Goal: Information Seeking & Learning: Check status

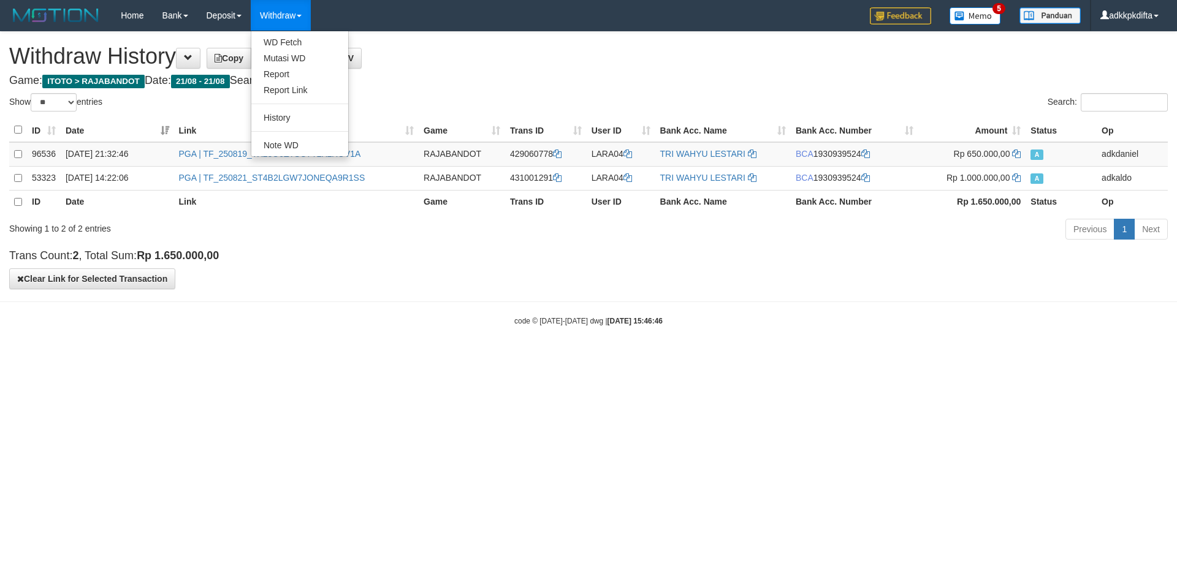
select select "**"
click at [284, 120] on link "History" at bounding box center [299, 118] width 97 height 16
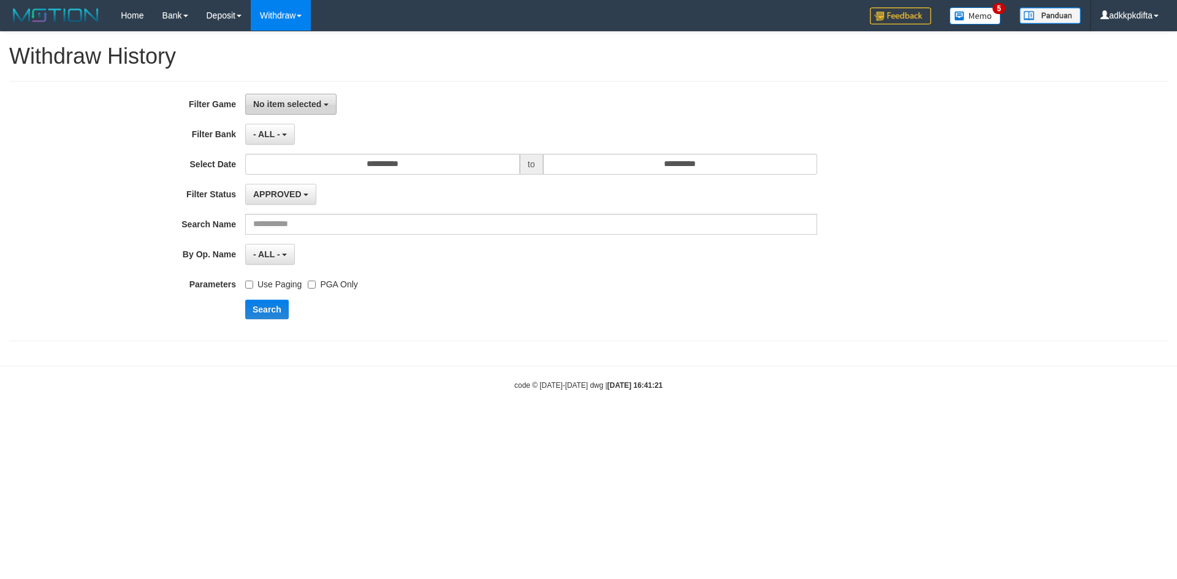
click at [270, 110] on button "No item selected" at bounding box center [290, 104] width 91 height 21
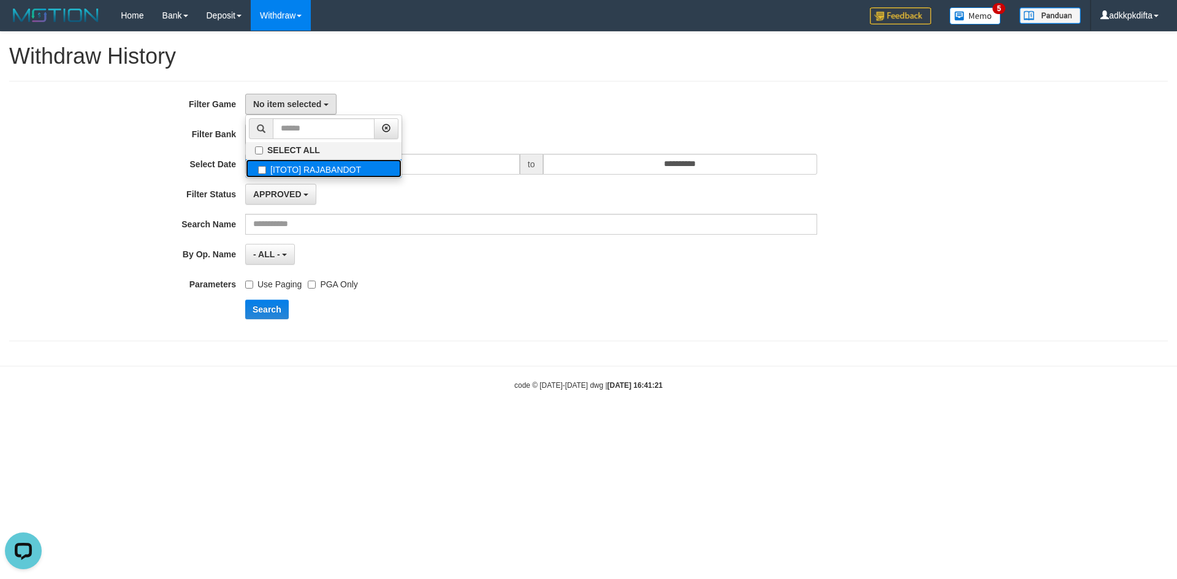
click at [309, 170] on label "[ITOTO] RAJABANDOT" at bounding box center [324, 168] width 156 height 18
select select "***"
click at [534, 116] on div "**********" at bounding box center [490, 211] width 981 height 235
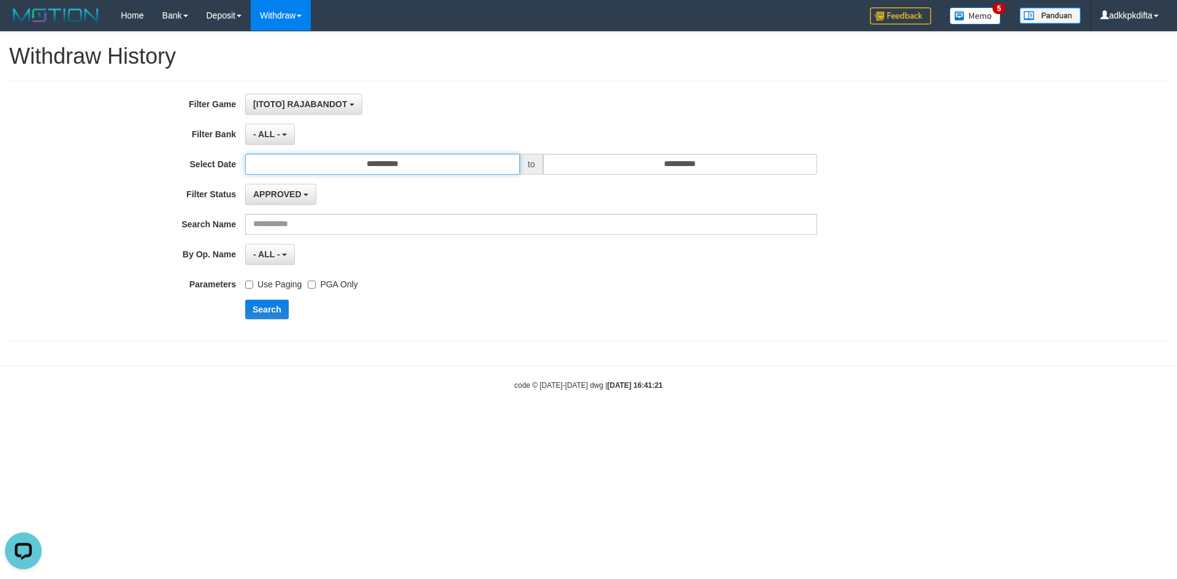
click at [381, 162] on input "**********" at bounding box center [382, 164] width 275 height 21
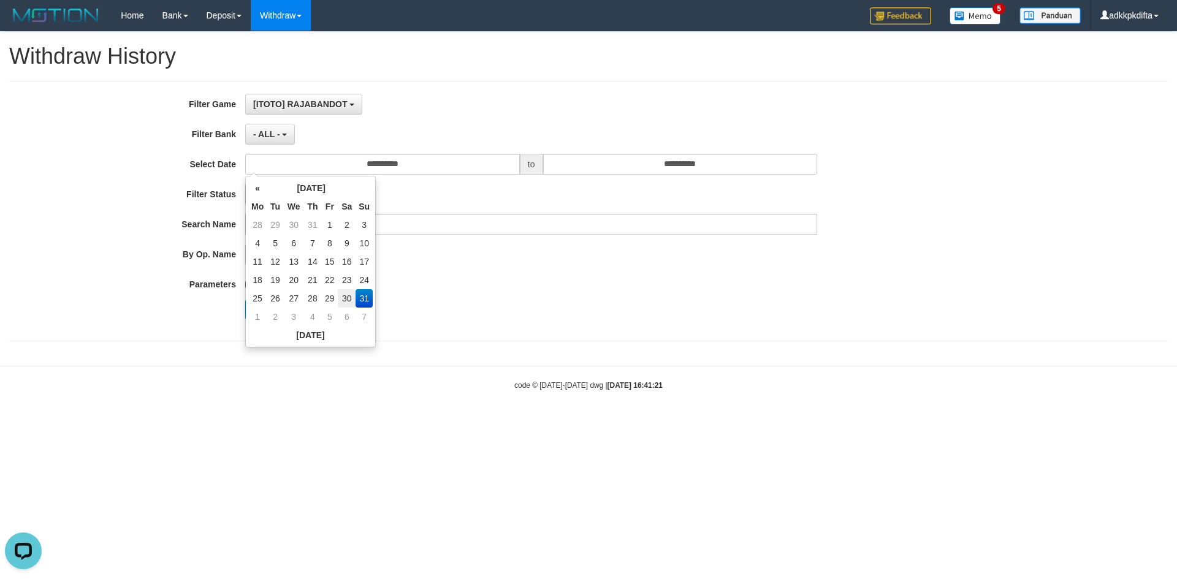
click at [347, 296] on td "30" at bounding box center [347, 298] width 18 height 18
type input "**********"
click at [737, 89] on div "**********" at bounding box center [588, 211] width 1158 height 260
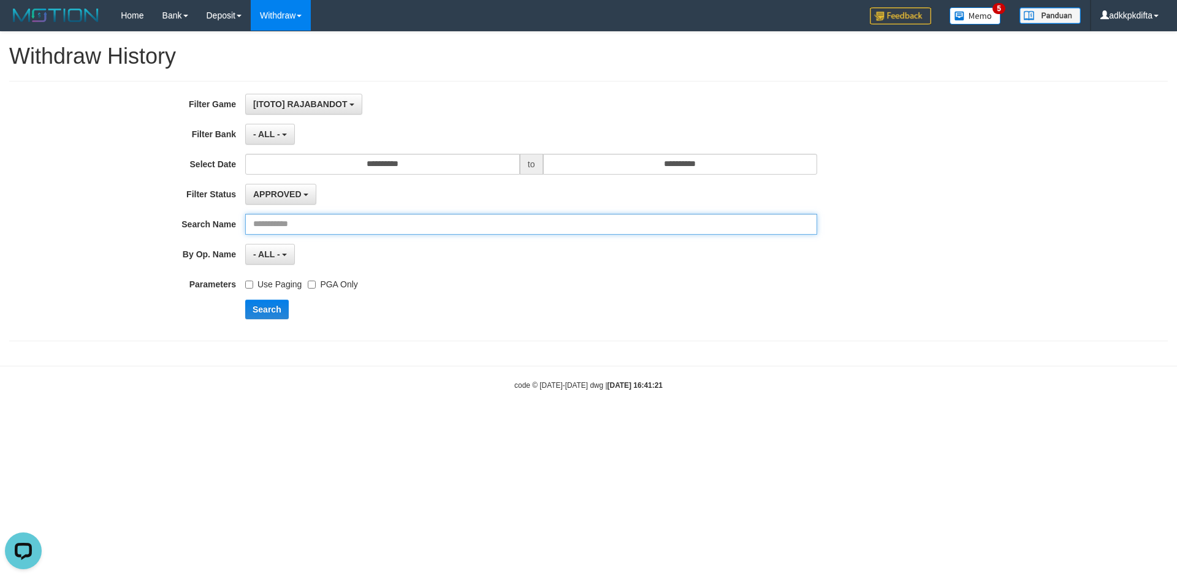
click at [310, 220] on input "text" at bounding box center [531, 224] width 572 height 21
paste input "**********"
type input "**********"
click at [245, 300] on button "Search" at bounding box center [267, 310] width 44 height 20
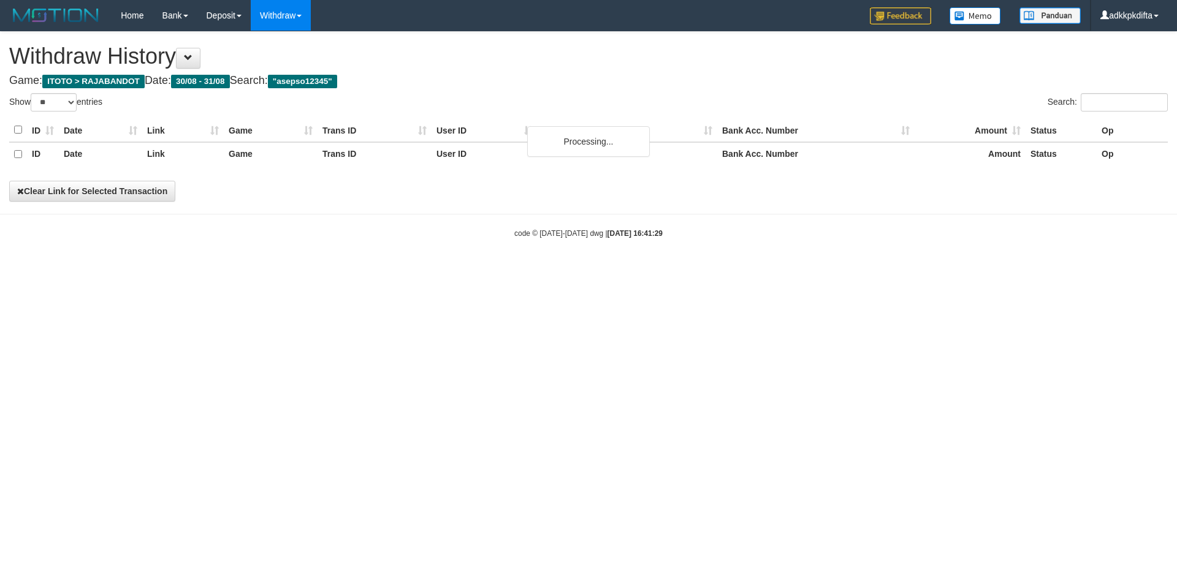
select select "**"
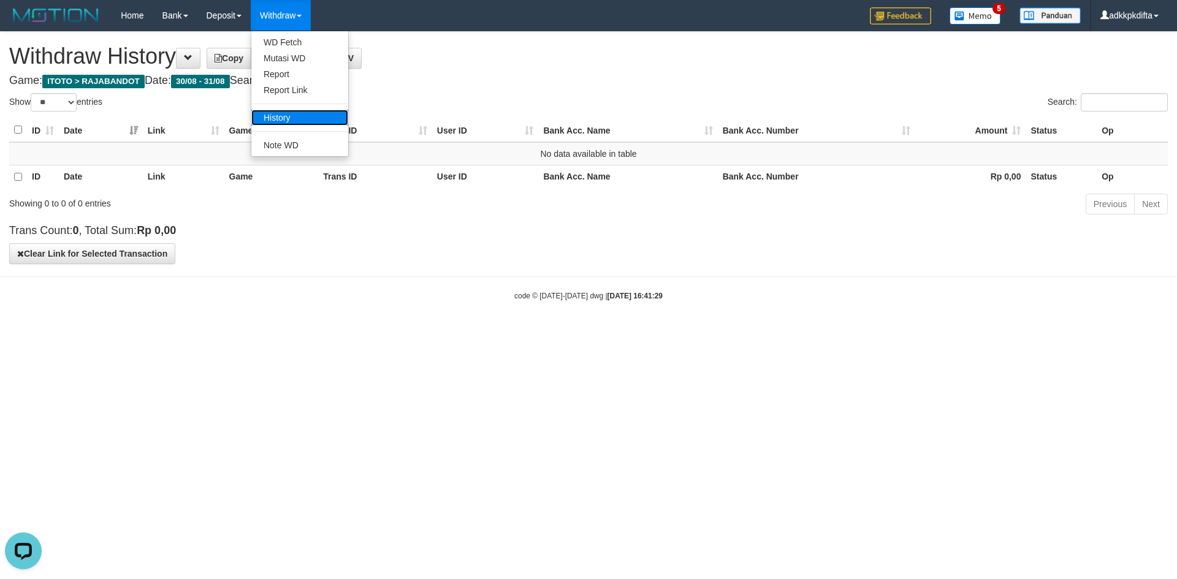
click at [299, 113] on link "History" at bounding box center [299, 118] width 97 height 16
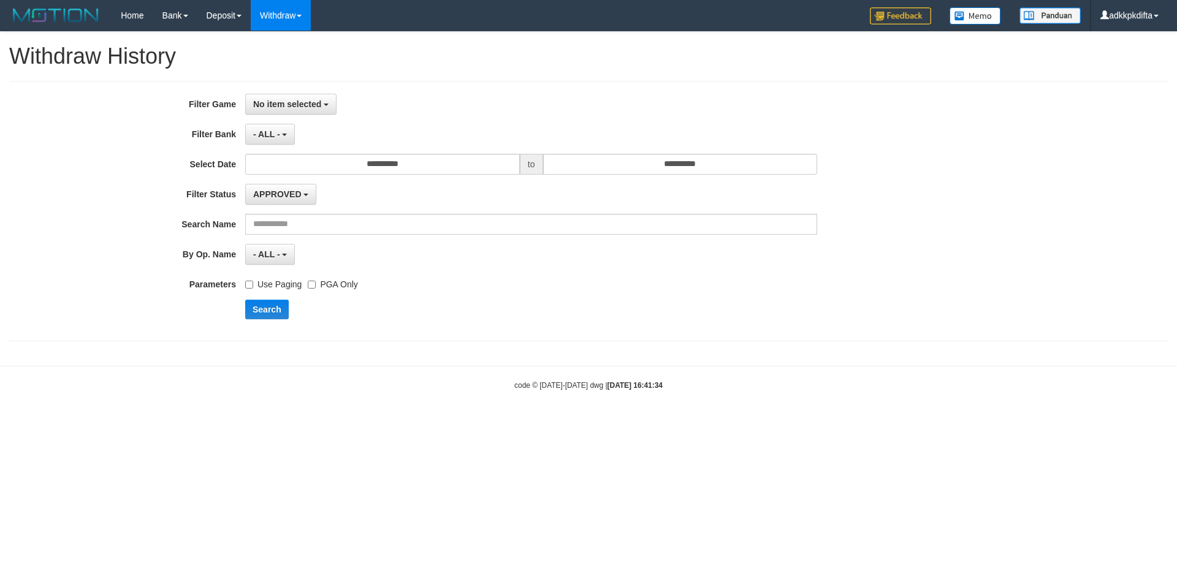
select select
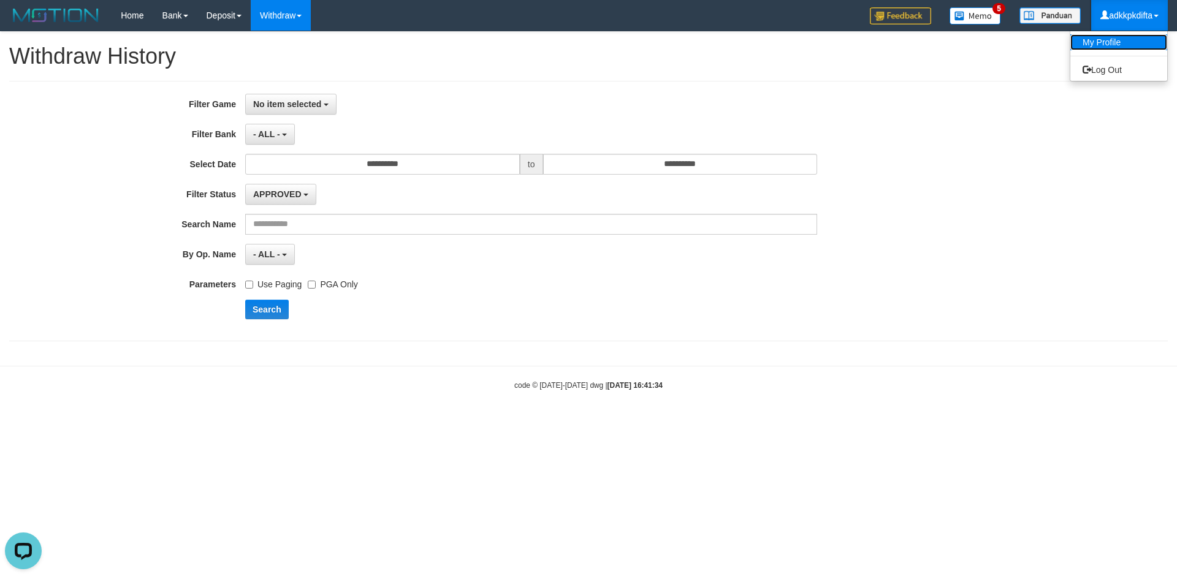
click at [1117, 44] on link "My Profile" at bounding box center [1118, 42] width 97 height 16
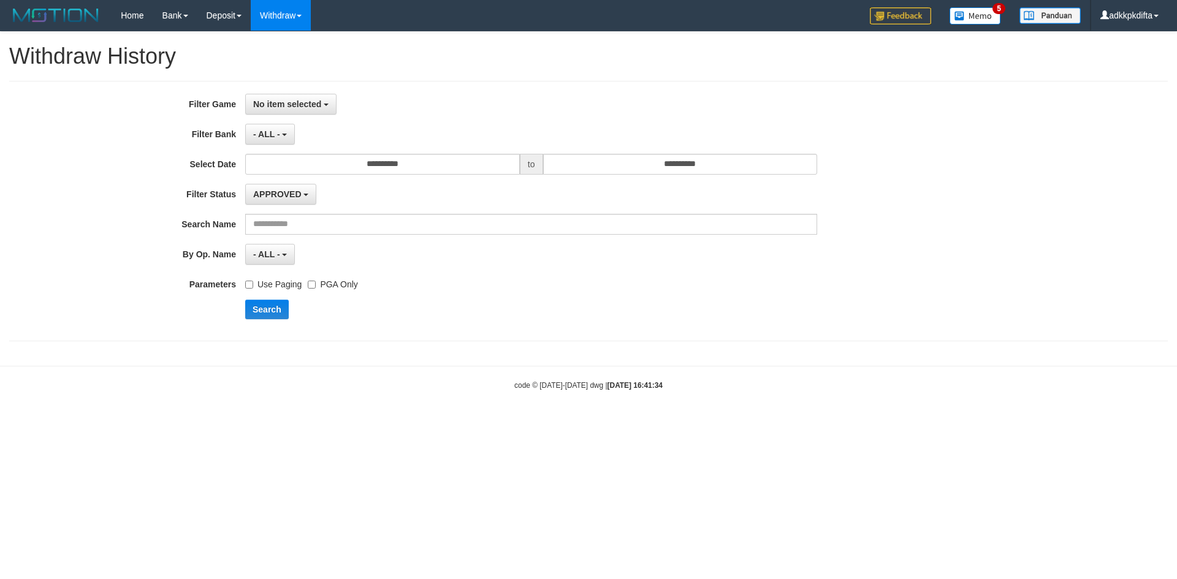
select select
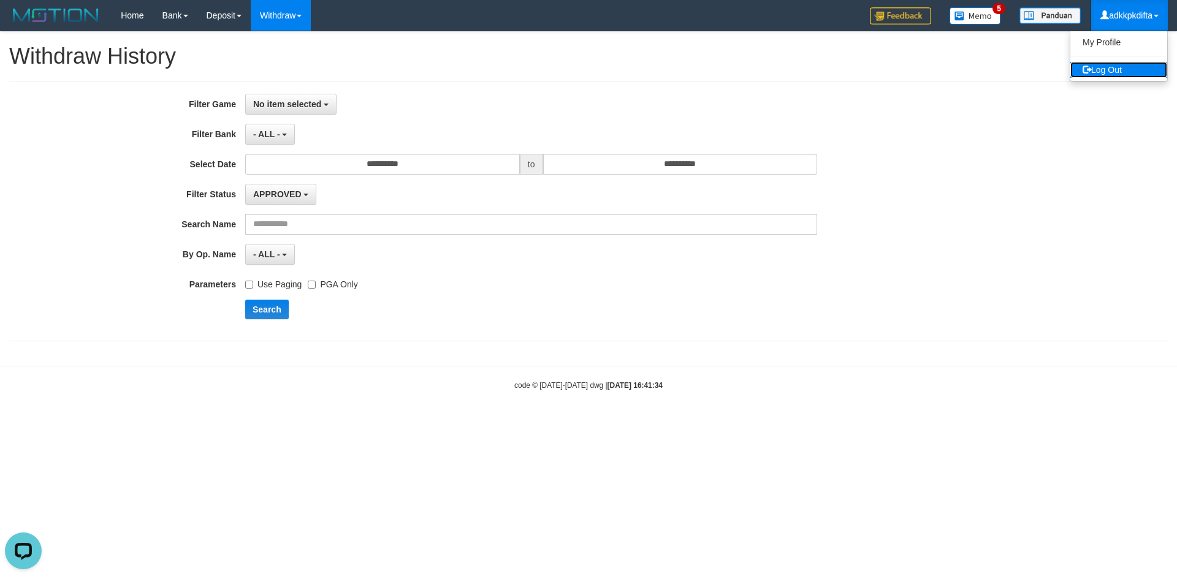
click at [1117, 71] on link "Log Out" at bounding box center [1118, 70] width 97 height 16
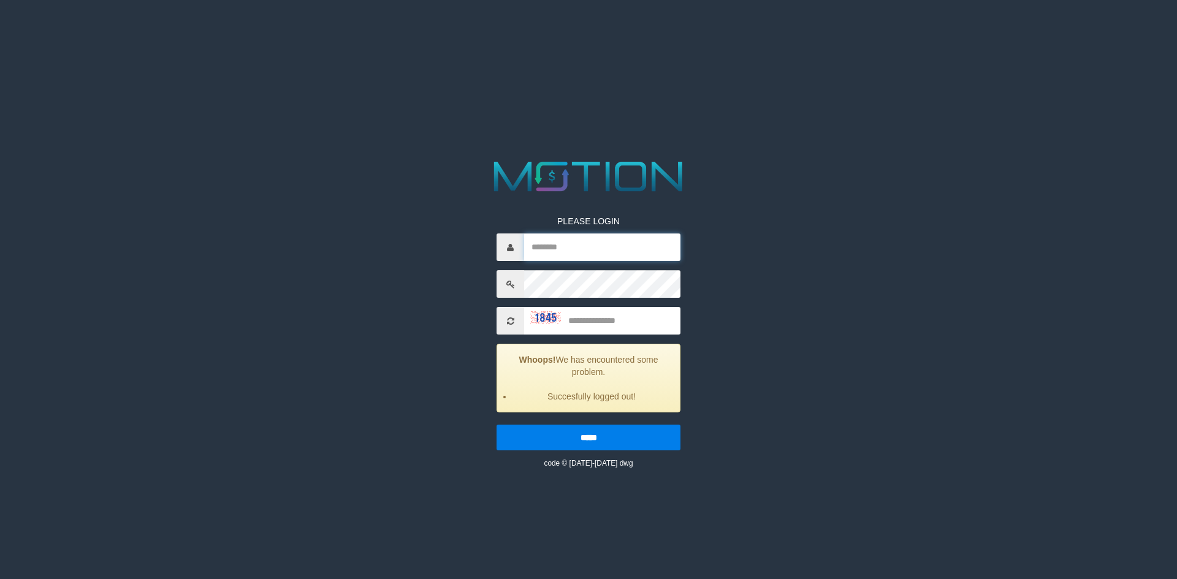
type input "**********"
click at [623, 322] on input "text" at bounding box center [602, 321] width 156 height 28
type input "****"
click at [496, 425] on input "*****" at bounding box center [588, 438] width 184 height 26
click at [593, 444] on input "*****" at bounding box center [588, 438] width 184 height 26
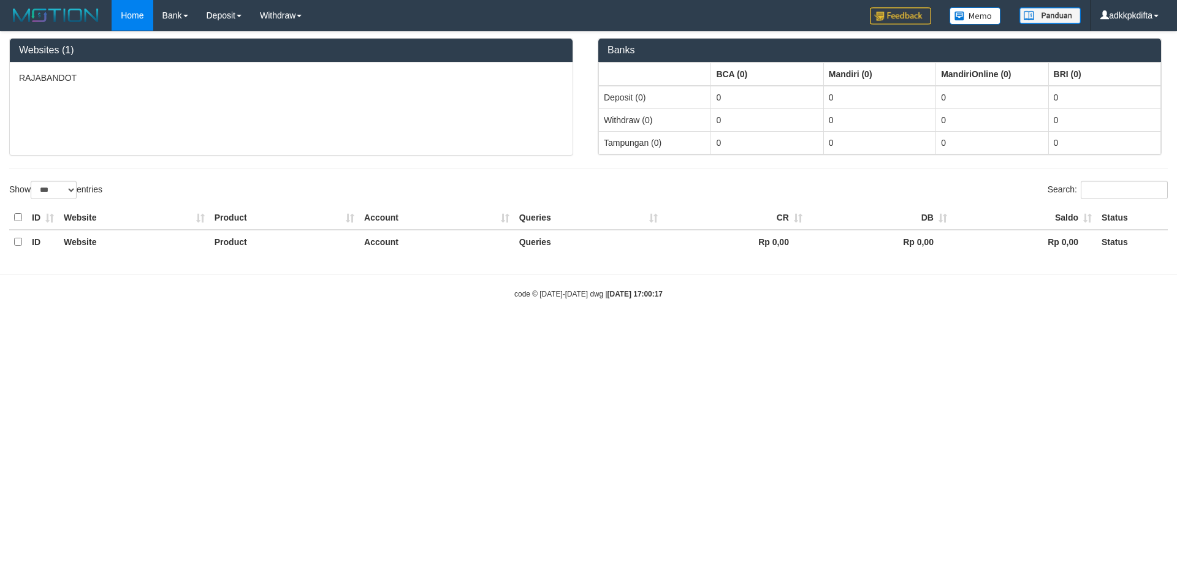
select select "***"
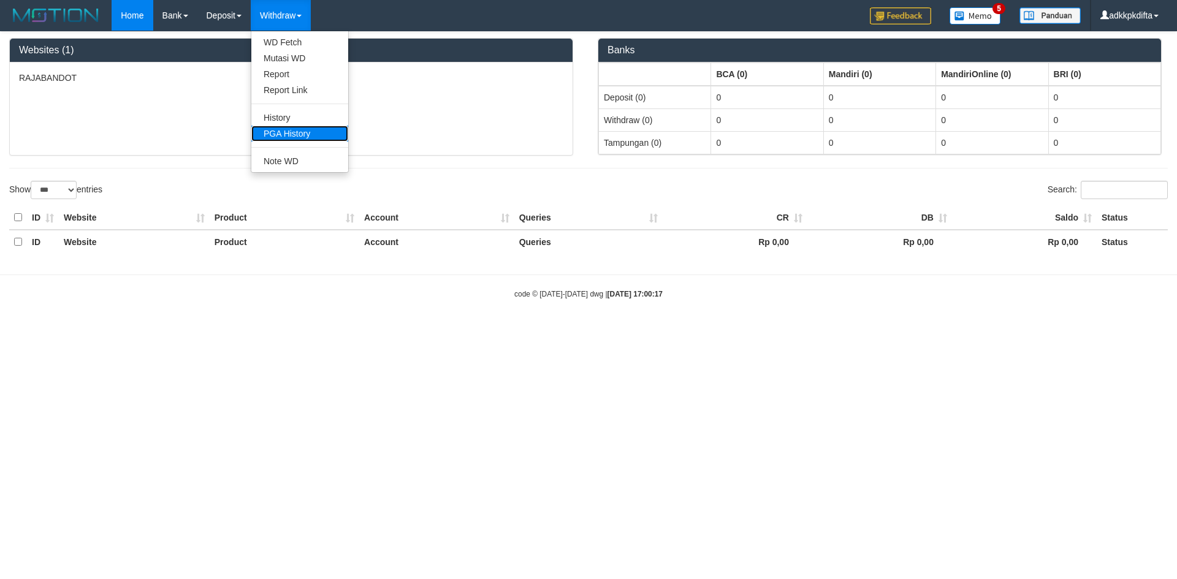
click at [292, 133] on link "PGA History" at bounding box center [299, 134] width 97 height 16
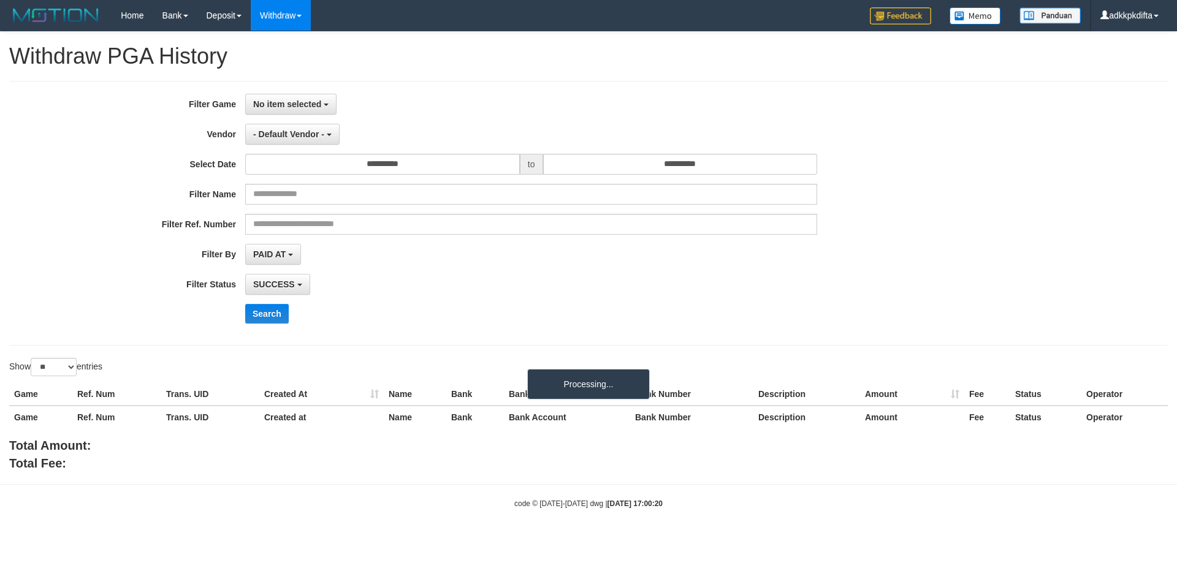
select select
select select "**"
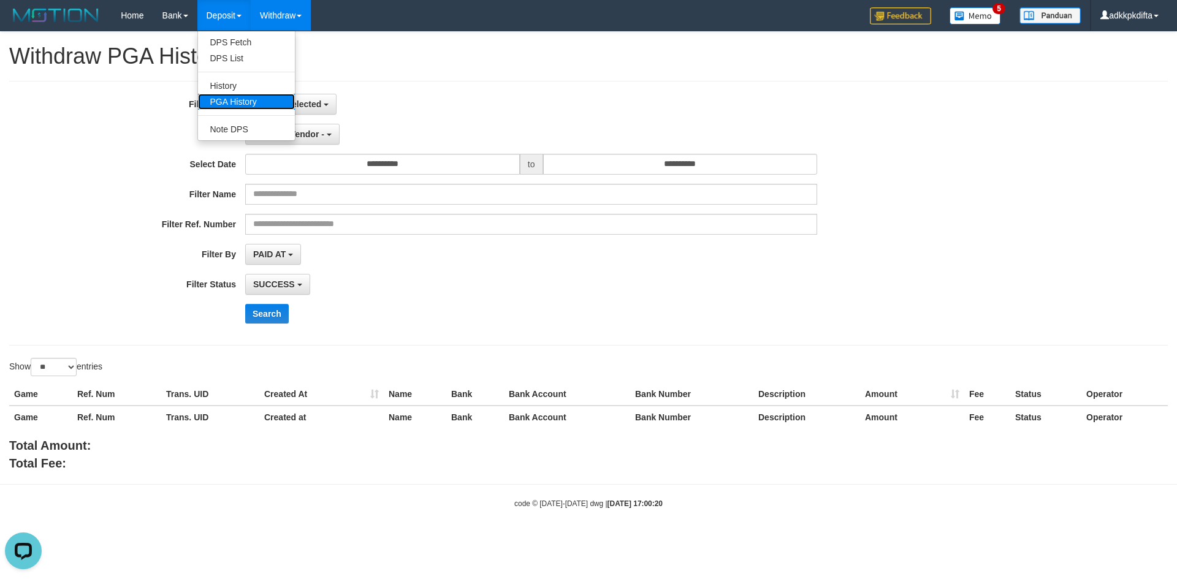
click at [249, 99] on link "PGA History" at bounding box center [246, 102] width 97 height 16
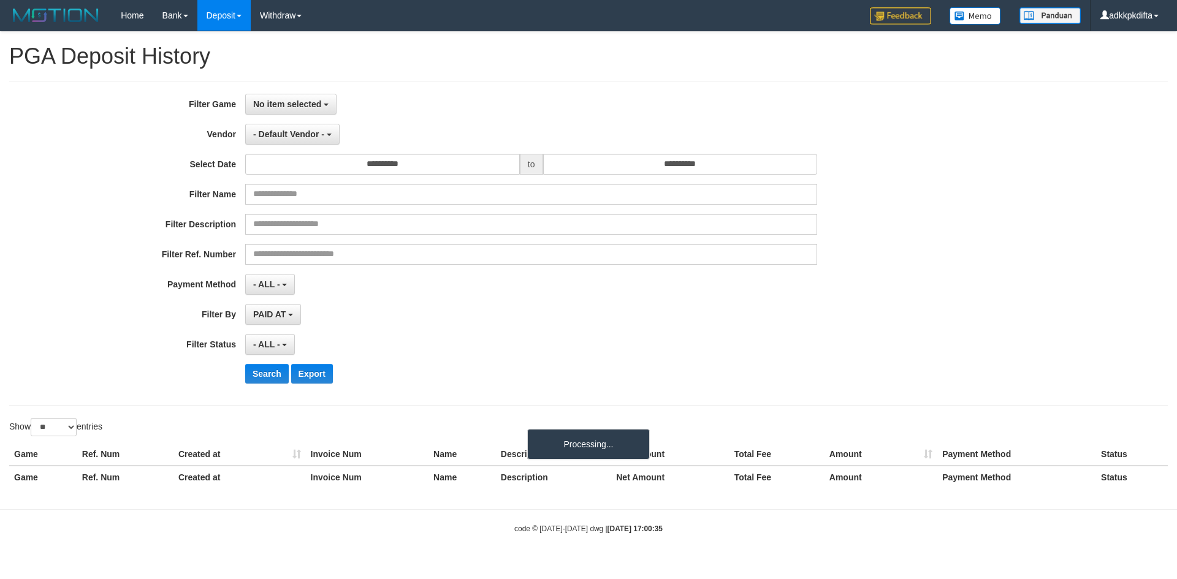
select select
select select "**"
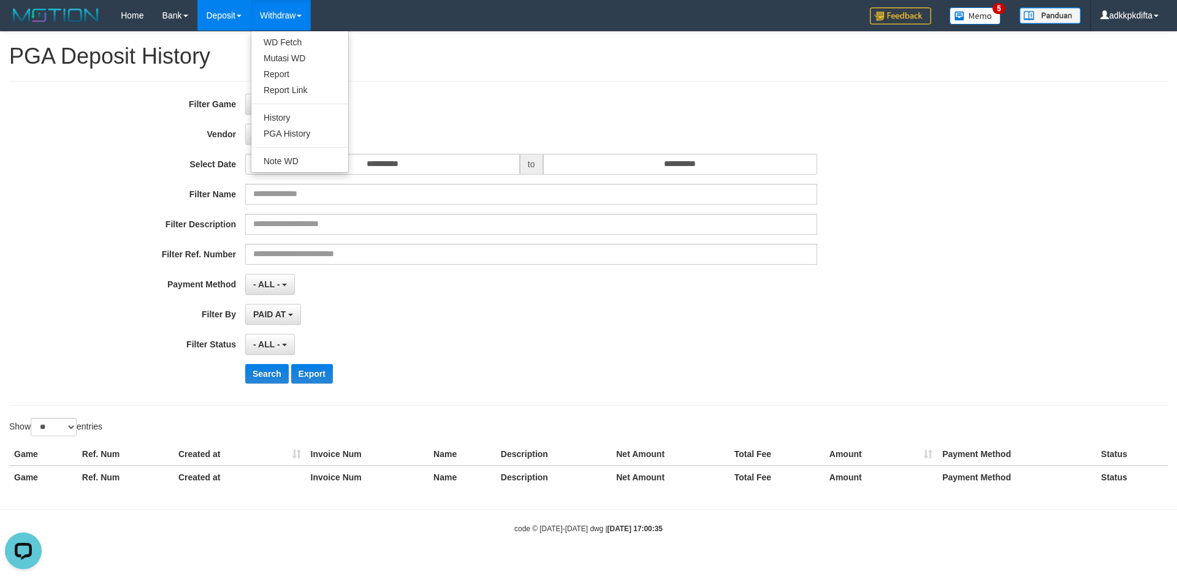
click at [302, 16] on span at bounding box center [299, 16] width 5 height 2
click at [292, 132] on link "PGA History" at bounding box center [299, 134] width 97 height 16
click at [275, 17] on link "Withdraw" at bounding box center [281, 15] width 60 height 31
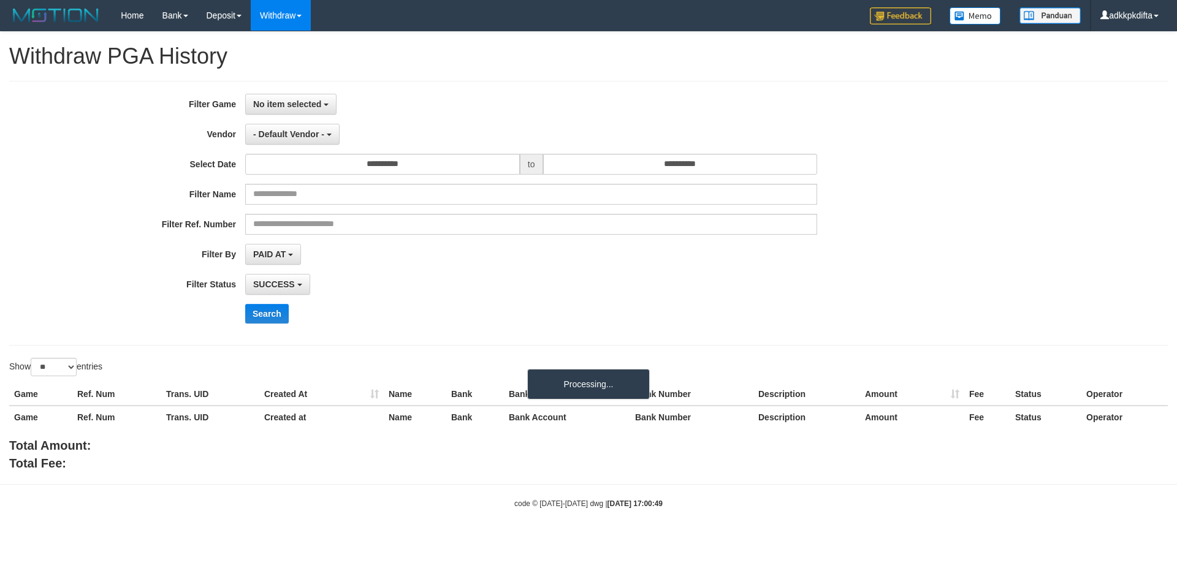
select select
select select "**"
click at [297, 131] on link "PGA History" at bounding box center [299, 134] width 97 height 16
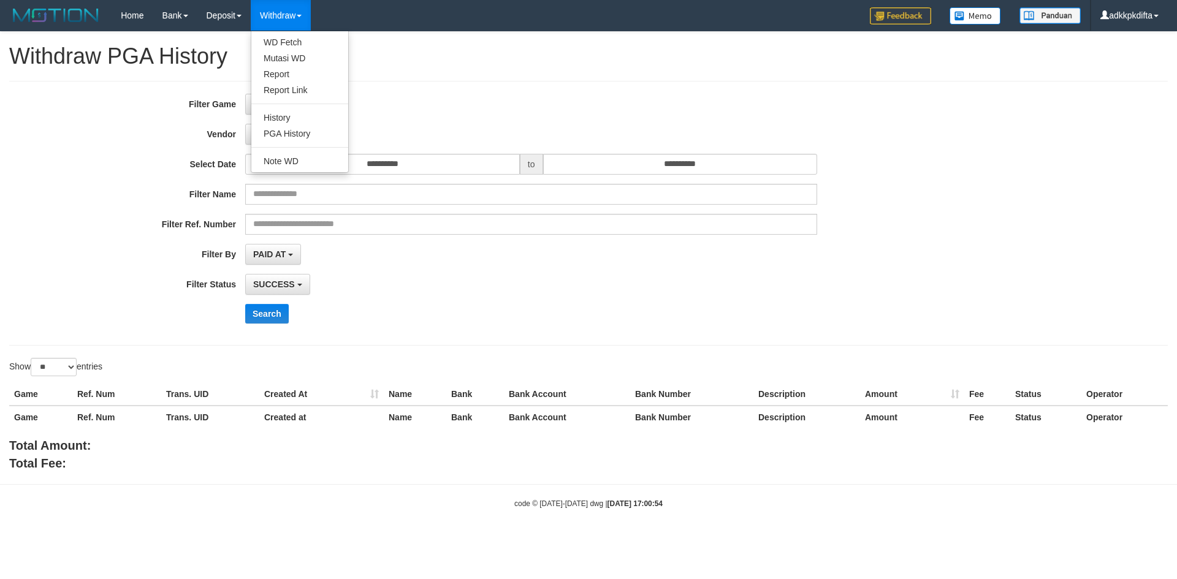
select select
select select "**"
click at [294, 132] on link "PGA History" at bounding box center [299, 134] width 97 height 16
click at [301, 100] on span "No item selected" at bounding box center [287, 104] width 68 height 10
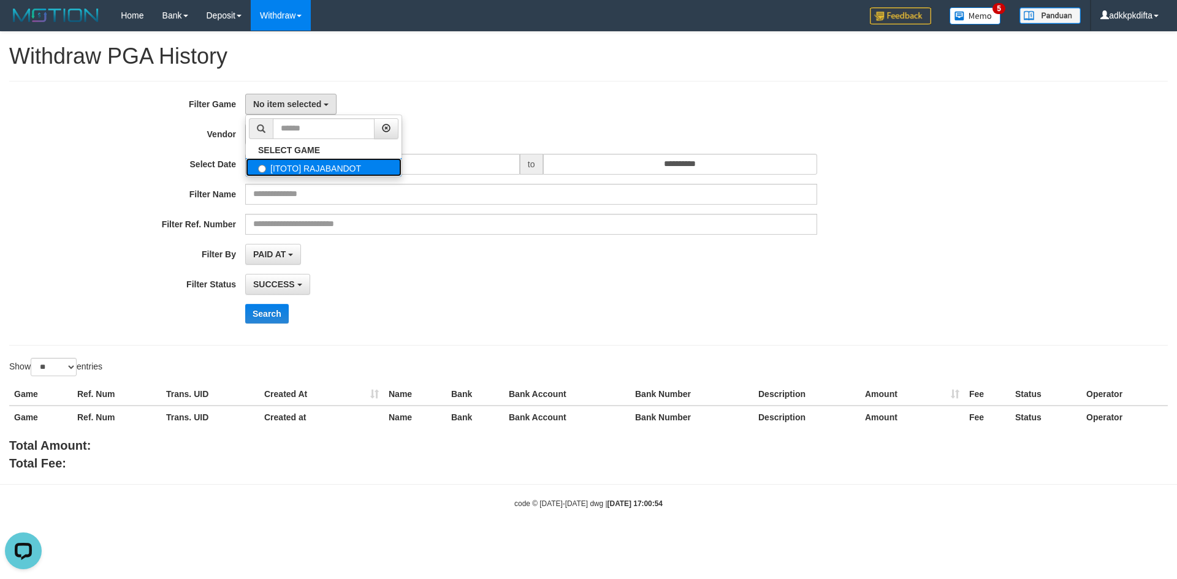
click at [318, 165] on label "[ITOTO] RAJABANDOT" at bounding box center [324, 167] width 156 height 18
select select "***"
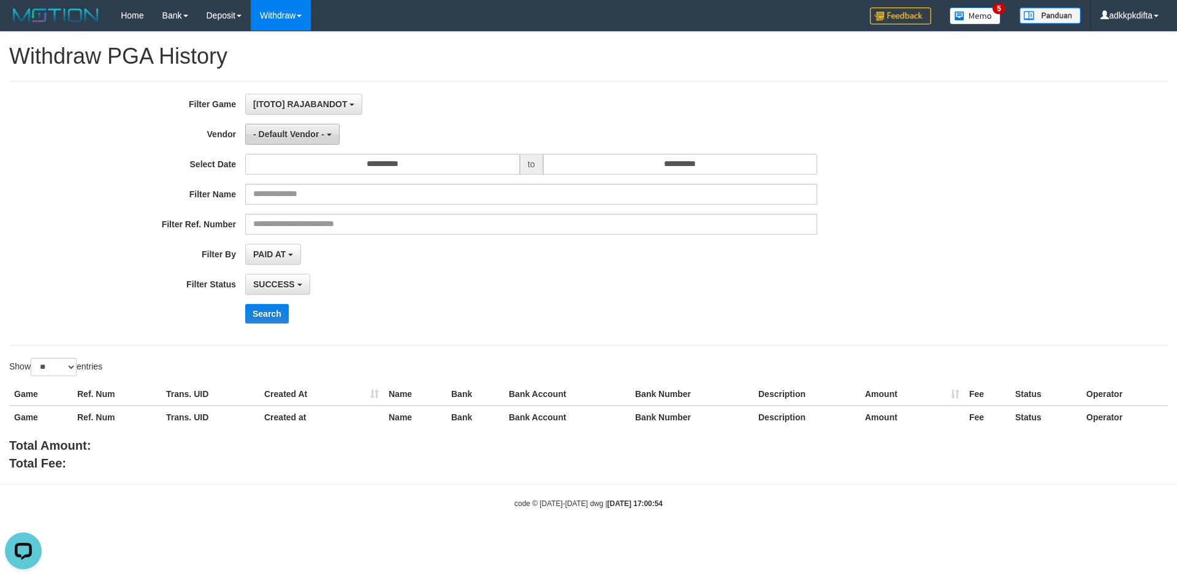
click at [299, 129] on span "- Default Vendor -" at bounding box center [288, 134] width 71 height 10
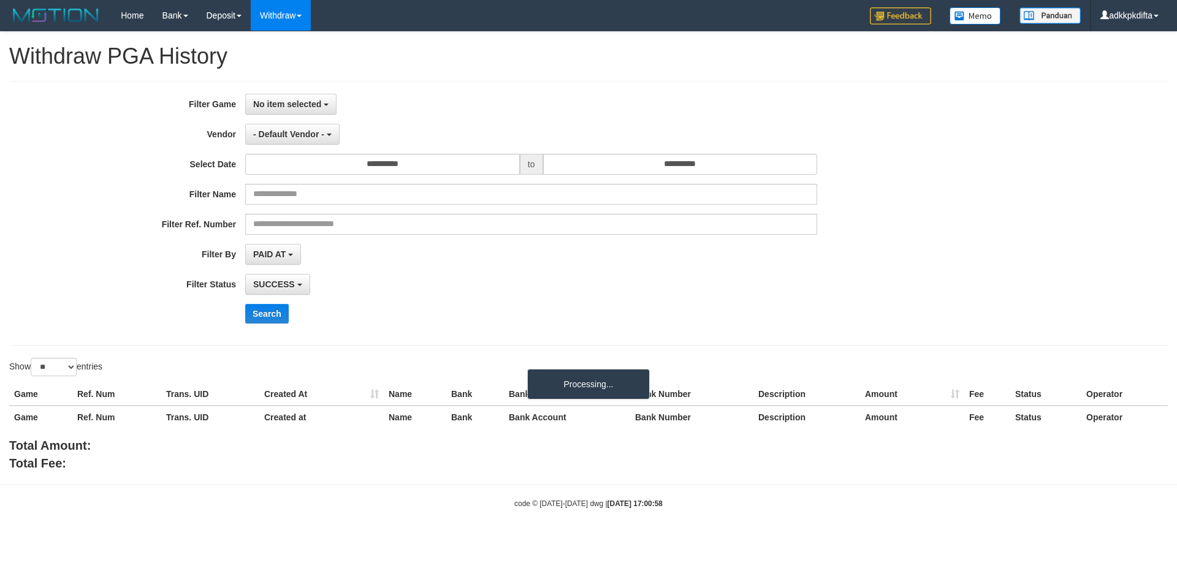
select select
select select "**"
click at [292, 126] on button "- Default Vendor -" at bounding box center [292, 134] width 94 height 21
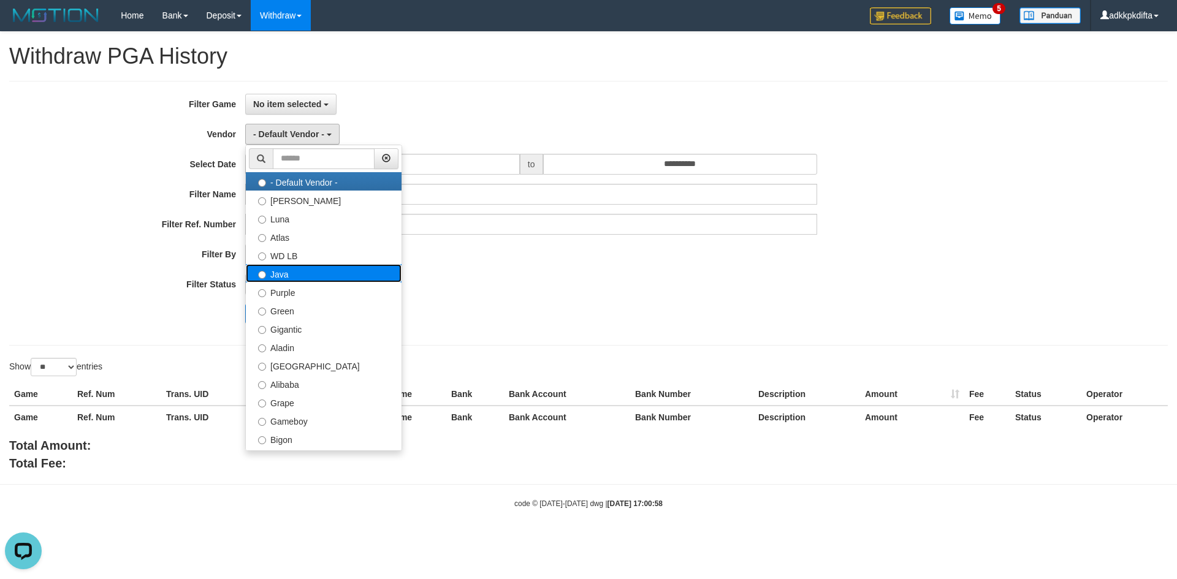
click at [298, 270] on label "Java" at bounding box center [324, 273] width 156 height 18
select select "**********"
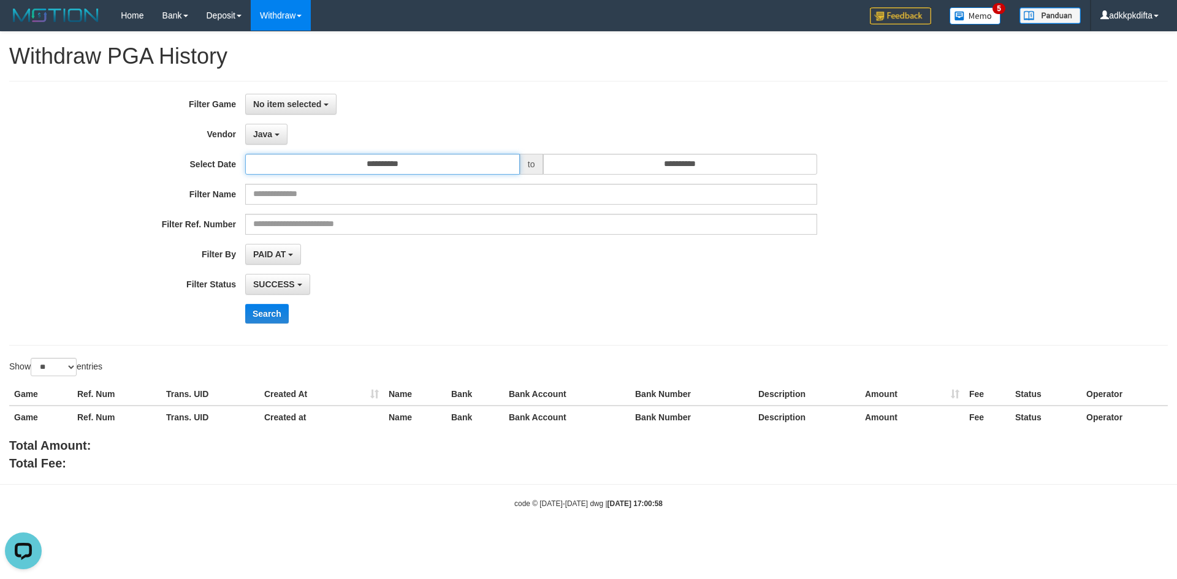
click at [387, 161] on input "**********" at bounding box center [382, 164] width 275 height 21
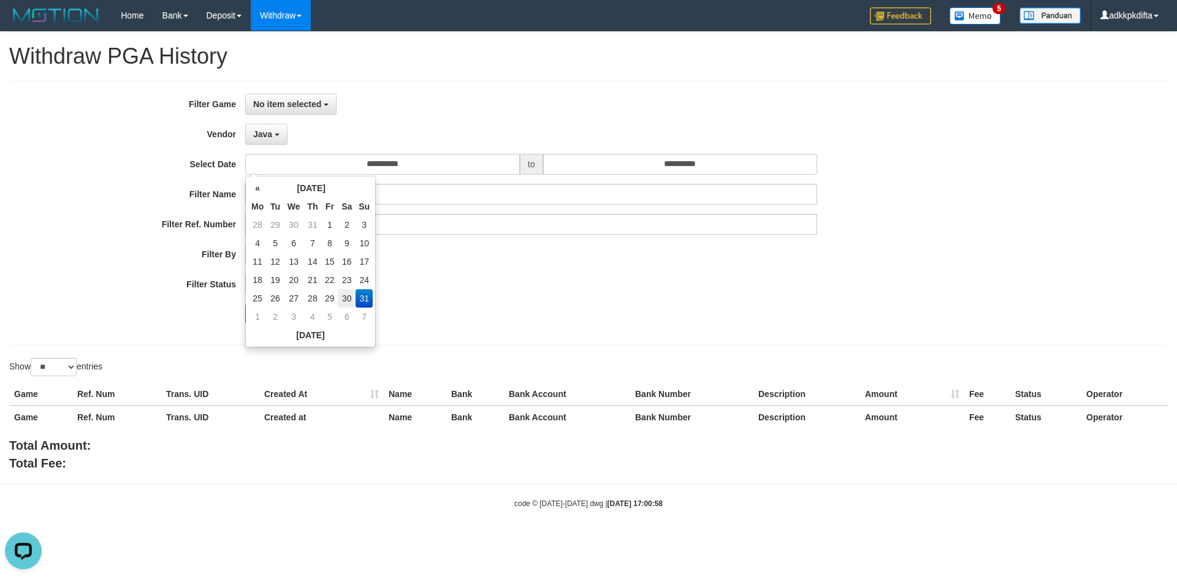
click at [346, 293] on td "30" at bounding box center [347, 298] width 18 height 18
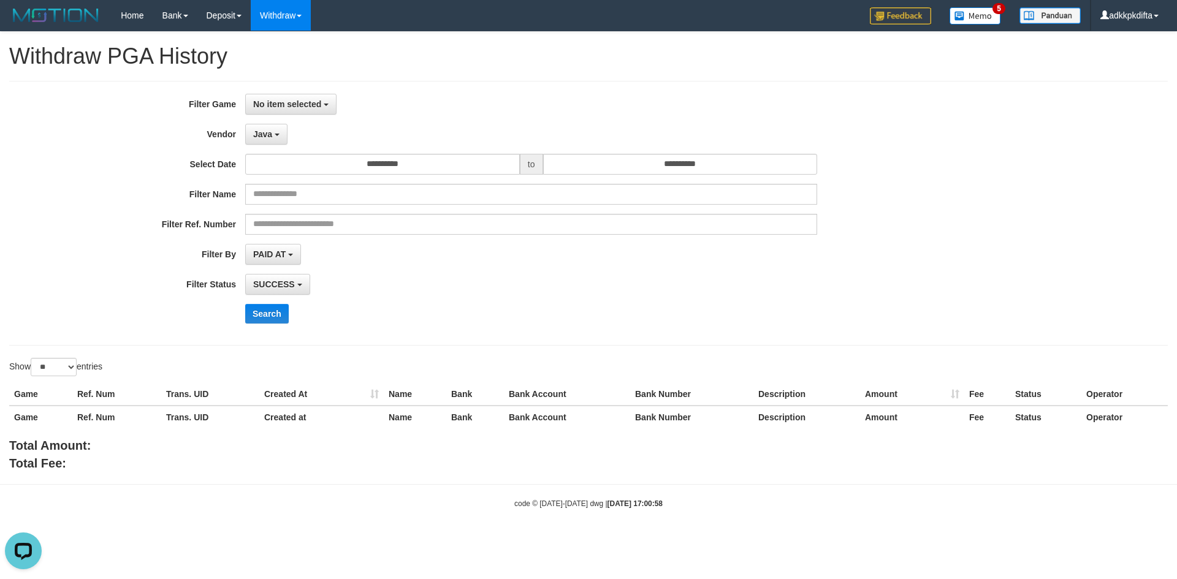
drag, startPoint x: 541, startPoint y: 316, endPoint x: 434, endPoint y: 248, distance: 126.5
click at [539, 316] on div "Search" at bounding box center [612, 314] width 735 height 20
click at [391, 164] on input "**********" at bounding box center [382, 164] width 275 height 21
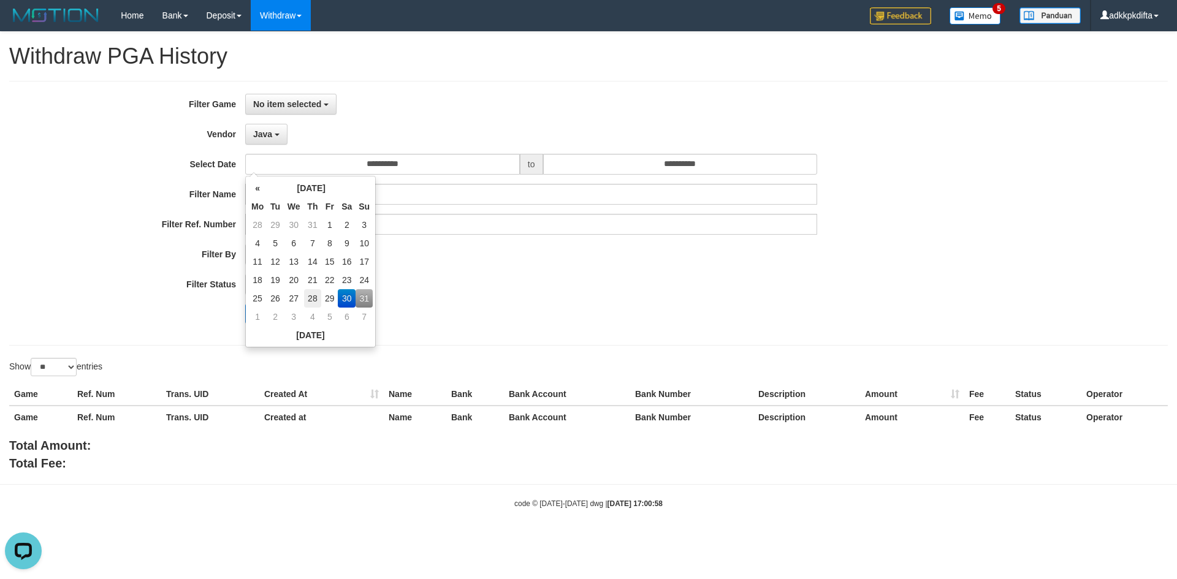
click at [321, 294] on td "28" at bounding box center [313, 298] width 18 height 18
type input "**********"
click at [449, 296] on div "**********" at bounding box center [490, 213] width 981 height 239
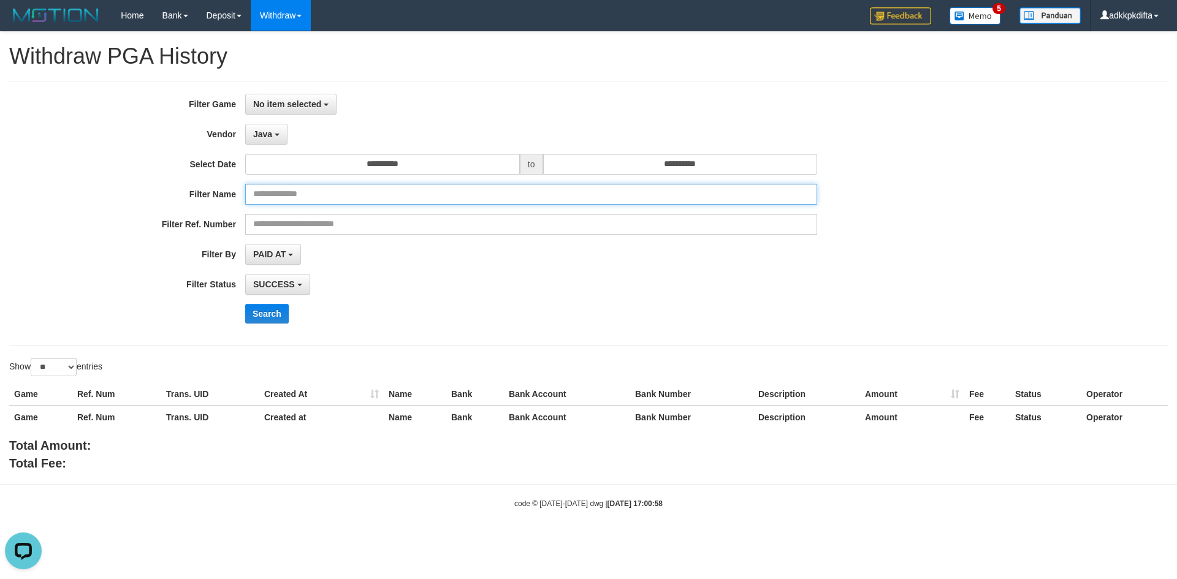
click at [316, 203] on input "text" at bounding box center [531, 194] width 572 height 21
paste input "**********"
type input "**********"
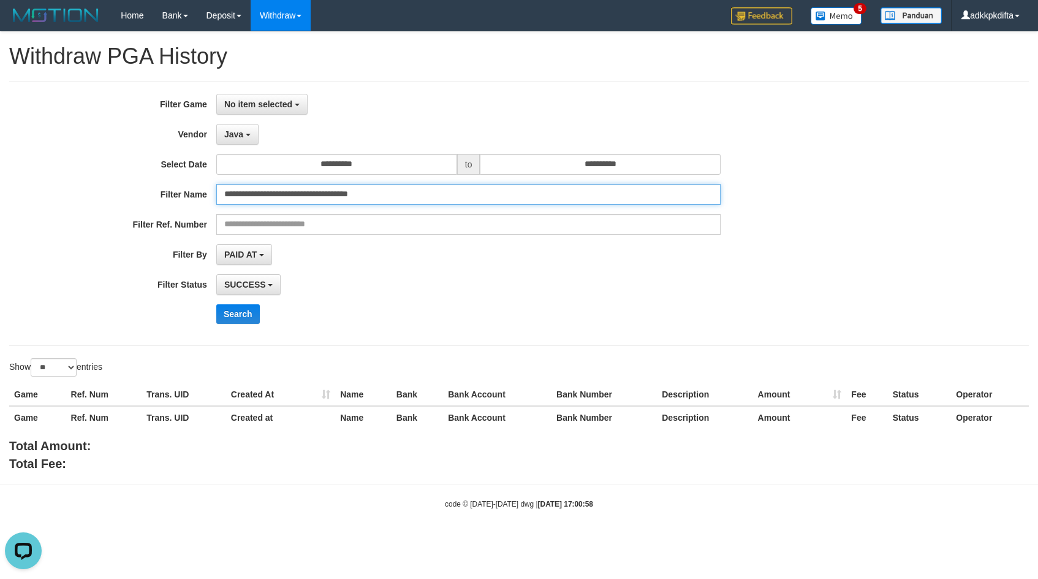
click at [433, 196] on input "**********" at bounding box center [468, 194] width 504 height 21
click at [288, 193] on input "text" at bounding box center [468, 194] width 504 height 21
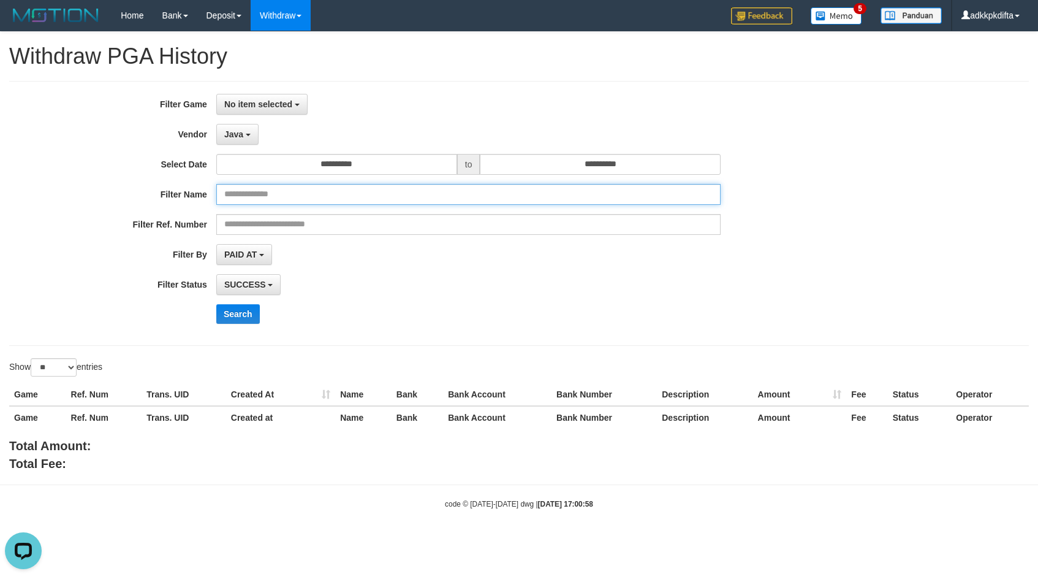
paste input "**********"
type input "**********"
click at [238, 314] on button "Search" at bounding box center [238, 314] width 44 height 20
click at [248, 128] on button "Java" at bounding box center [237, 134] width 42 height 21
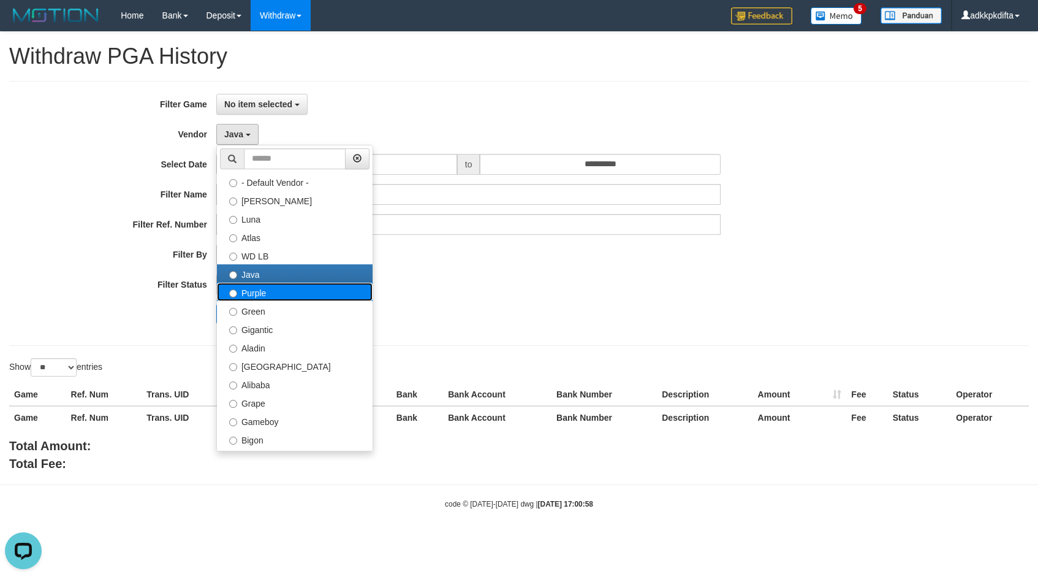
click at [269, 291] on label "Purple" at bounding box center [295, 292] width 156 height 18
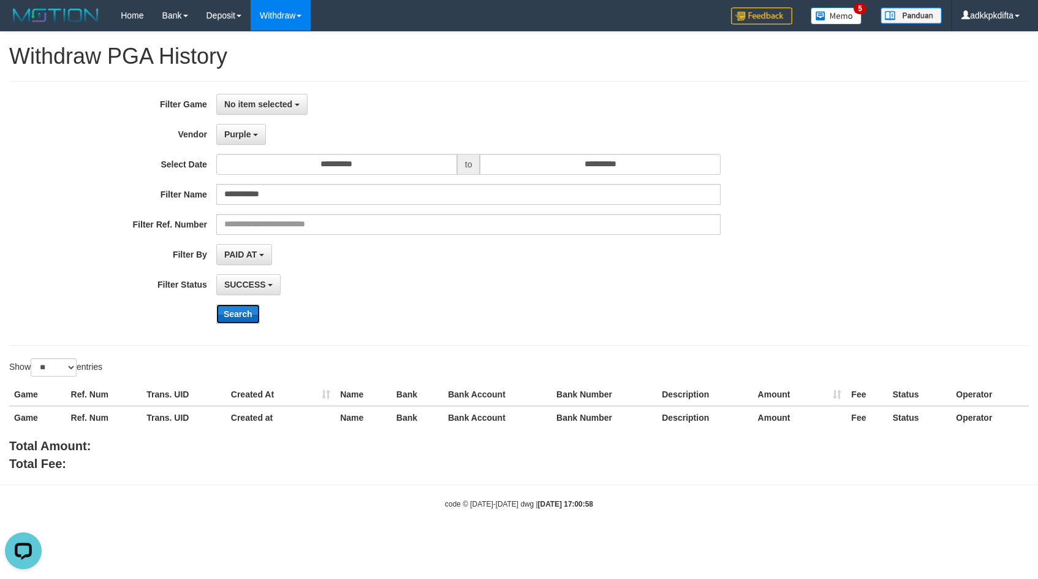
click at [240, 308] on button "Search" at bounding box center [238, 314] width 44 height 20
click at [240, 134] on span "Purple" at bounding box center [237, 134] width 27 height 10
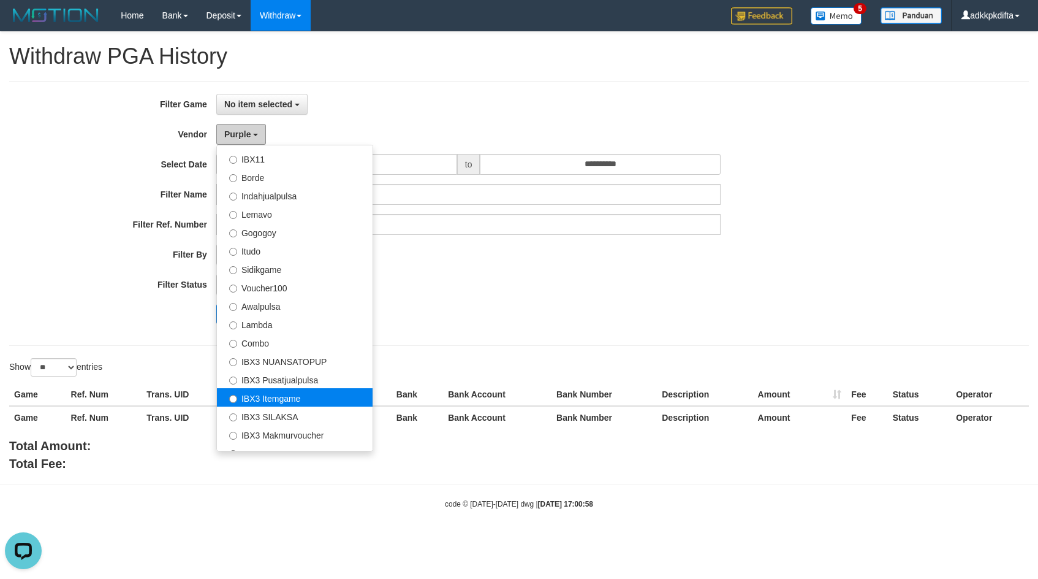
scroll to position [368, 0]
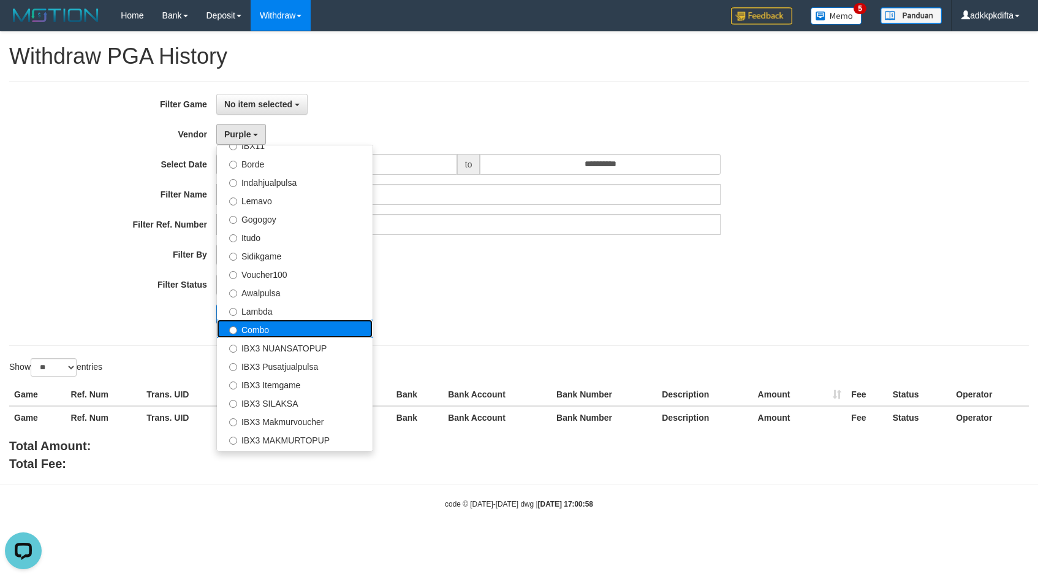
drag, startPoint x: 270, startPoint y: 327, endPoint x: 251, endPoint y: 379, distance: 55.8
click at [269, 327] on label "Combo" at bounding box center [295, 328] width 156 height 18
select select "**********"
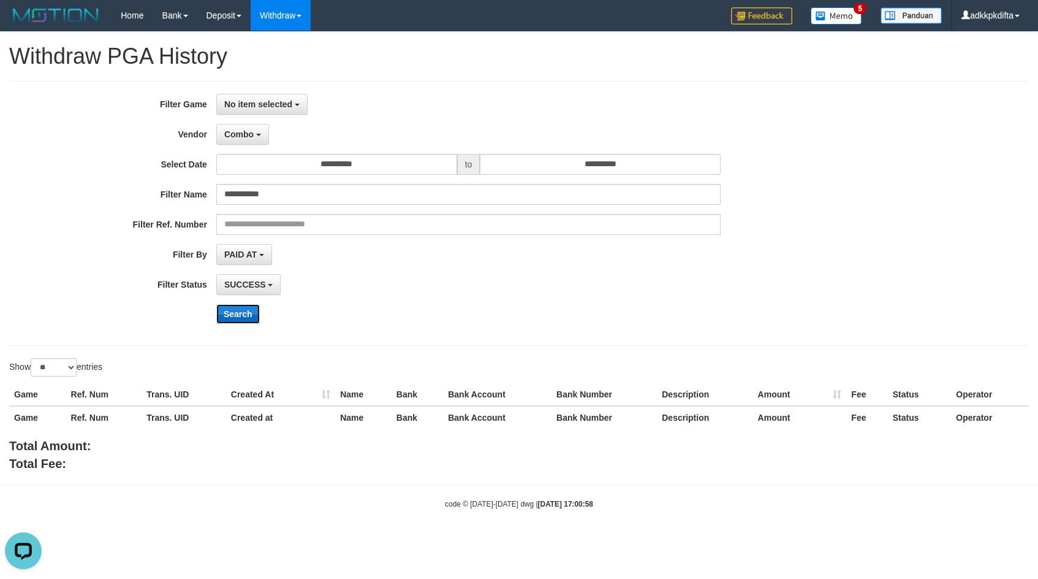
click at [245, 321] on button "Search" at bounding box center [238, 314] width 44 height 20
drag, startPoint x: 237, startPoint y: 311, endPoint x: 248, endPoint y: 275, distance: 38.4
click at [236, 309] on button "Search" at bounding box center [238, 314] width 44 height 20
click at [249, 250] on span "PAID AT" at bounding box center [240, 254] width 32 height 10
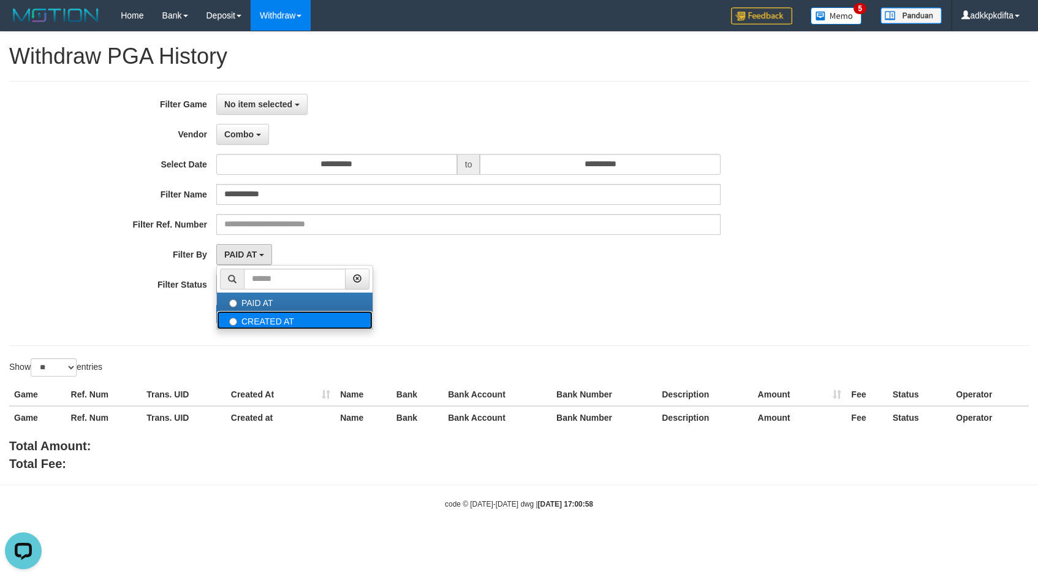
click at [262, 323] on label "CREATED AT" at bounding box center [295, 320] width 156 height 18
select select "*"
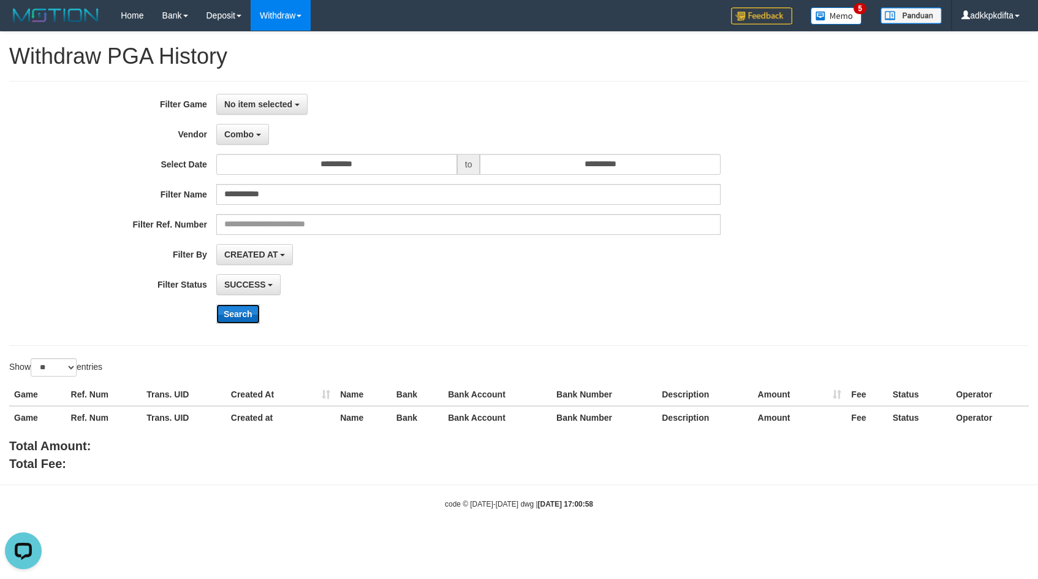
click at [241, 313] on button "Search" at bounding box center [238, 314] width 44 height 20
click at [241, 138] on span "Combo" at bounding box center [238, 134] width 29 height 10
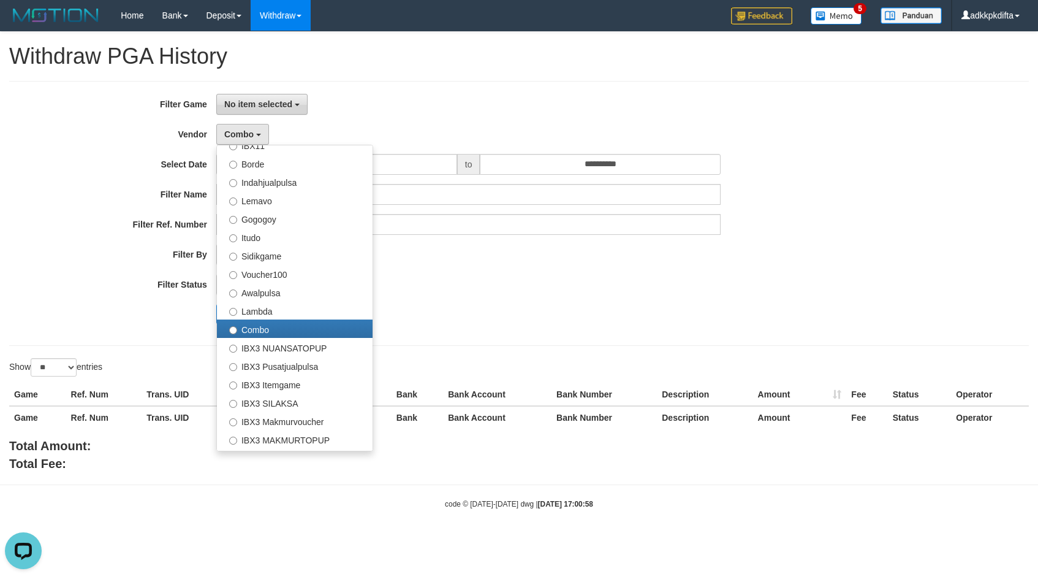
click at [279, 101] on span "No item selected" at bounding box center [258, 104] width 68 height 10
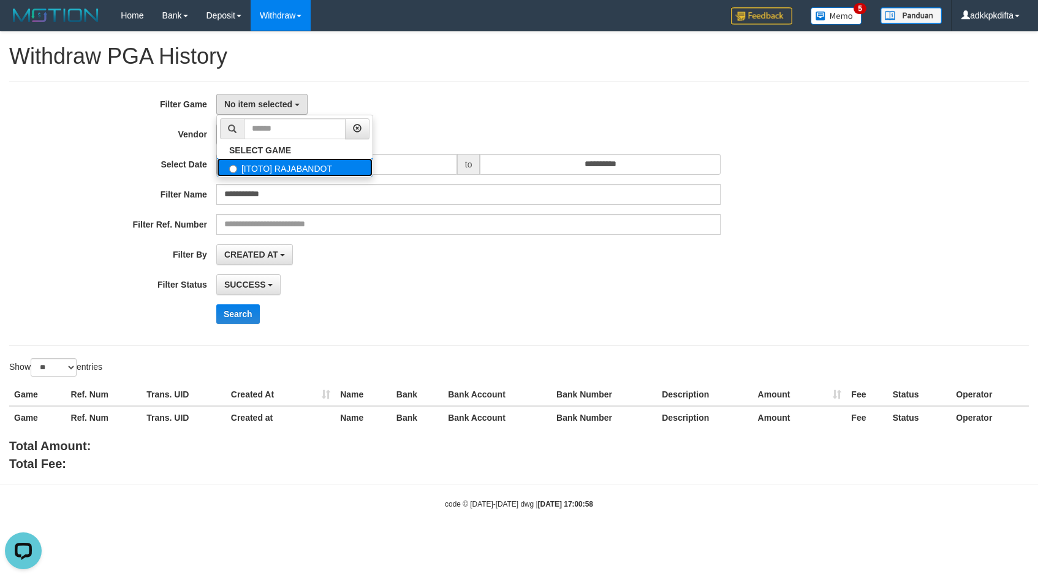
click at [286, 169] on label "[ITOTO] RAJABANDOT" at bounding box center [295, 167] width 156 height 18
select select "***"
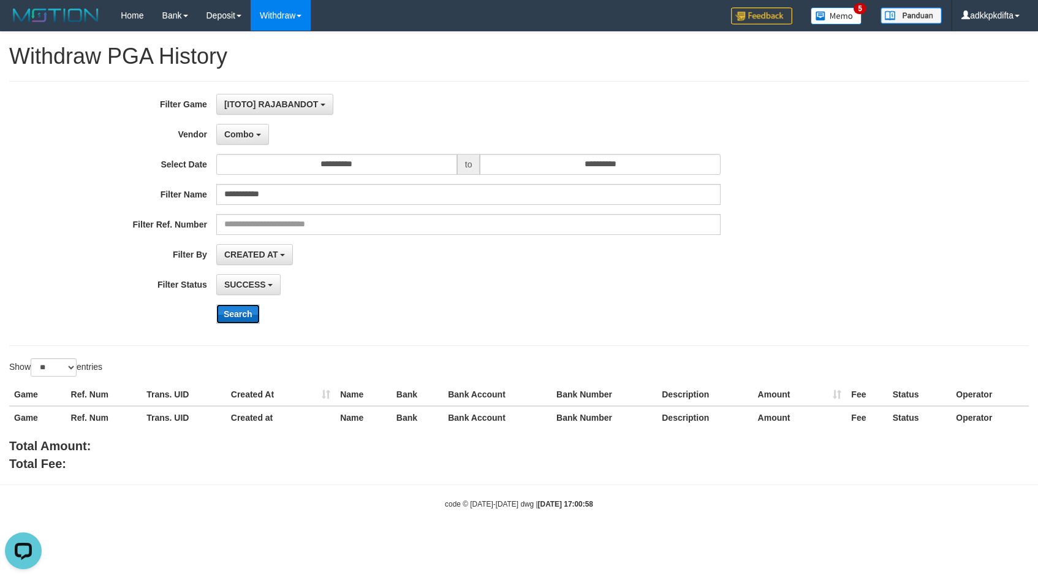
click at [238, 318] on button "Search" at bounding box center [238, 314] width 44 height 20
click at [249, 130] on span "Combo" at bounding box center [238, 134] width 29 height 10
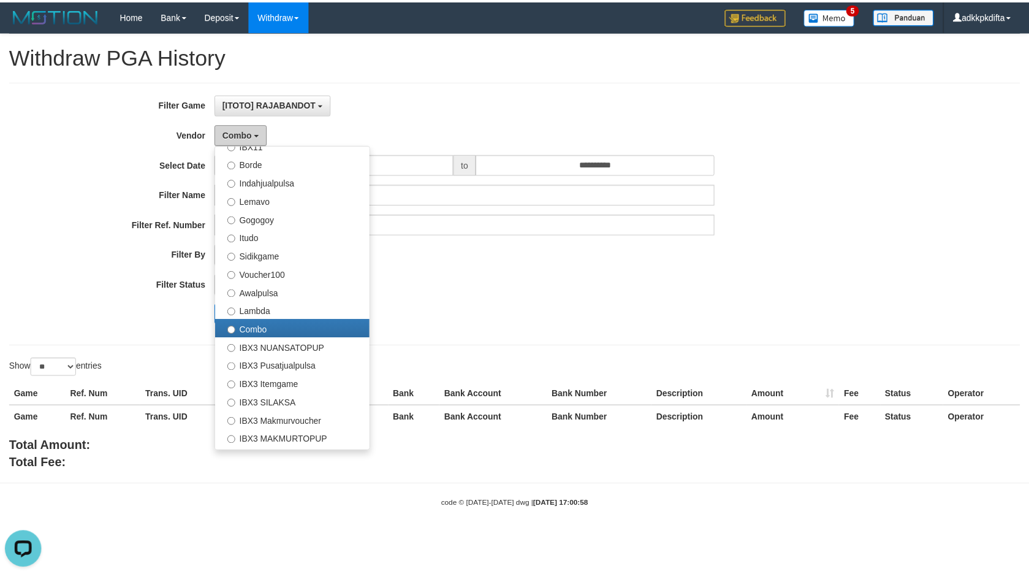
scroll to position [0, 0]
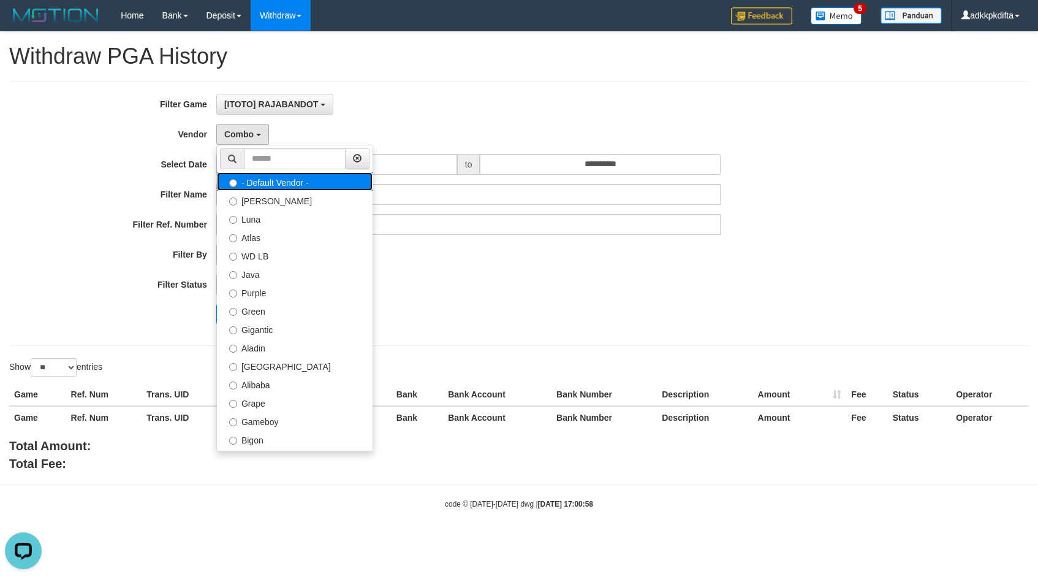
click at [276, 182] on label "- Default Vendor -" at bounding box center [295, 181] width 156 height 18
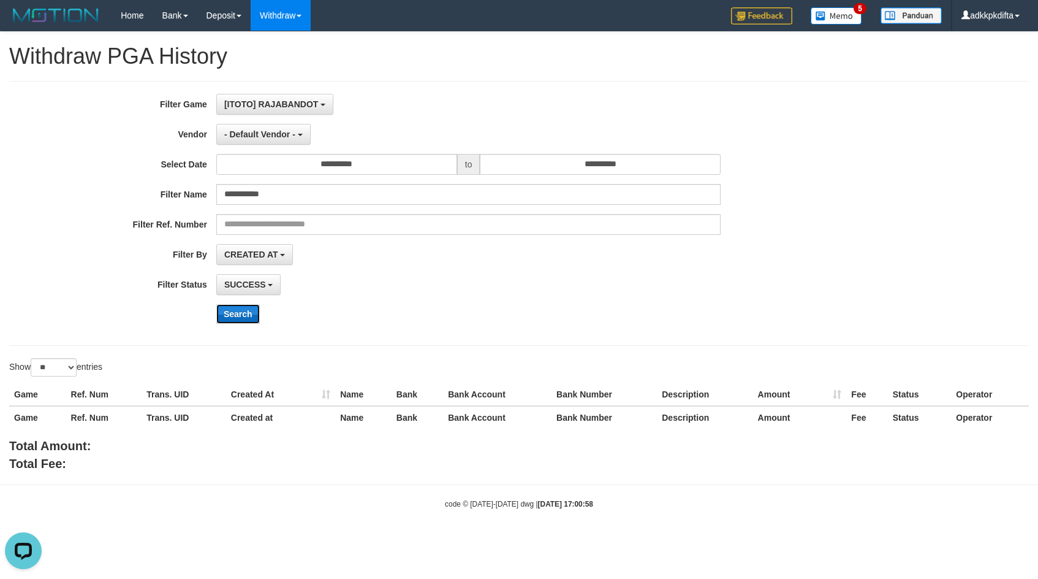
click at [238, 313] on button "Search" at bounding box center [238, 314] width 44 height 20
click at [254, 132] on span "- Default Vendor -" at bounding box center [259, 134] width 71 height 10
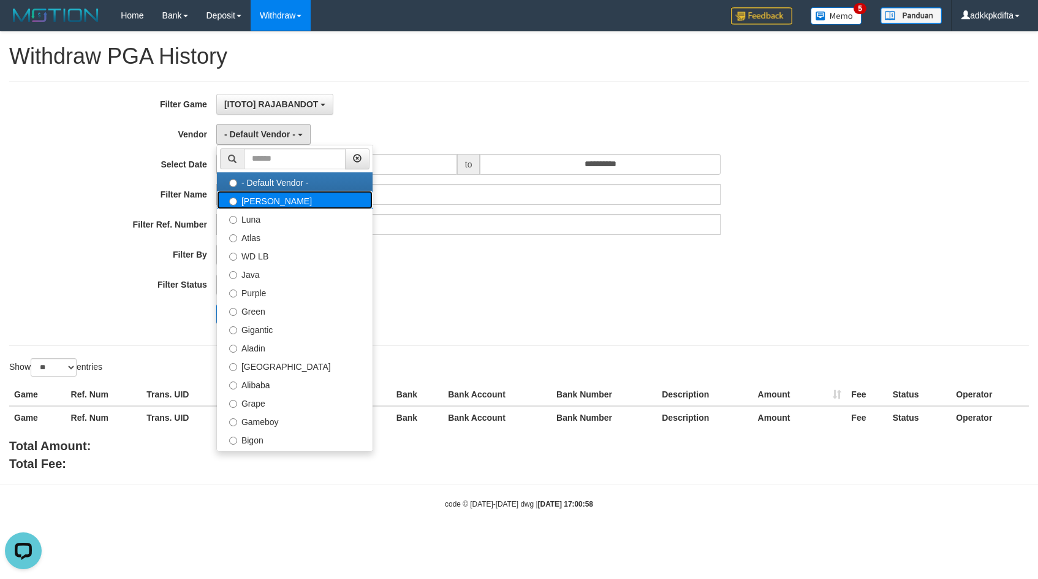
click at [264, 206] on label "[PERSON_NAME]" at bounding box center [295, 200] width 156 height 18
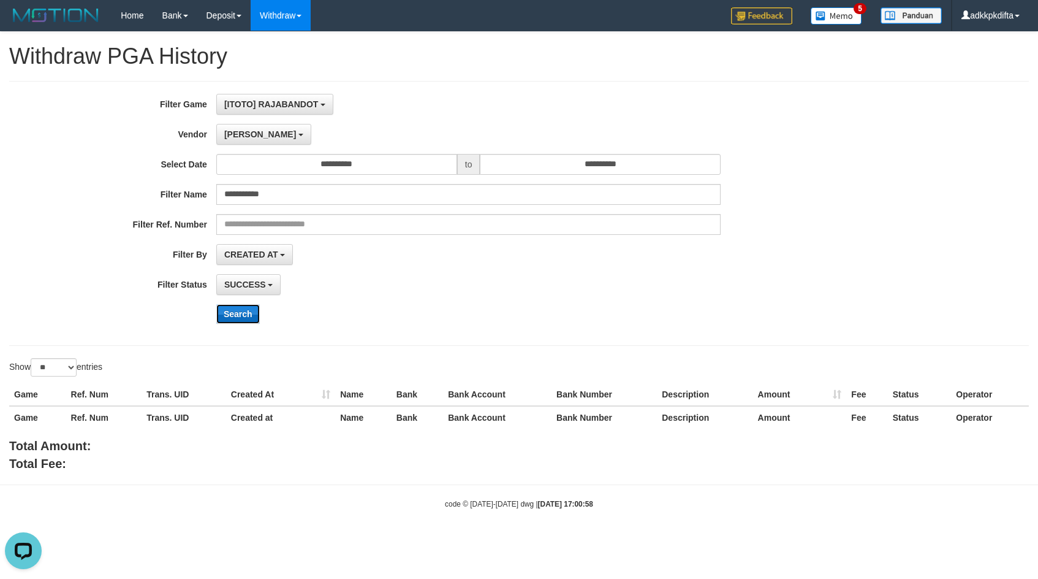
click at [239, 317] on button "Search" at bounding box center [238, 314] width 44 height 20
click at [227, 132] on span "[PERSON_NAME]" at bounding box center [260, 134] width 72 height 10
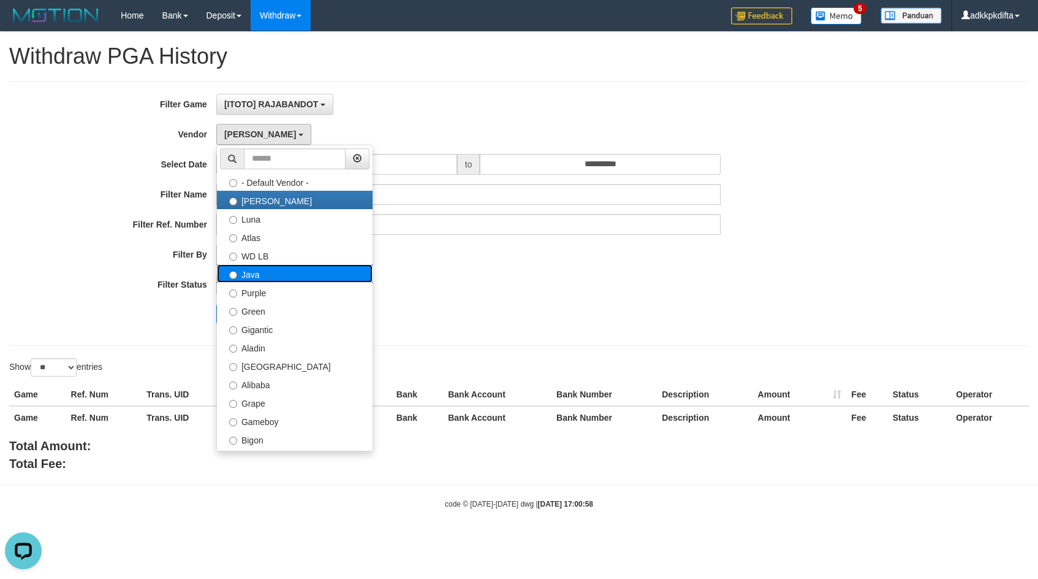
click at [275, 278] on label "Java" at bounding box center [295, 273] width 156 height 18
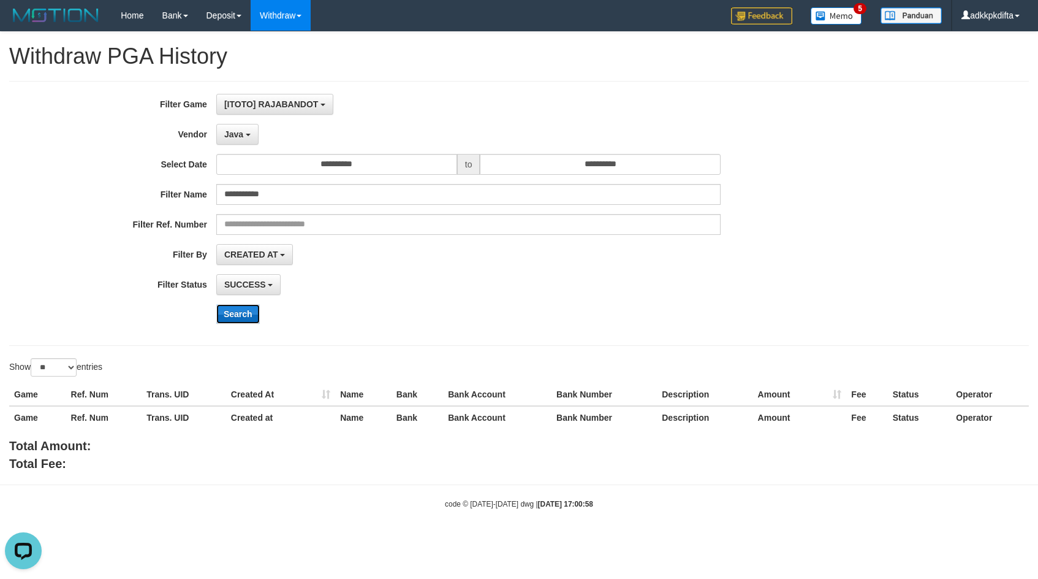
click at [238, 316] on button "Search" at bounding box center [238, 314] width 44 height 20
click at [226, 134] on span "Java" at bounding box center [233, 134] width 19 height 10
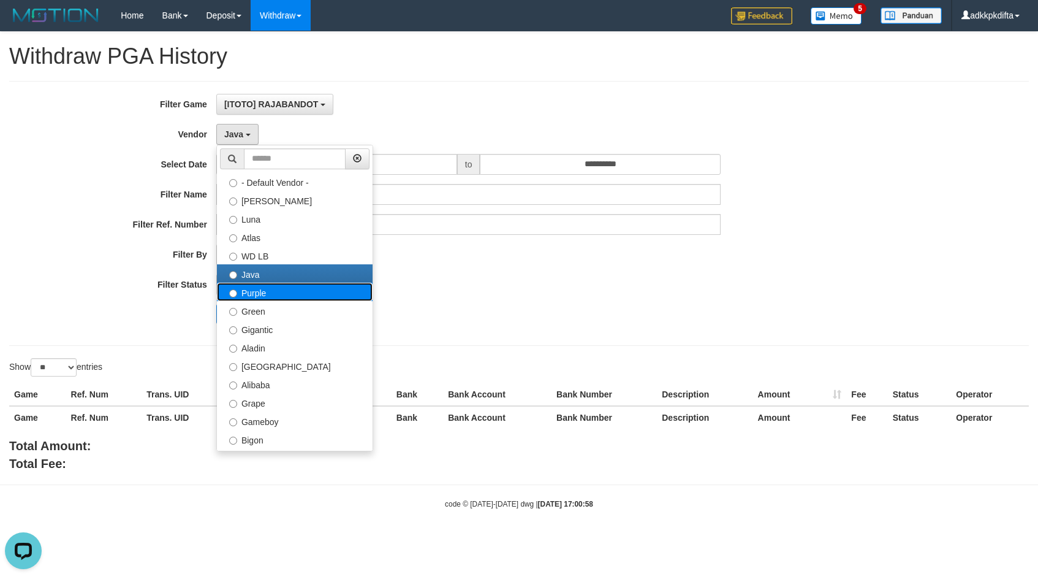
click at [250, 299] on label "Purple" at bounding box center [295, 292] width 156 height 18
select select "**********"
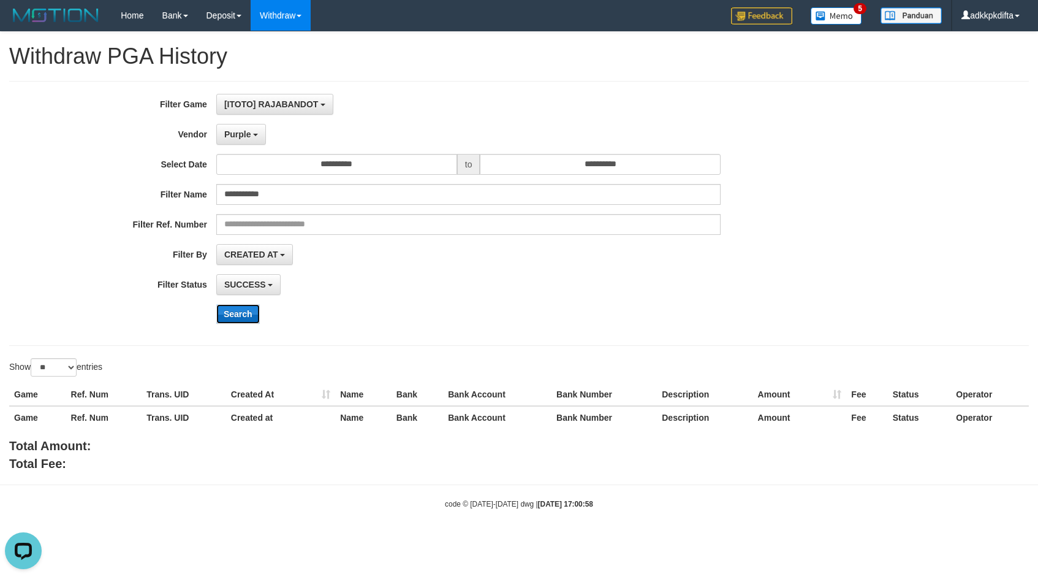
click at [240, 318] on button "Search" at bounding box center [238, 314] width 44 height 20
click at [102, 200] on label "Filter Name" at bounding box center [108, 192] width 216 height 17
click at [251, 193] on input "**********" at bounding box center [468, 194] width 504 height 21
click at [312, 192] on input "**********" at bounding box center [468, 194] width 504 height 21
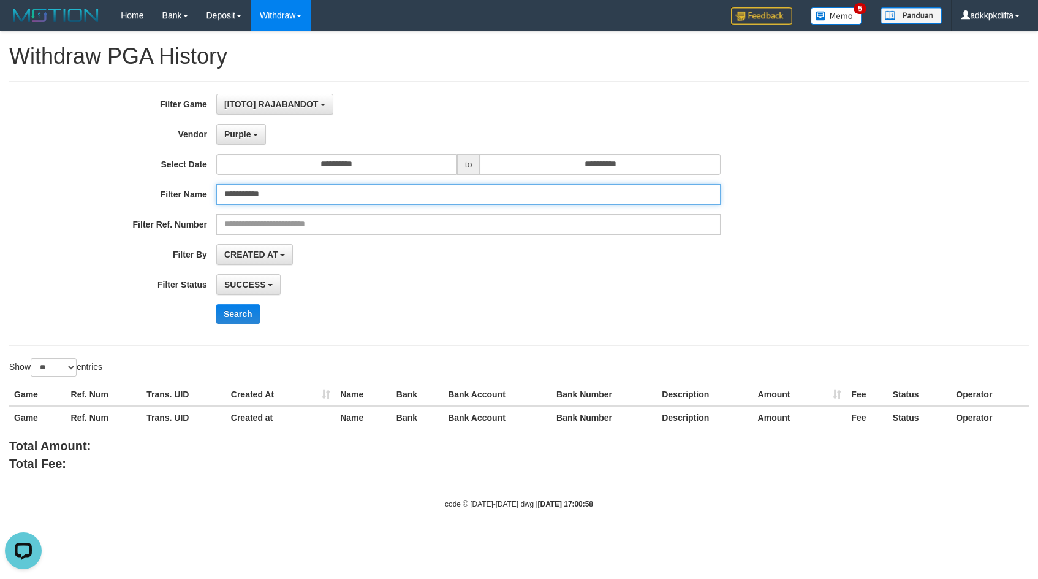
click at [312, 192] on input "**********" at bounding box center [468, 194] width 504 height 21
paste input "**"
type input "**********"
click at [216, 304] on button "Search" at bounding box center [238, 314] width 44 height 20
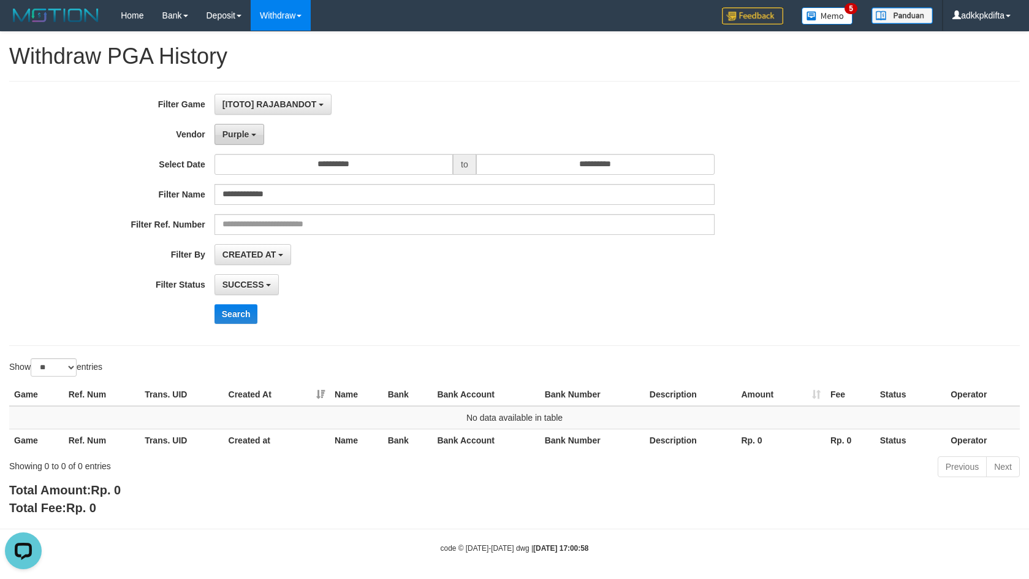
click at [243, 131] on span "Purple" at bounding box center [235, 134] width 27 height 10
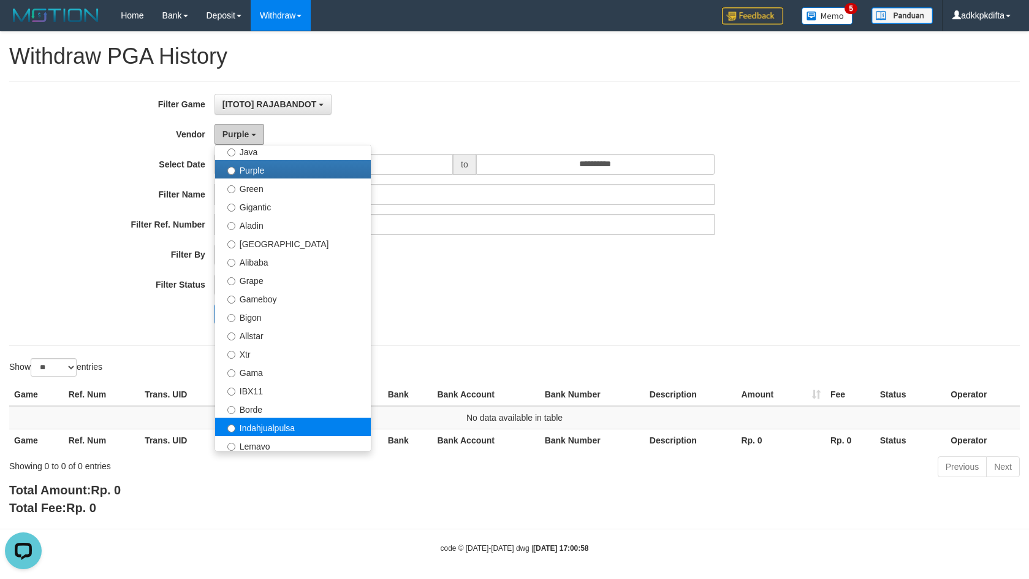
scroll to position [368, 0]
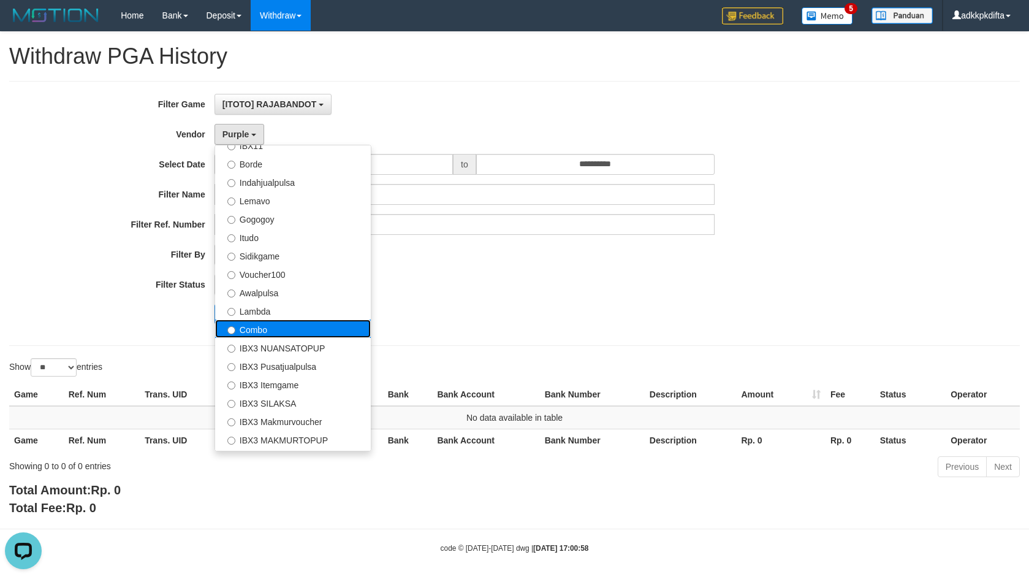
click at [254, 328] on label "Combo" at bounding box center [293, 328] width 156 height 18
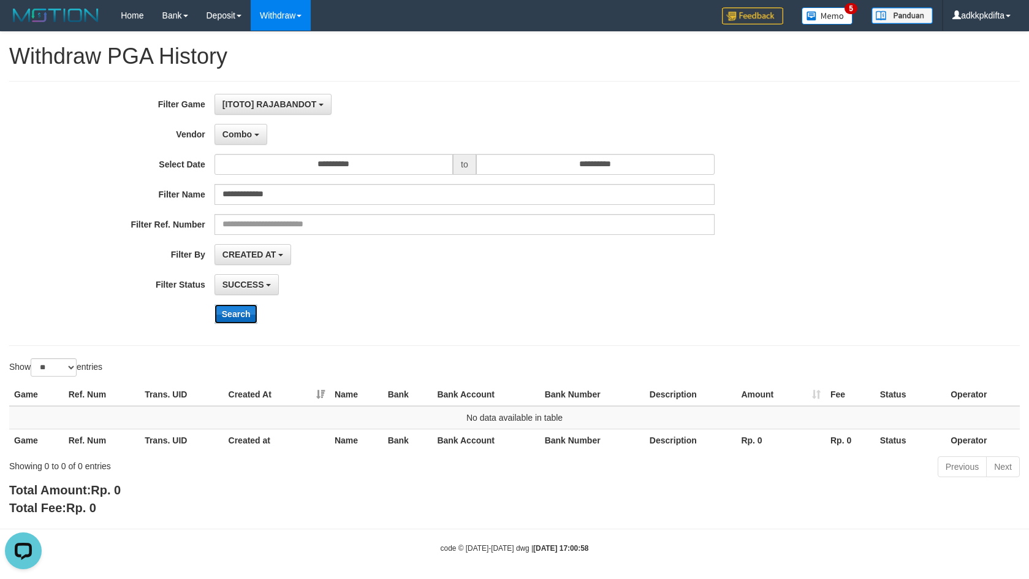
click at [241, 309] on button "Search" at bounding box center [236, 314] width 44 height 20
click at [246, 132] on span "Combo" at bounding box center [236, 134] width 29 height 10
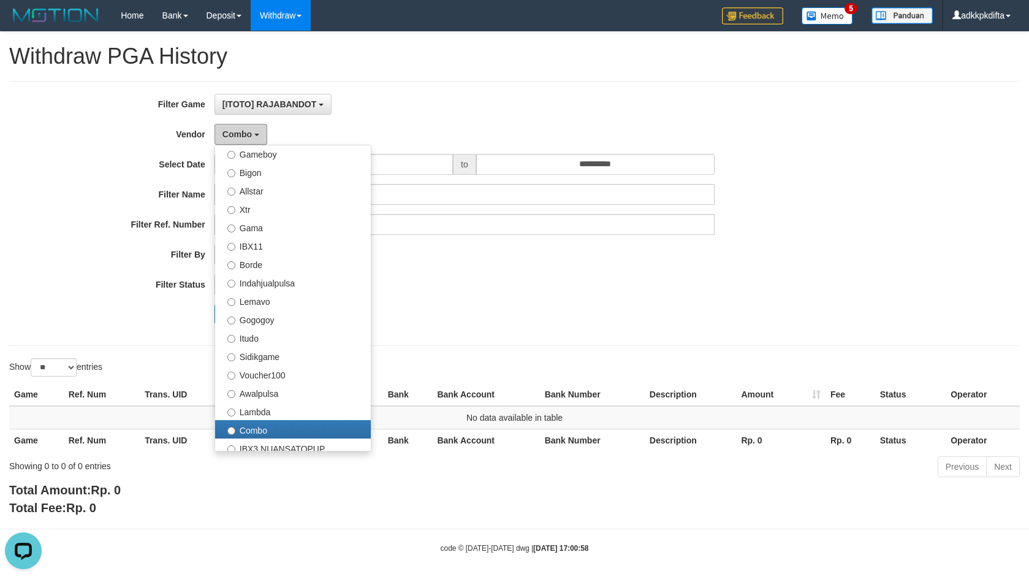
scroll to position [157, 0]
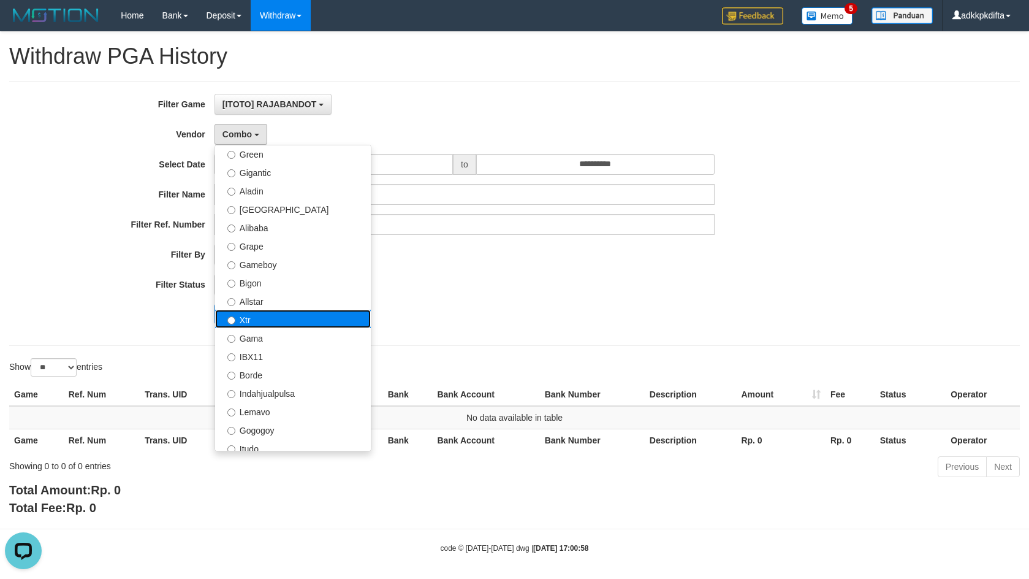
click at [281, 324] on label "Xtr" at bounding box center [293, 318] width 156 height 18
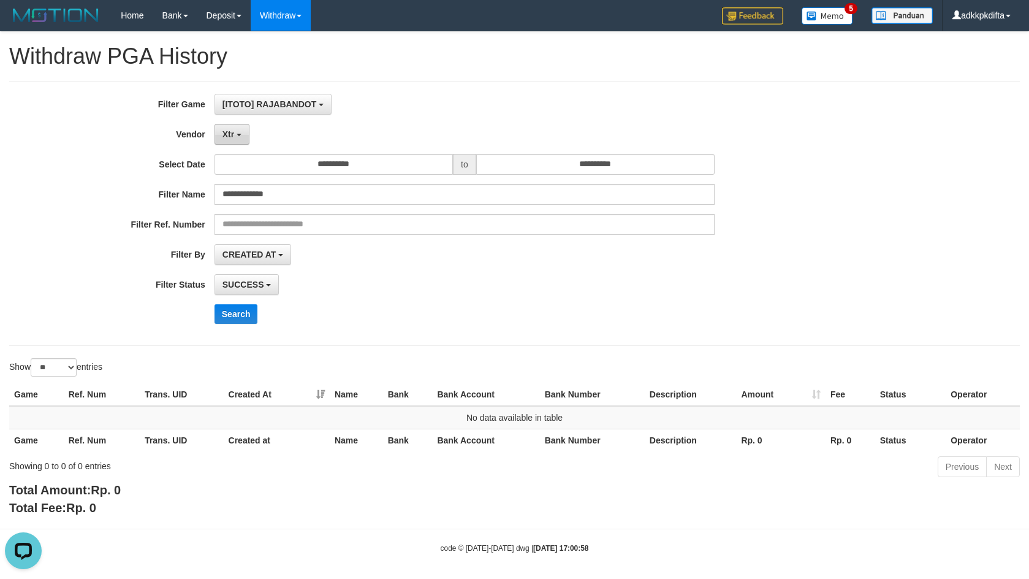
click at [237, 143] on button "Xtr" at bounding box center [231, 134] width 35 height 21
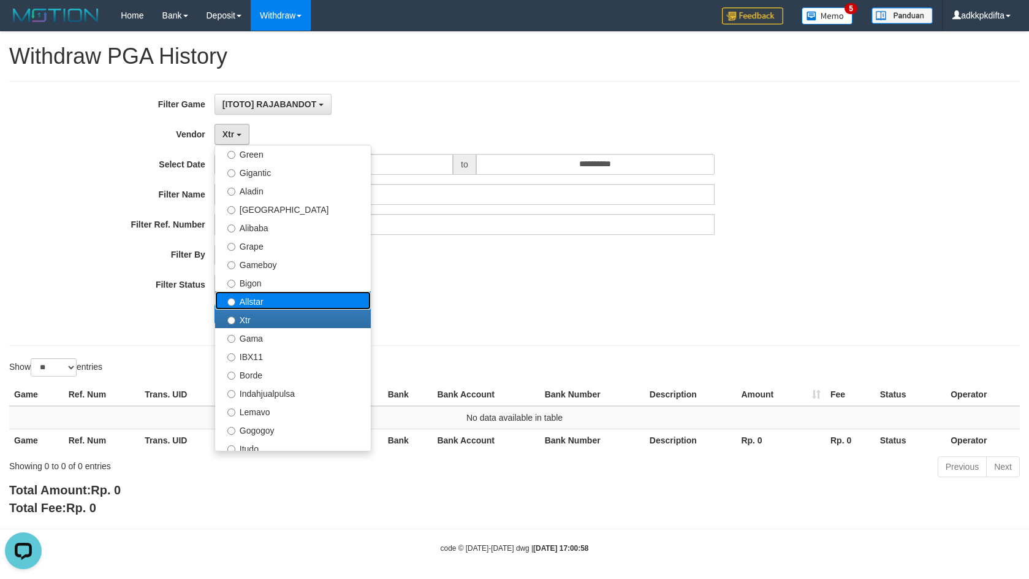
click at [249, 300] on label "Allstar" at bounding box center [293, 300] width 156 height 18
select select "**********"
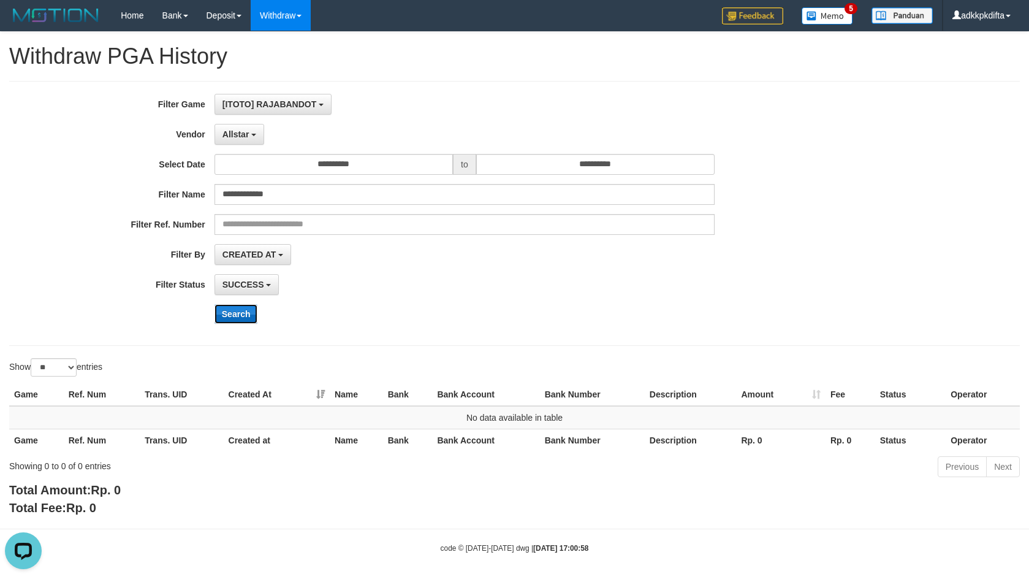
click at [229, 314] on button "Search" at bounding box center [236, 314] width 44 height 20
click at [235, 131] on span "Allstar" at bounding box center [235, 134] width 27 height 10
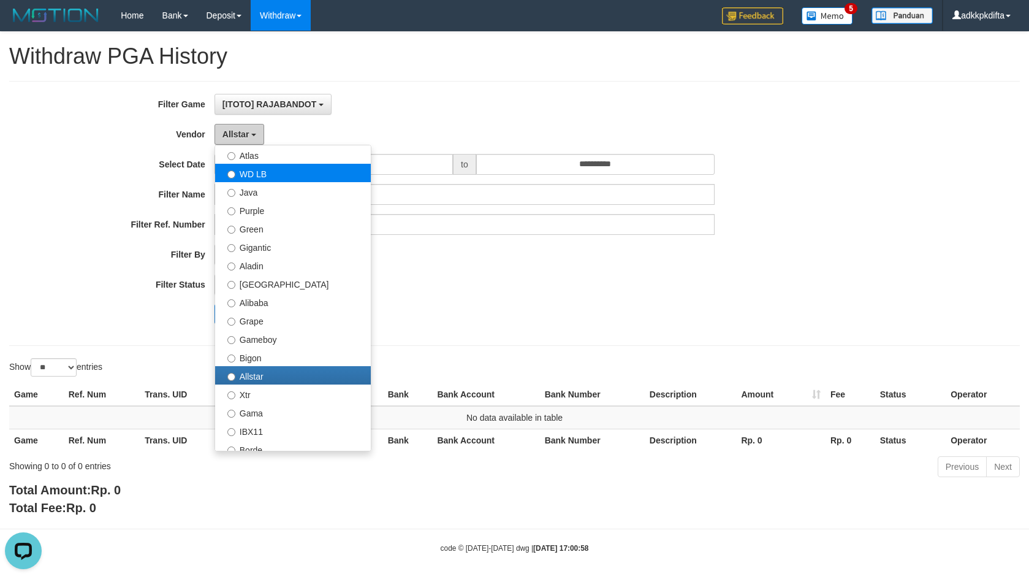
scroll to position [0, 0]
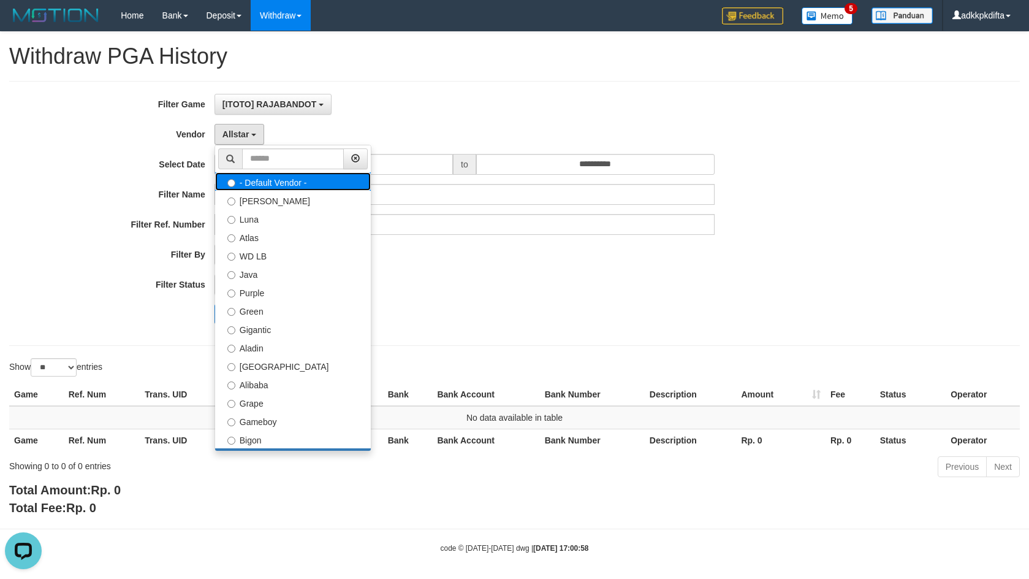
click at [259, 183] on label "- Default Vendor -" at bounding box center [293, 181] width 156 height 18
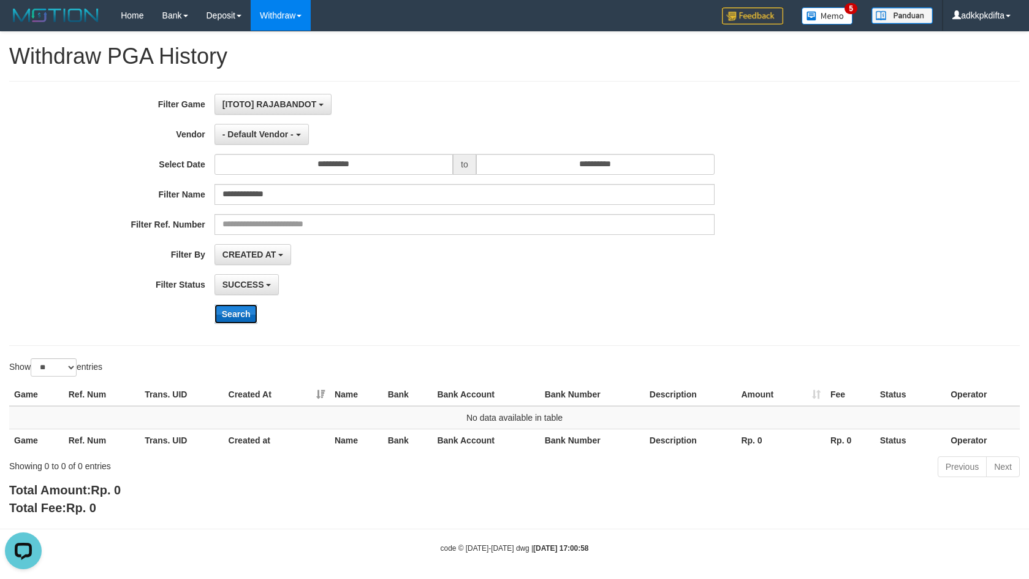
drag, startPoint x: 232, startPoint y: 315, endPoint x: 246, endPoint y: 314, distance: 14.7
click at [232, 315] on button "Search" at bounding box center [236, 314] width 44 height 20
click at [267, 138] on span "- Default Vendor -" at bounding box center [257, 134] width 71 height 10
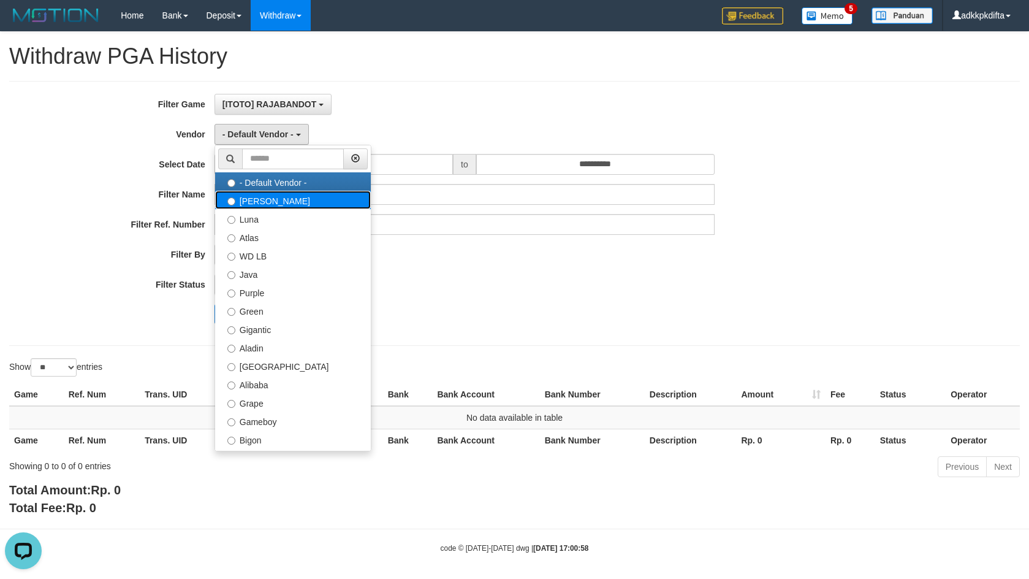
click at [259, 208] on label "[PERSON_NAME]" at bounding box center [293, 200] width 156 height 18
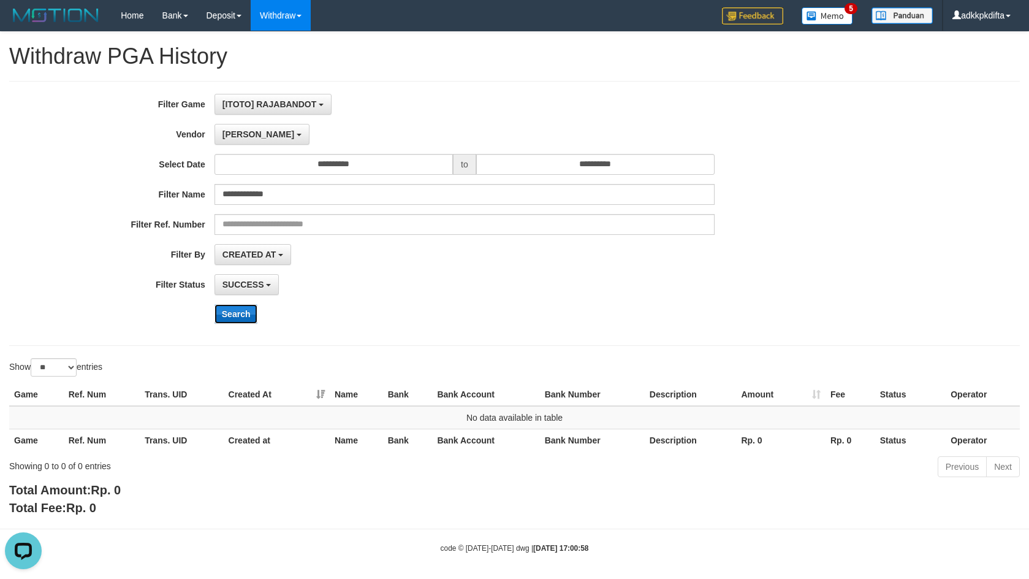
click at [243, 315] on button "Search" at bounding box center [236, 314] width 44 height 20
click at [238, 132] on span "[PERSON_NAME]" at bounding box center [258, 134] width 72 height 10
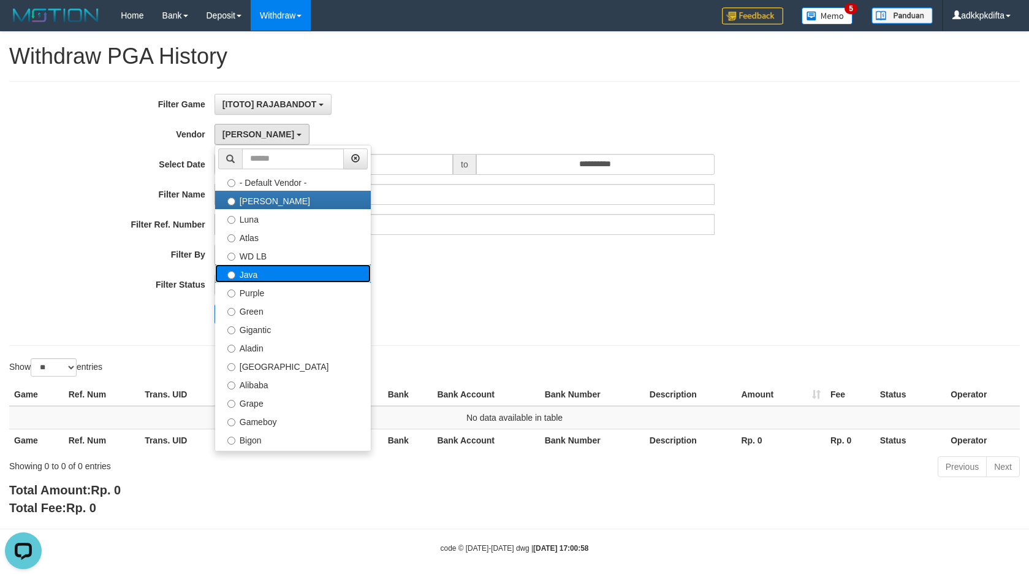
click at [287, 274] on label "Java" at bounding box center [293, 273] width 156 height 18
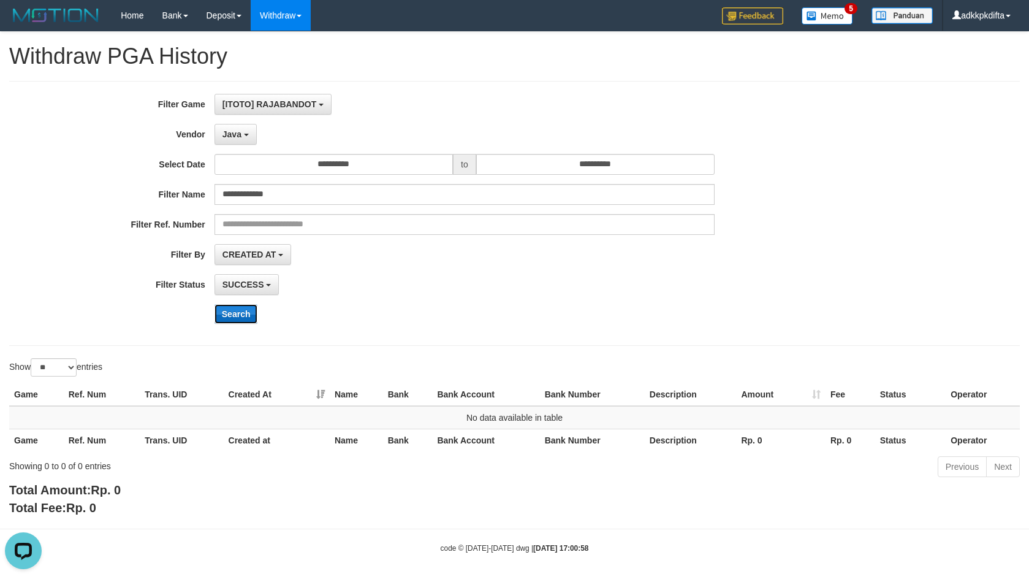
click at [229, 317] on button "Search" at bounding box center [236, 314] width 44 height 20
click at [228, 134] on span "Java" at bounding box center [231, 134] width 19 height 10
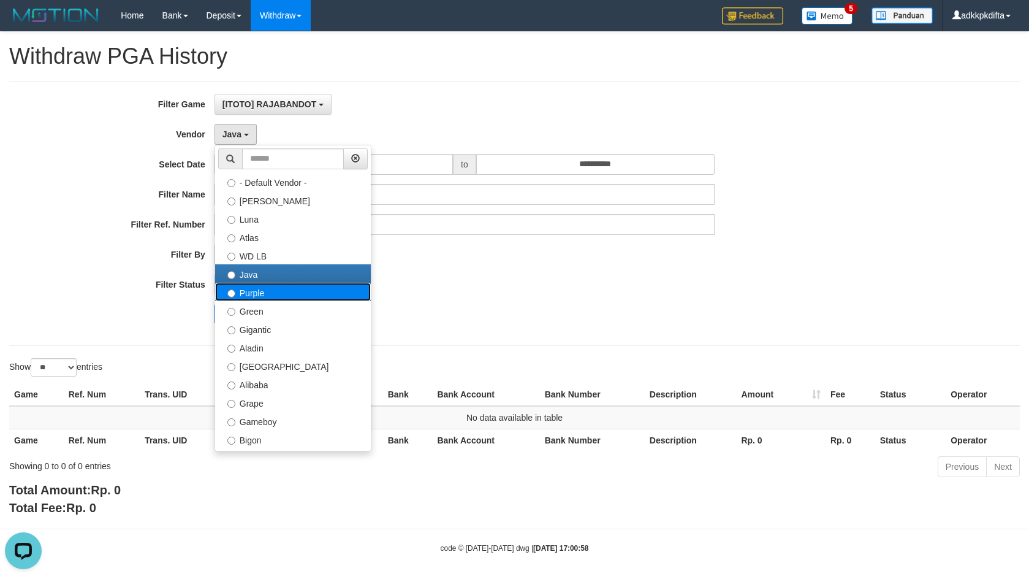
click at [282, 293] on label "Purple" at bounding box center [293, 292] width 156 height 18
select select "**********"
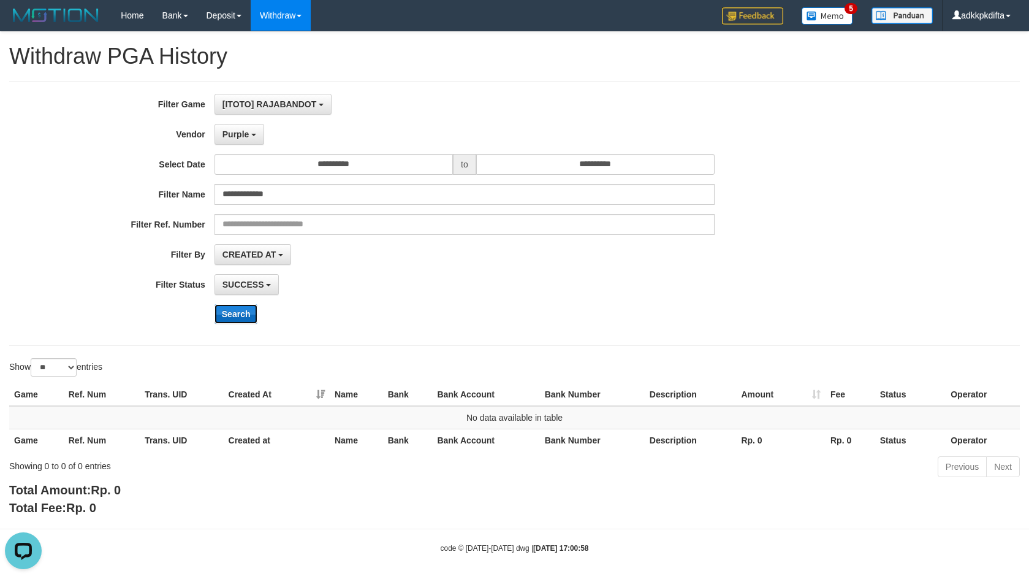
click at [237, 317] on button "Search" at bounding box center [236, 314] width 44 height 20
click at [227, 135] on span "Purple" at bounding box center [235, 134] width 27 height 10
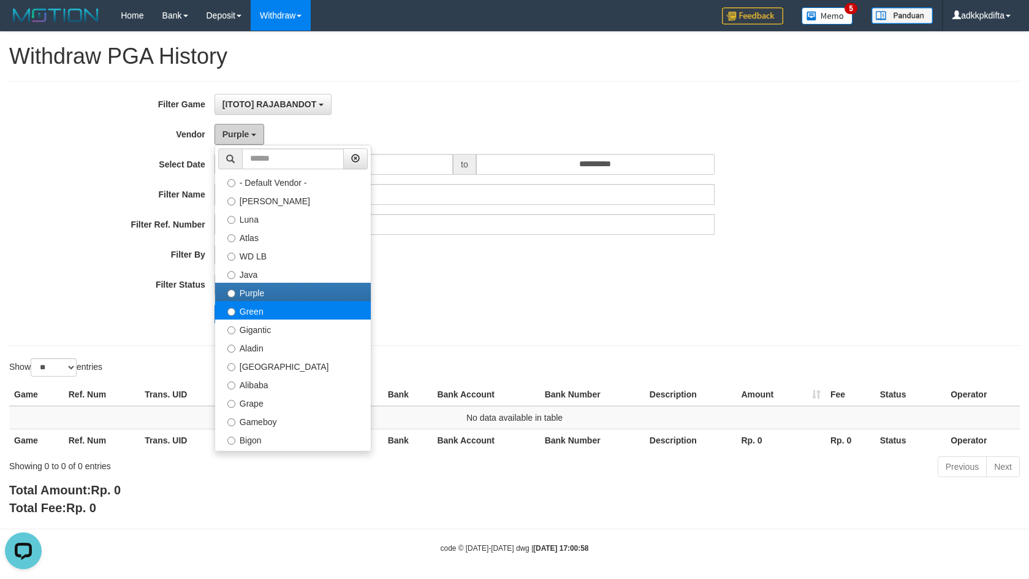
scroll to position [61, 0]
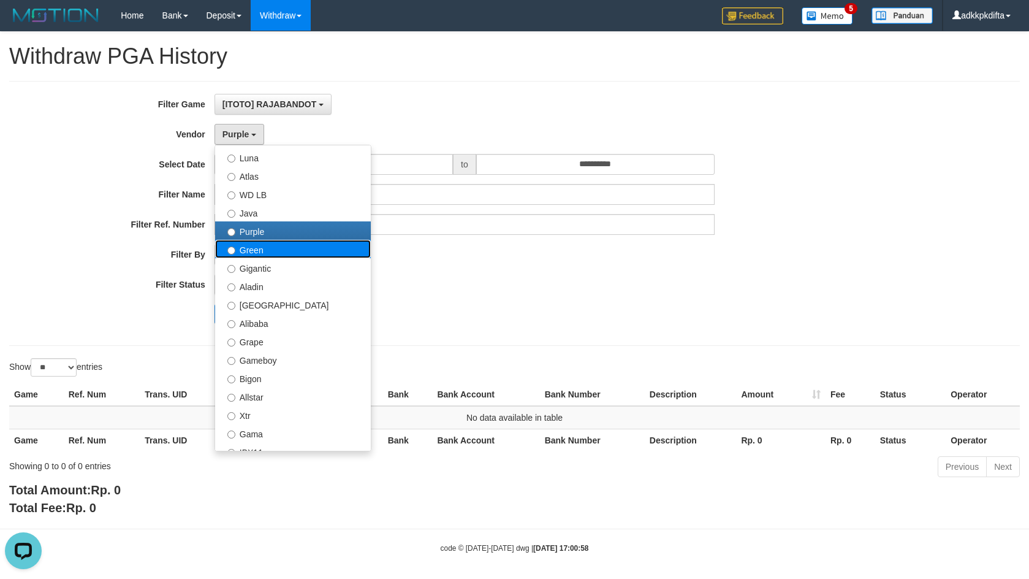
click at [282, 245] on label "Green" at bounding box center [293, 249] width 156 height 18
select select "**********"
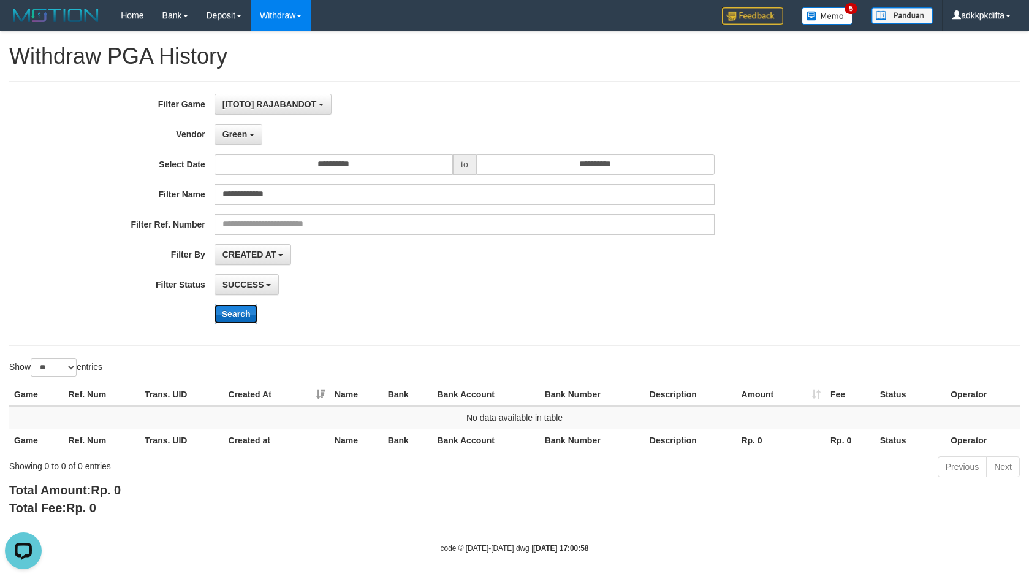
click at [230, 315] on button "Search" at bounding box center [236, 314] width 44 height 20
click at [335, 163] on input "**********" at bounding box center [333, 164] width 238 height 21
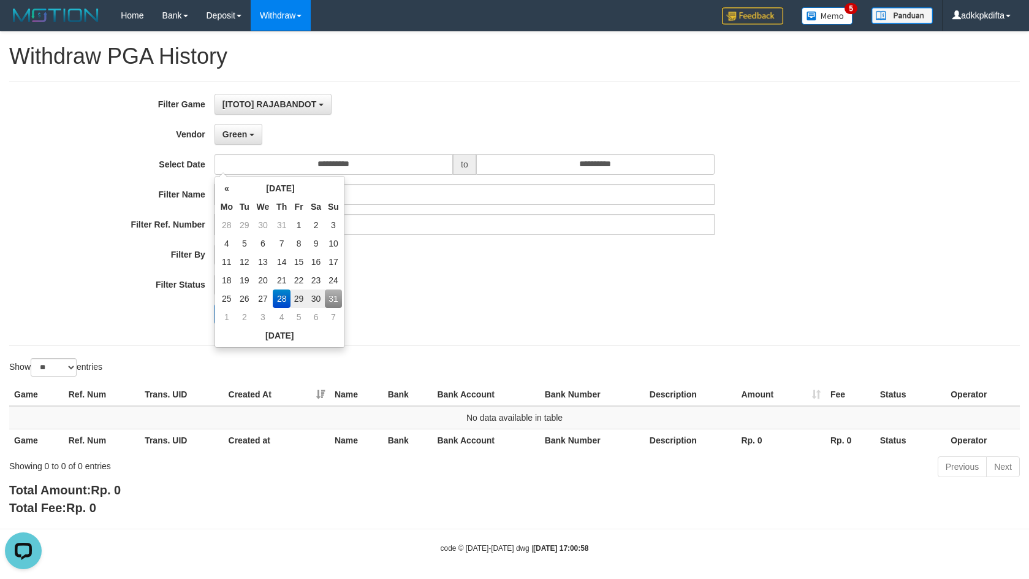
click at [307, 298] on td "30" at bounding box center [316, 298] width 18 height 18
type input "**********"
click at [427, 298] on div "**********" at bounding box center [428, 213] width 857 height 239
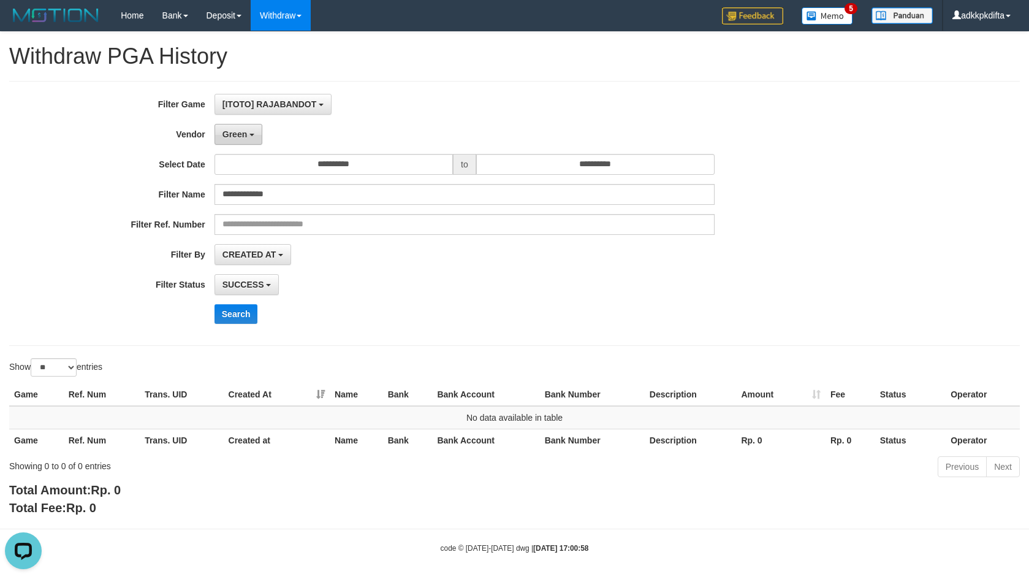
click at [241, 135] on span "Green" at bounding box center [234, 134] width 25 height 10
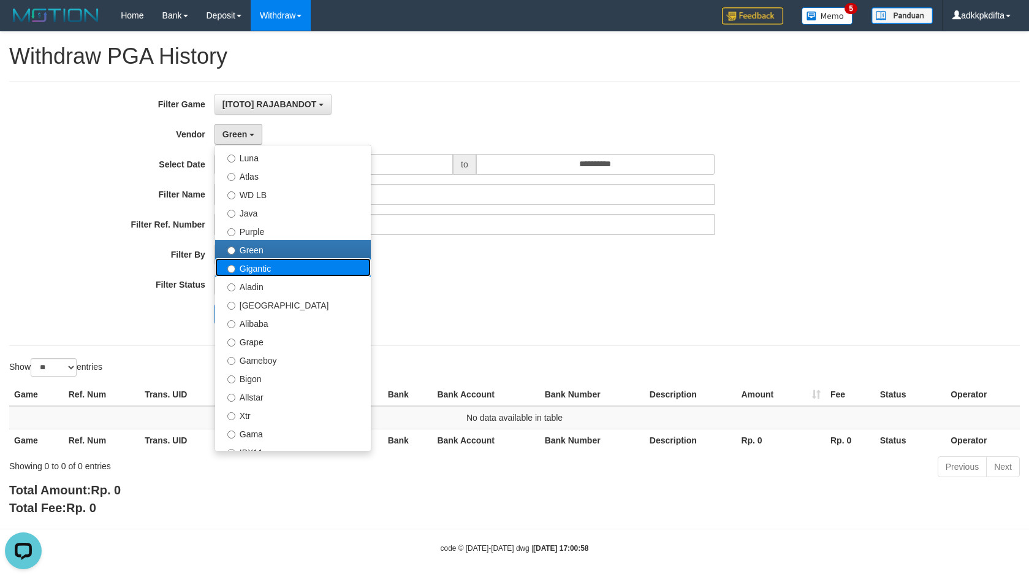
click at [273, 273] on label "Gigantic" at bounding box center [293, 267] width 156 height 18
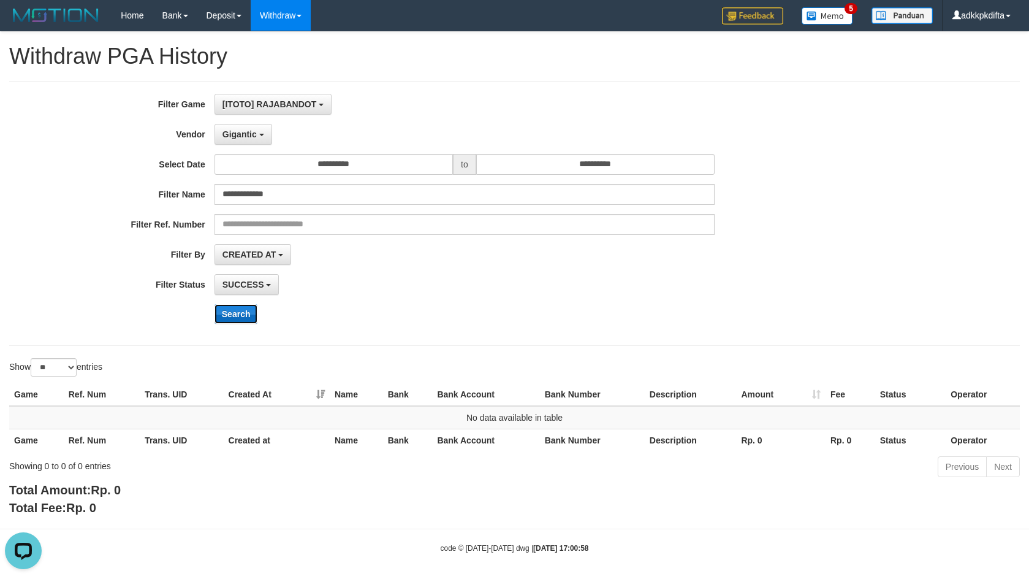
click at [238, 309] on button "Search" at bounding box center [236, 314] width 44 height 20
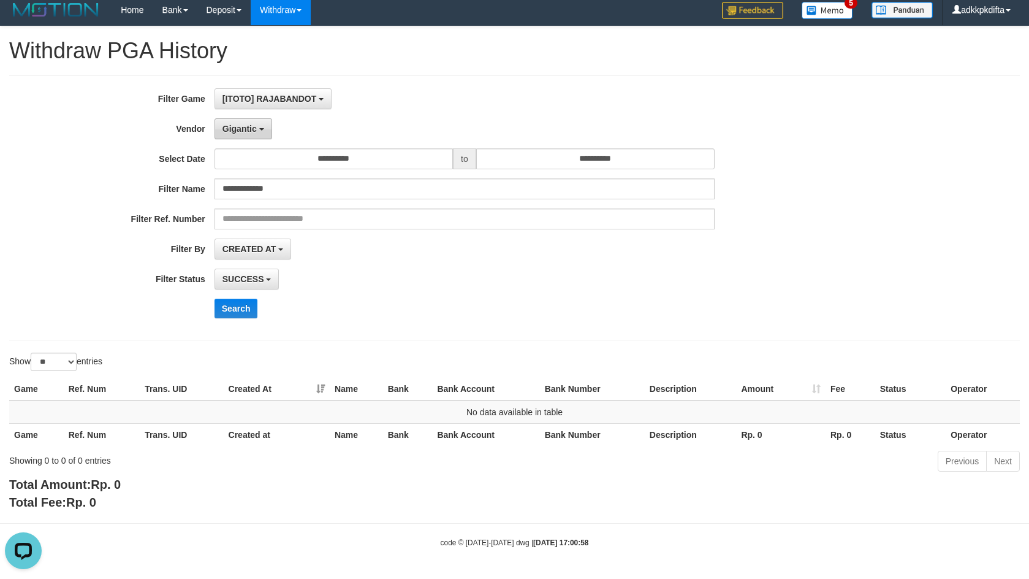
click at [236, 134] on button "Gigantic" at bounding box center [243, 128] width 58 height 21
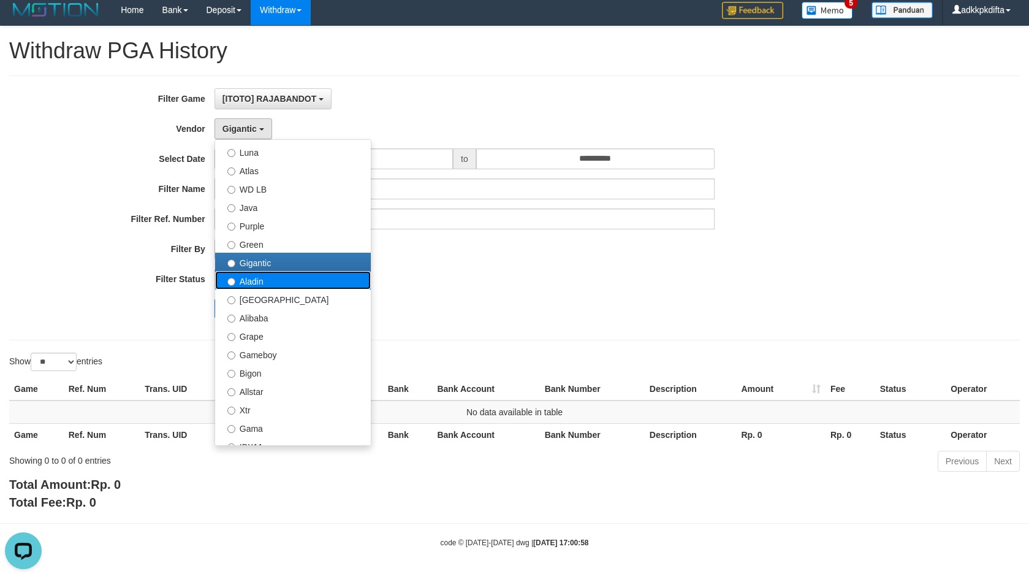
click at [270, 286] on label "Aladin" at bounding box center [293, 280] width 156 height 18
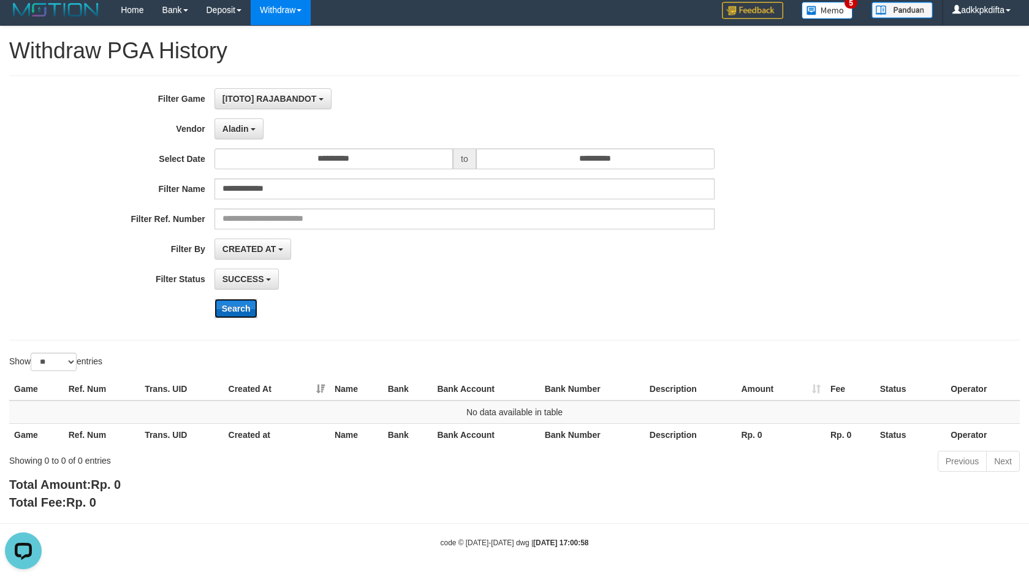
click at [235, 309] on button "Search" at bounding box center [236, 308] width 44 height 20
click at [235, 127] on span "Aladin" at bounding box center [235, 129] width 26 height 10
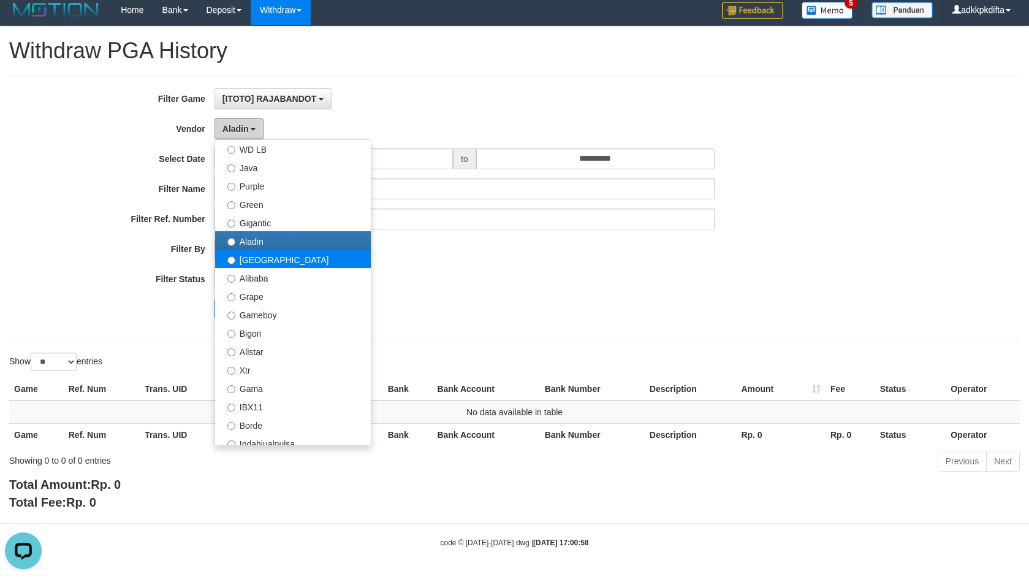
scroll to position [123, 0]
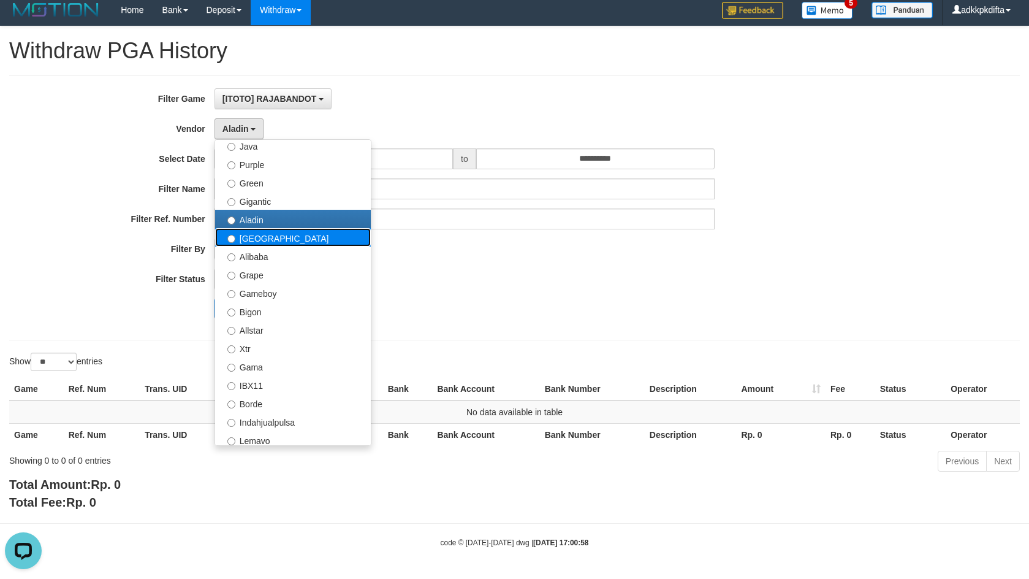
click at [262, 235] on label "[GEOGRAPHIC_DATA]" at bounding box center [293, 237] width 156 height 18
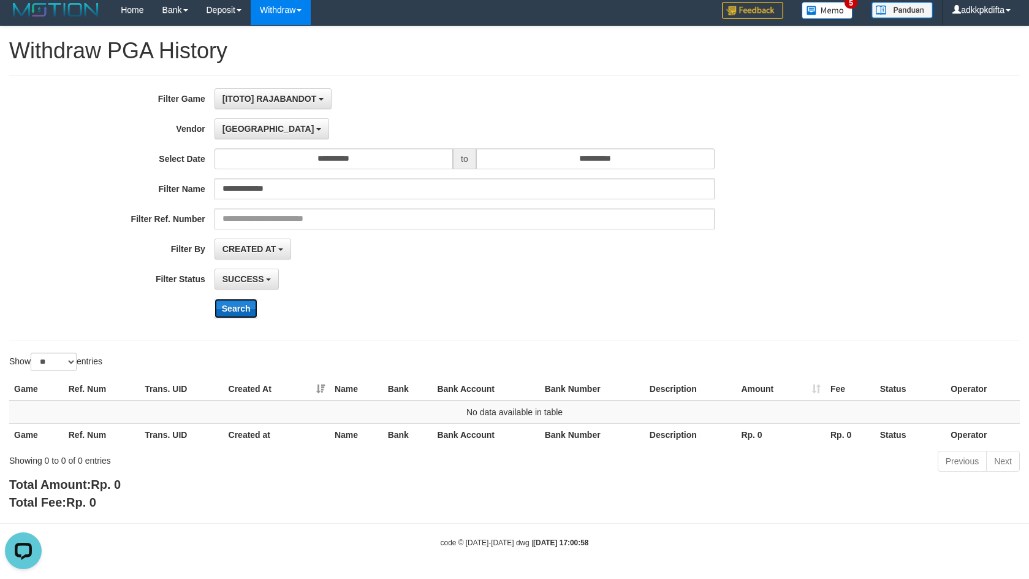
click at [229, 316] on button "Search" at bounding box center [236, 308] width 44 height 20
click at [233, 117] on div "**********" at bounding box center [428, 207] width 857 height 239
click at [233, 124] on span "[GEOGRAPHIC_DATA]" at bounding box center [268, 129] width 92 height 10
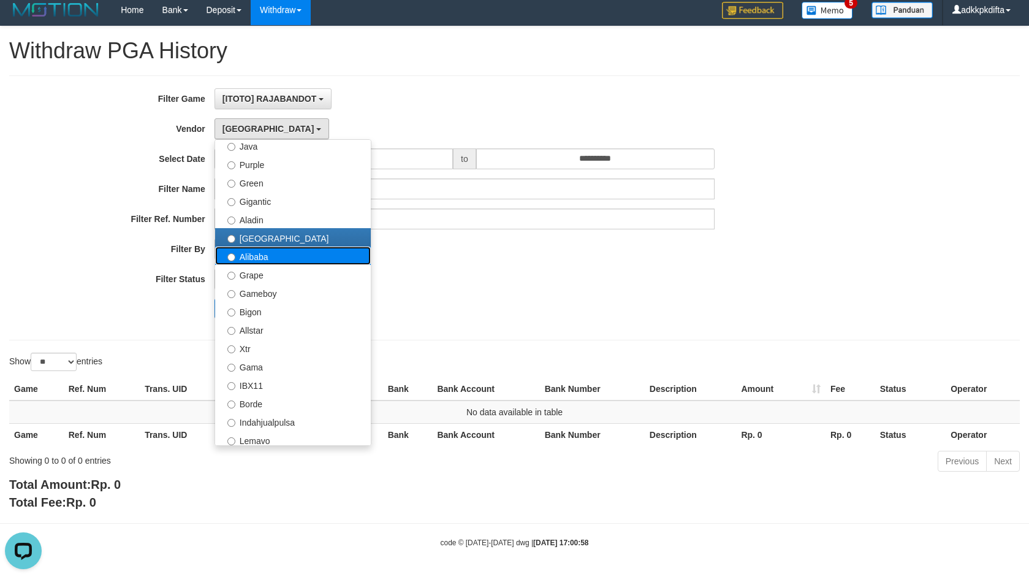
click at [261, 259] on label "Alibaba" at bounding box center [293, 255] width 156 height 18
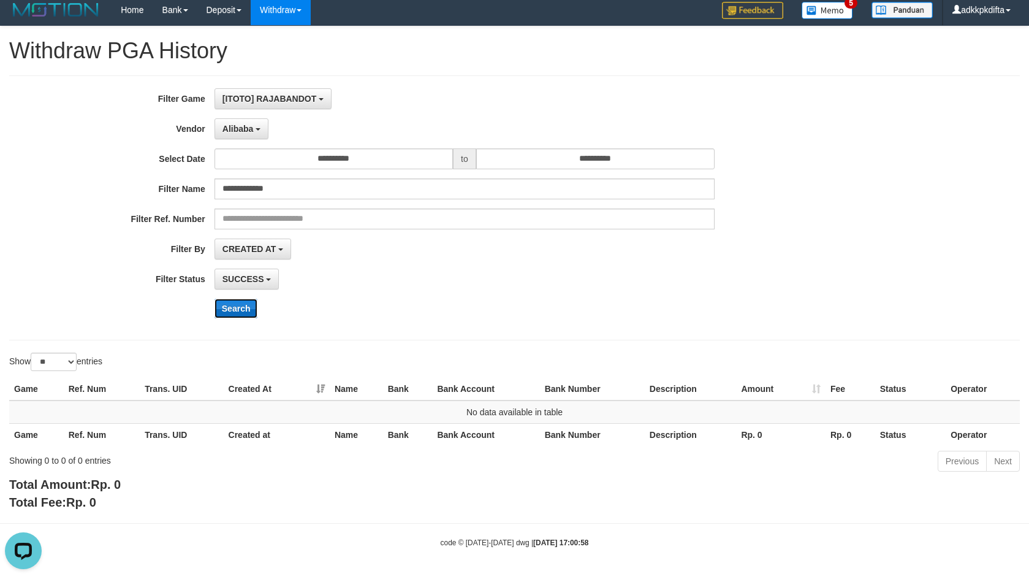
drag, startPoint x: 238, startPoint y: 305, endPoint x: 249, endPoint y: 303, distance: 10.6
click at [238, 305] on button "Search" at bounding box center [236, 308] width 44 height 20
click at [238, 125] on span "Alibaba" at bounding box center [237, 129] width 31 height 10
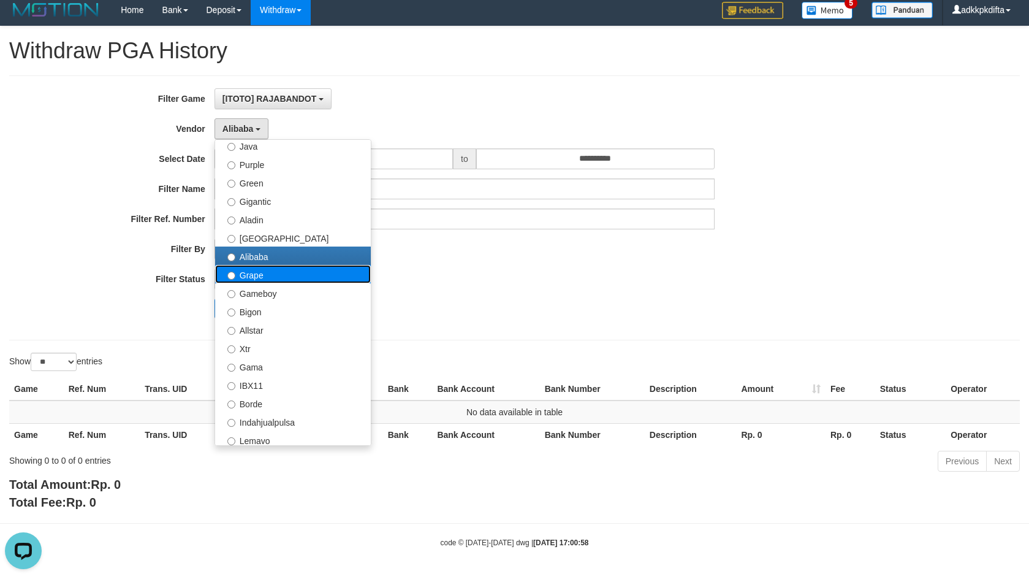
click at [279, 278] on label "Grape" at bounding box center [293, 274] width 156 height 18
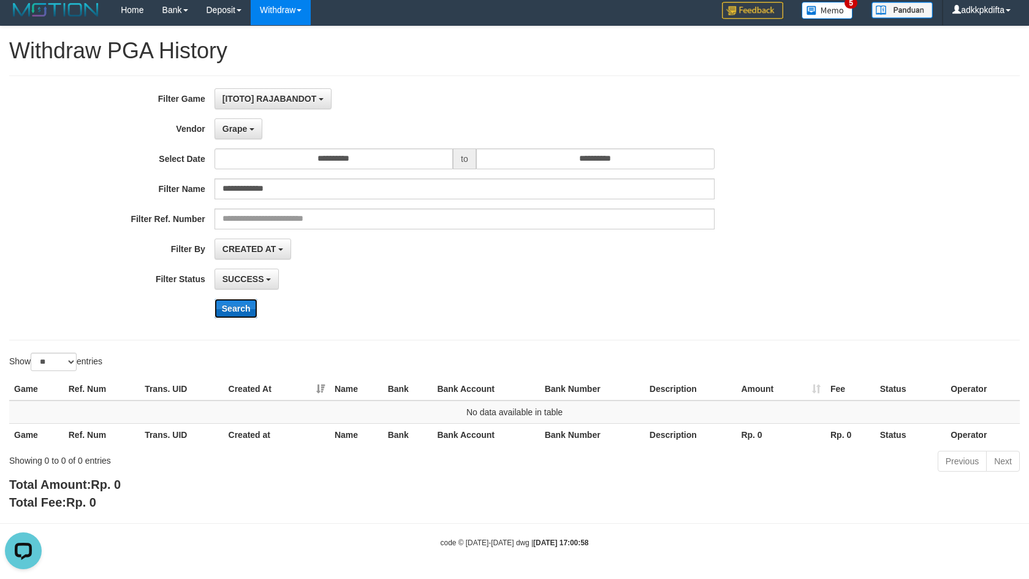
click at [235, 305] on button "Search" at bounding box center [236, 308] width 44 height 20
click at [240, 133] on span "Grape" at bounding box center [234, 129] width 25 height 10
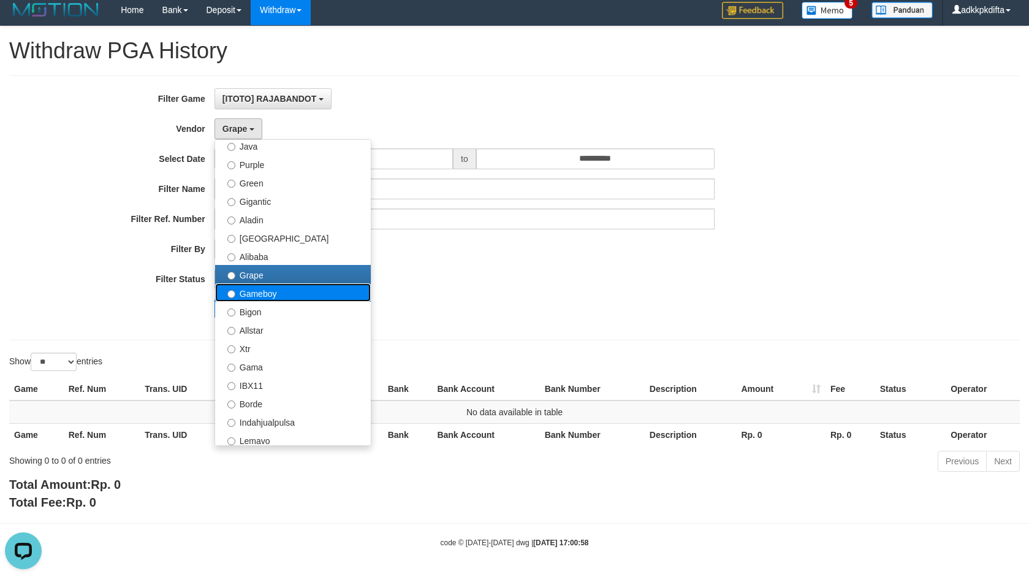
click at [265, 291] on label "Gameboy" at bounding box center [293, 292] width 156 height 18
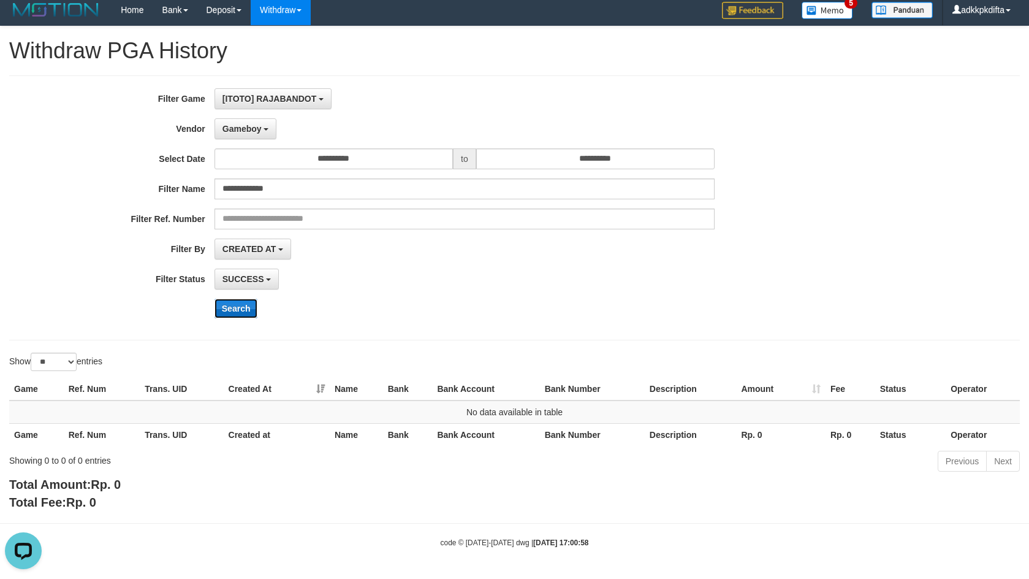
click at [236, 305] on button "Search" at bounding box center [236, 308] width 44 height 20
click at [238, 131] on span "Gameboy" at bounding box center [241, 129] width 39 height 10
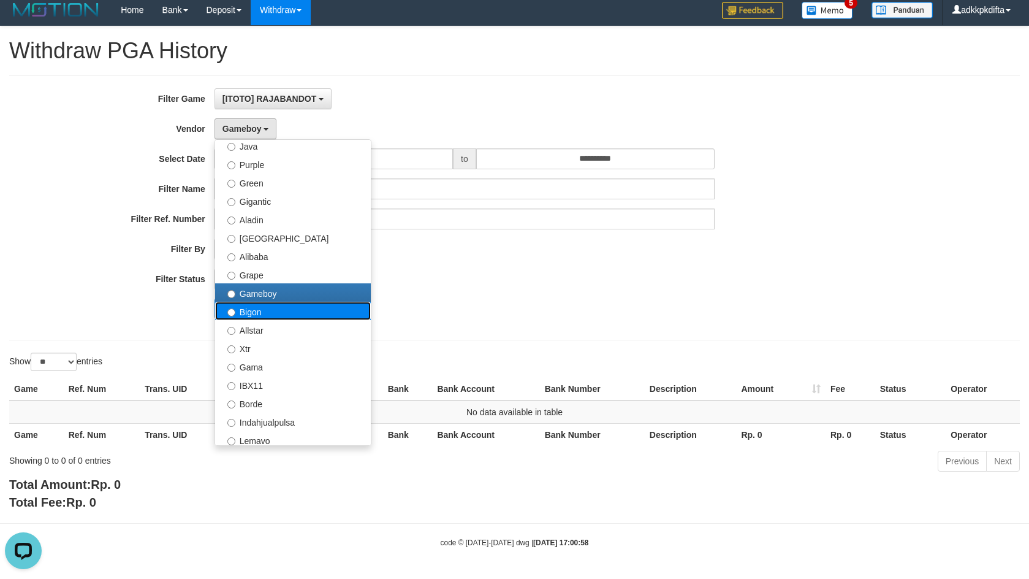
click at [265, 316] on label "Bigon" at bounding box center [293, 311] width 156 height 18
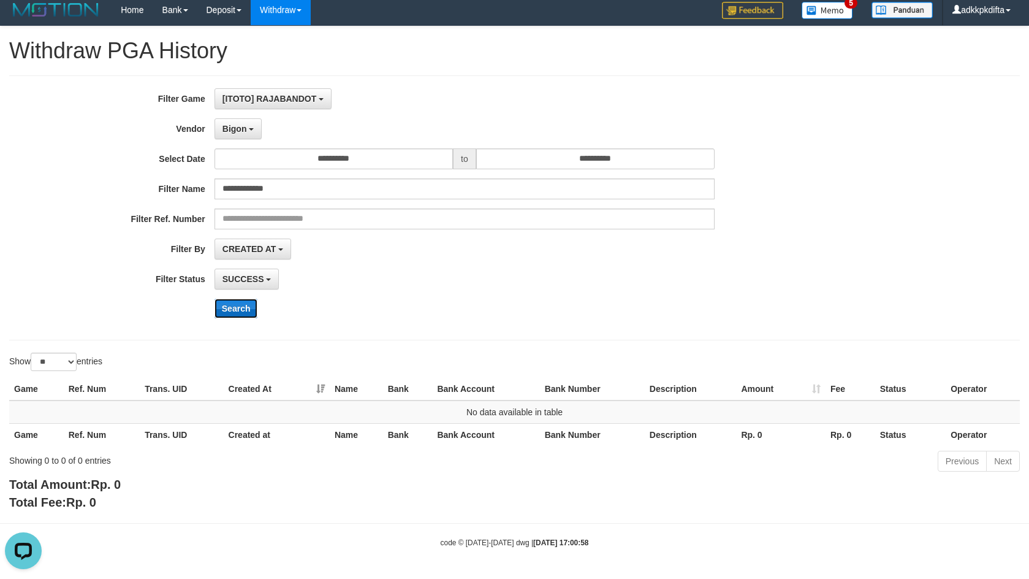
click at [235, 313] on button "Search" at bounding box center [236, 308] width 44 height 20
click at [240, 127] on span "Bigon" at bounding box center [234, 129] width 25 height 10
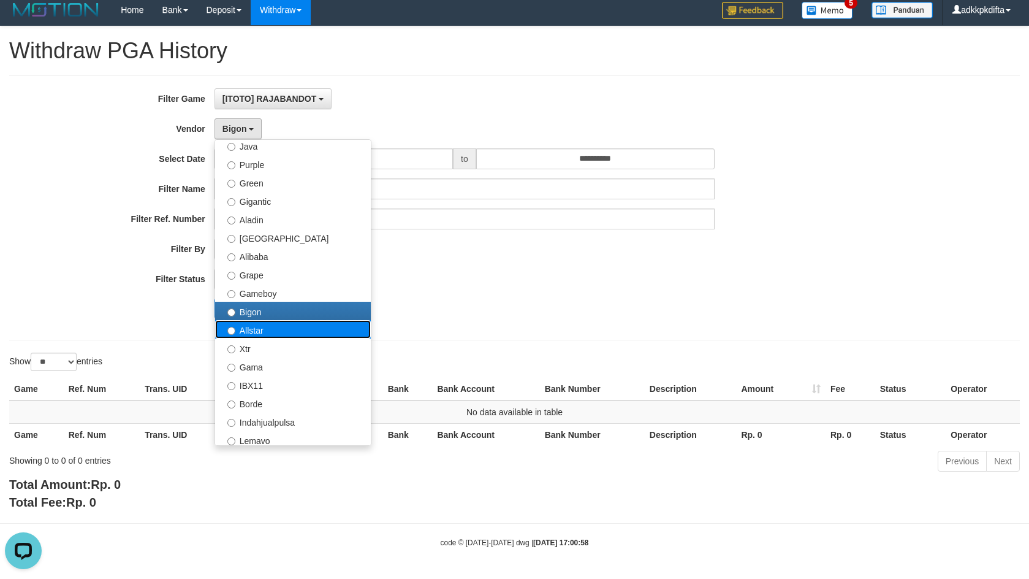
click at [279, 329] on label "Allstar" at bounding box center [293, 329] width 156 height 18
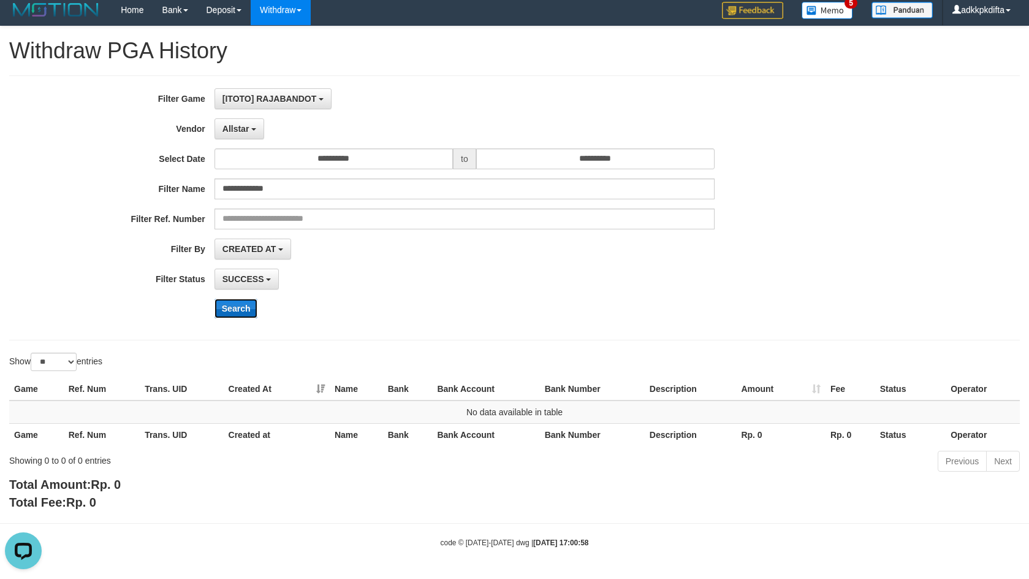
click at [240, 312] on button "Search" at bounding box center [236, 308] width 44 height 20
click at [243, 126] on span "Allstar" at bounding box center [235, 129] width 27 height 10
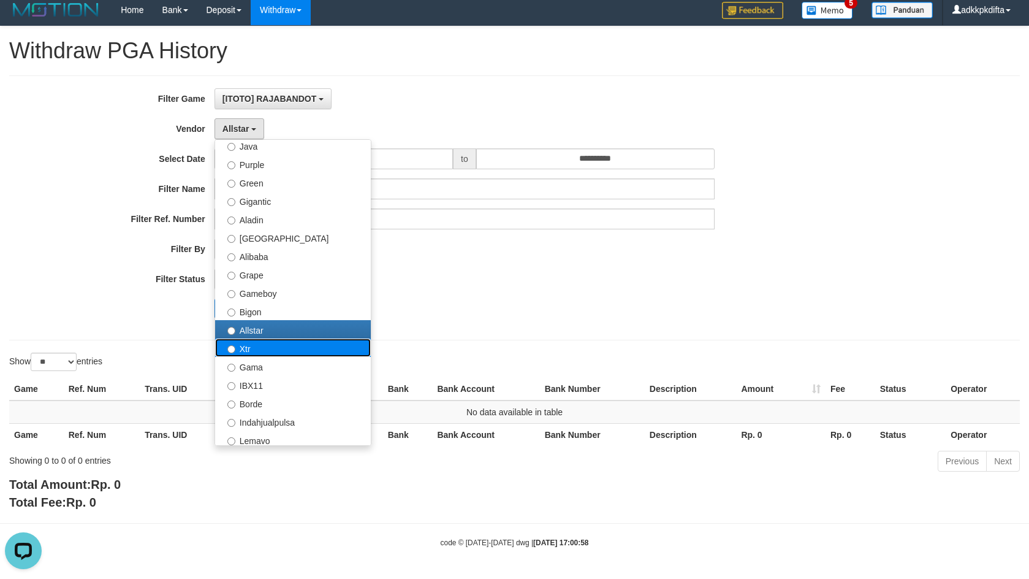
click at [268, 349] on label "Xtr" at bounding box center [293, 347] width 156 height 18
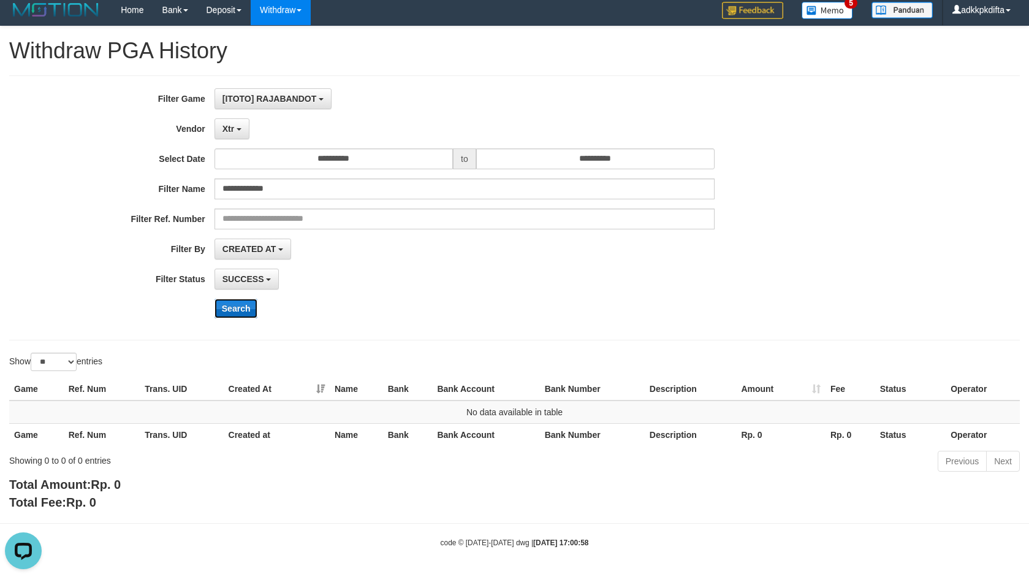
click at [242, 313] on button "Search" at bounding box center [236, 308] width 44 height 20
click at [233, 131] on span "Xtr" at bounding box center [228, 129] width 12 height 10
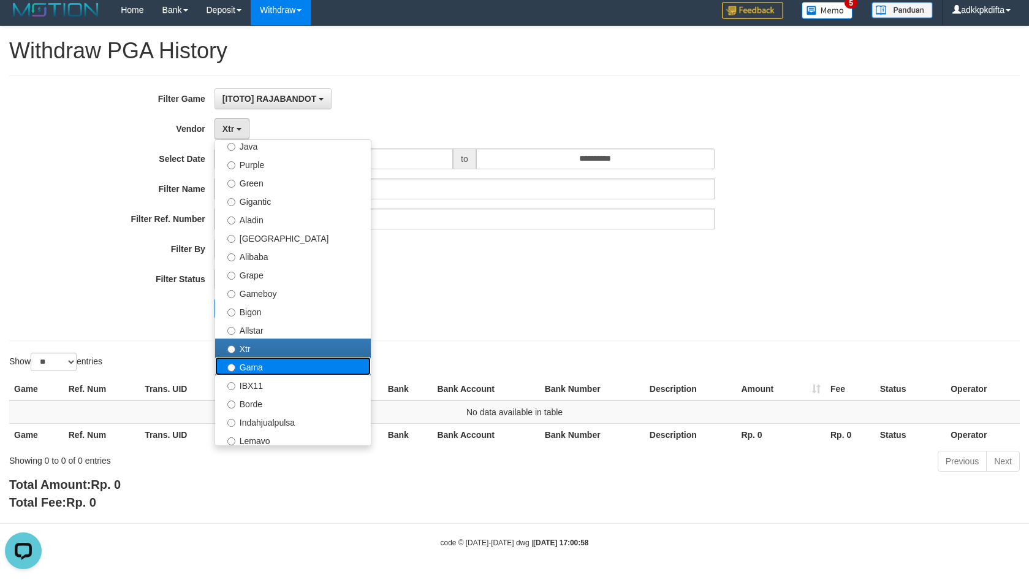
click at [271, 369] on label "Gama" at bounding box center [293, 366] width 156 height 18
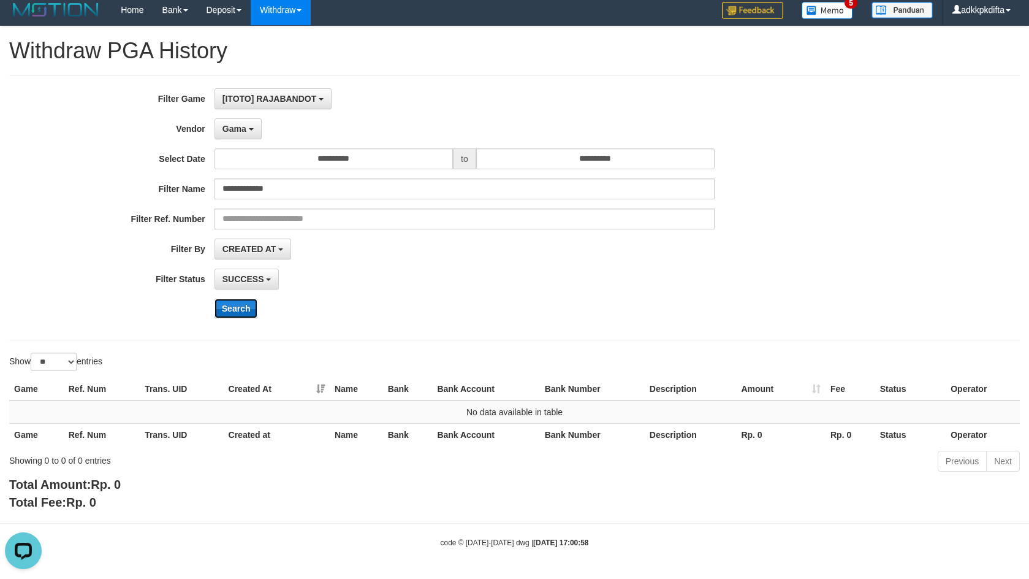
click at [240, 309] on button "Search" at bounding box center [236, 308] width 44 height 20
click at [230, 134] on button "Gama" at bounding box center [237, 128] width 47 height 21
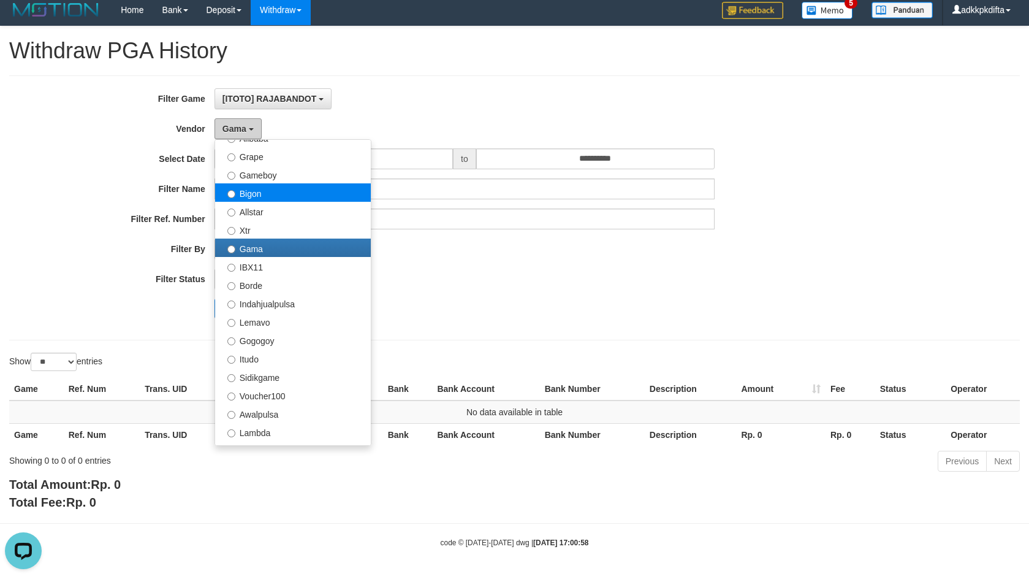
scroll to position [245, 0]
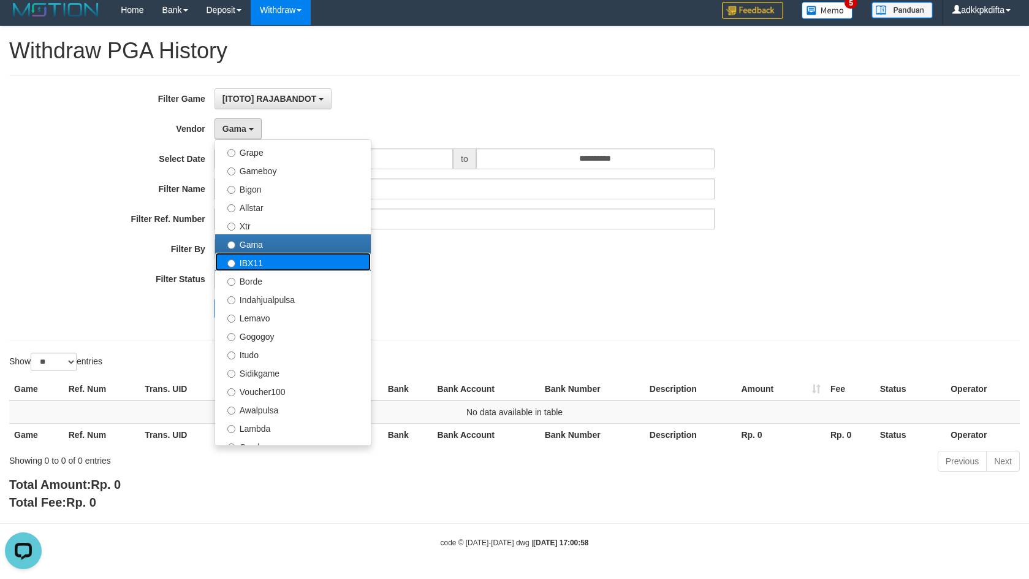
click at [260, 269] on label "IBX11" at bounding box center [293, 261] width 156 height 18
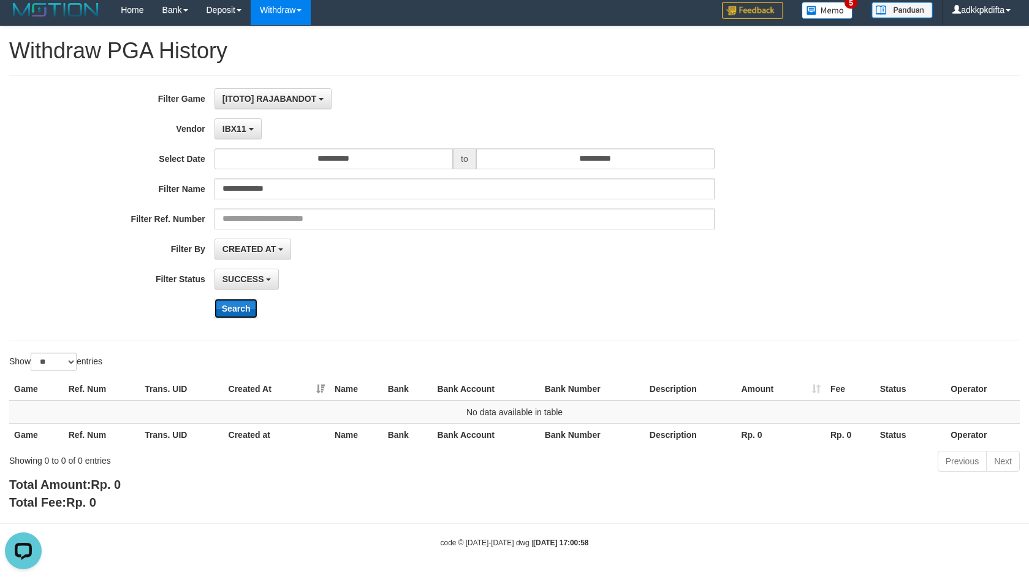
click at [235, 308] on button "Search" at bounding box center [236, 308] width 44 height 20
click at [229, 127] on span "IBX11" at bounding box center [234, 129] width 24 height 10
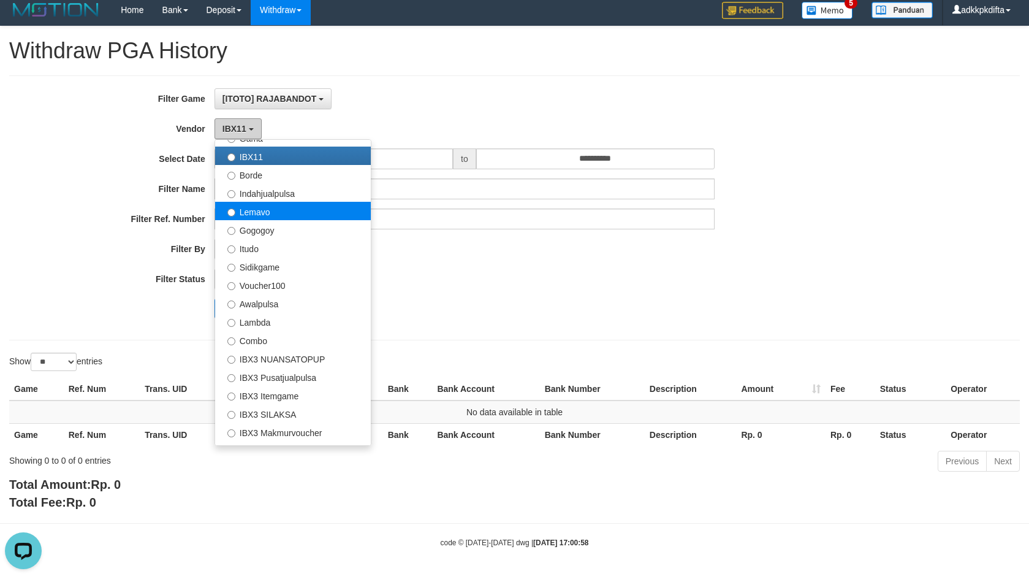
scroll to position [368, 0]
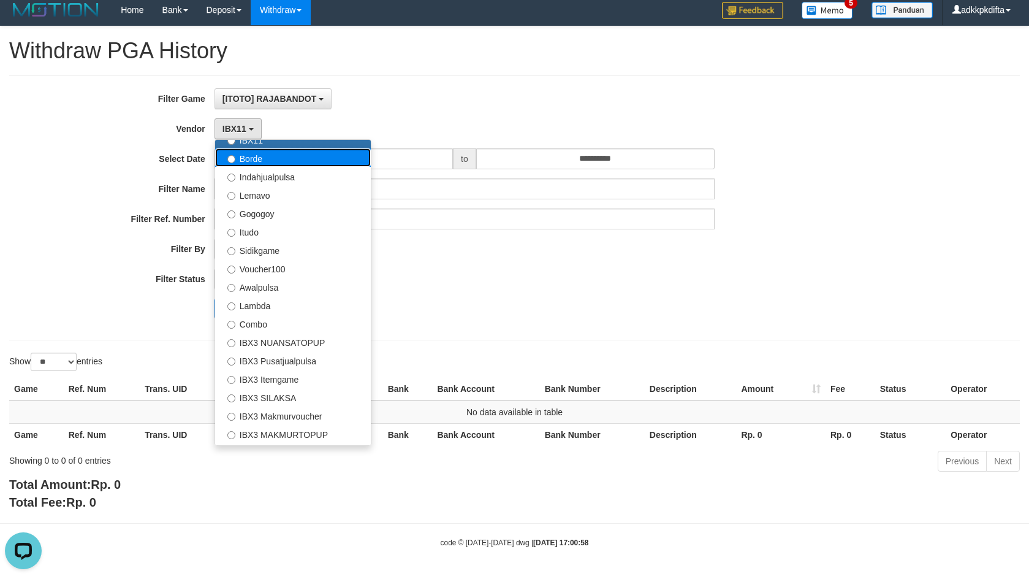
click at [262, 161] on label "Borde" at bounding box center [293, 157] width 156 height 18
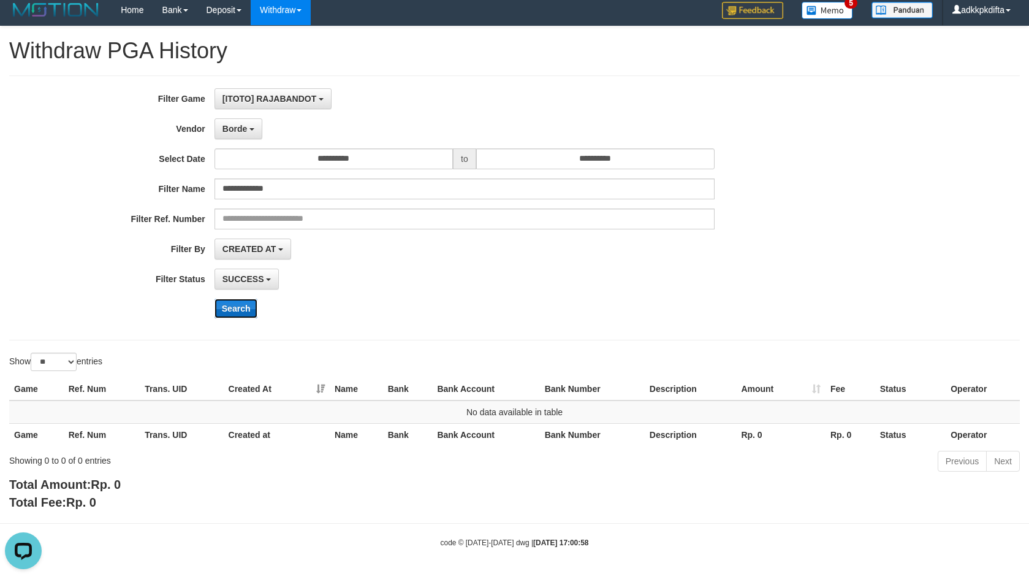
click at [235, 301] on button "Search" at bounding box center [236, 308] width 44 height 20
click at [233, 124] on span "Borde" at bounding box center [234, 129] width 25 height 10
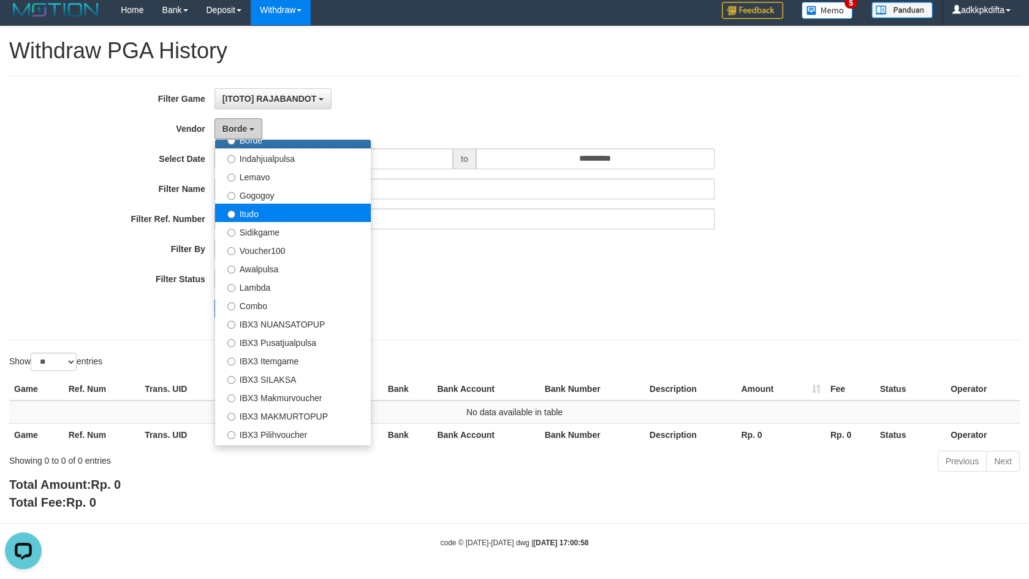
scroll to position [402, 0]
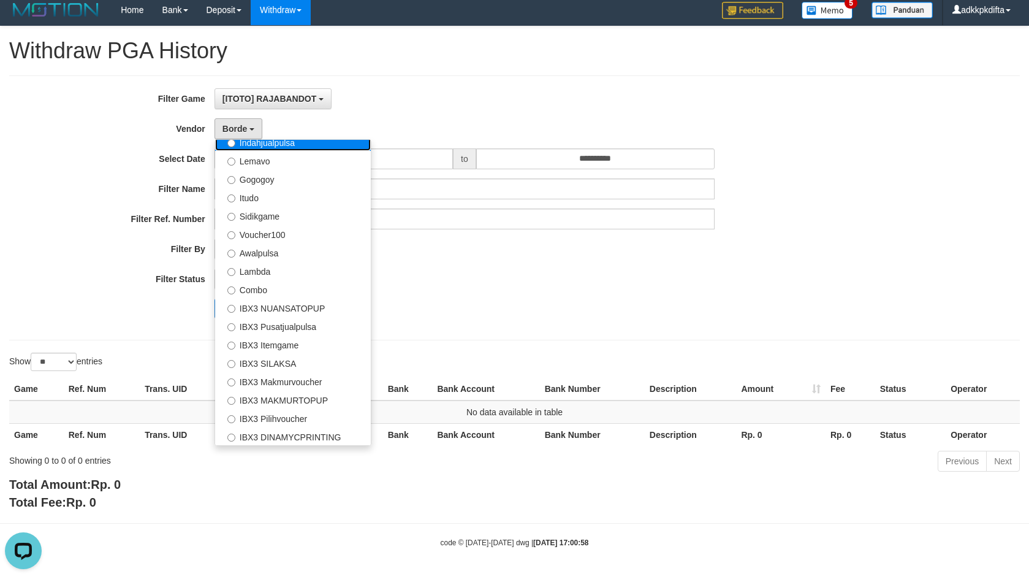
click at [265, 147] on label "Indahjualpulsa" at bounding box center [293, 141] width 156 height 18
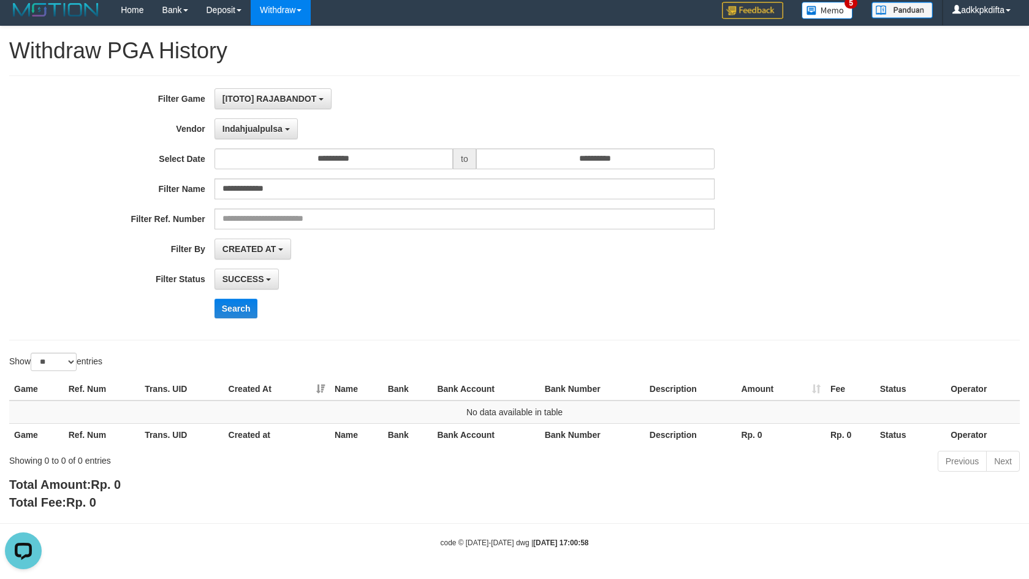
scroll to position [0, 0]
click at [236, 309] on button "Search" at bounding box center [236, 308] width 44 height 20
click at [254, 128] on span "Indahjualpulsa" at bounding box center [252, 129] width 60 height 10
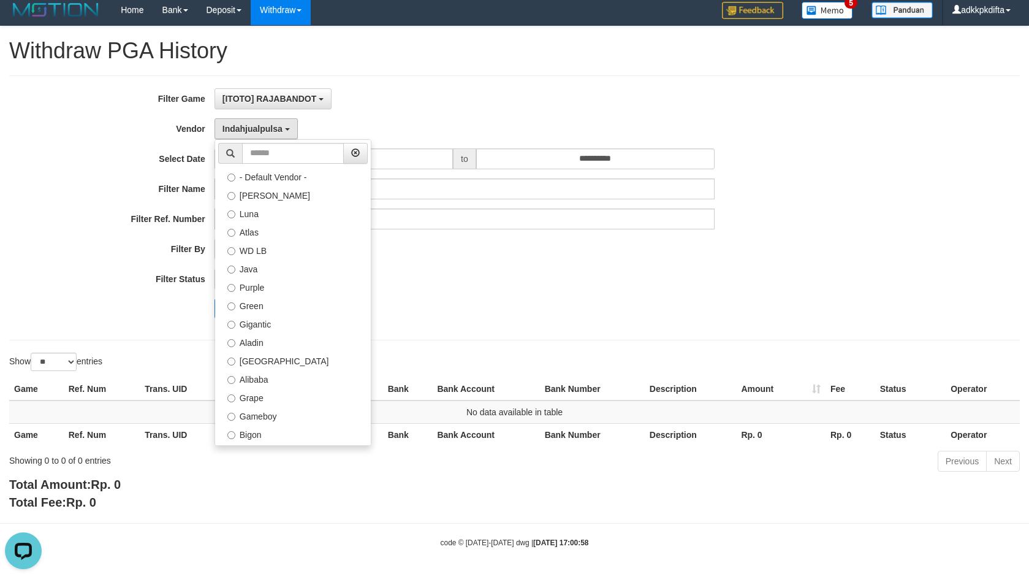
click at [260, 553] on label "Lemavo" at bounding box center [293, 562] width 156 height 18
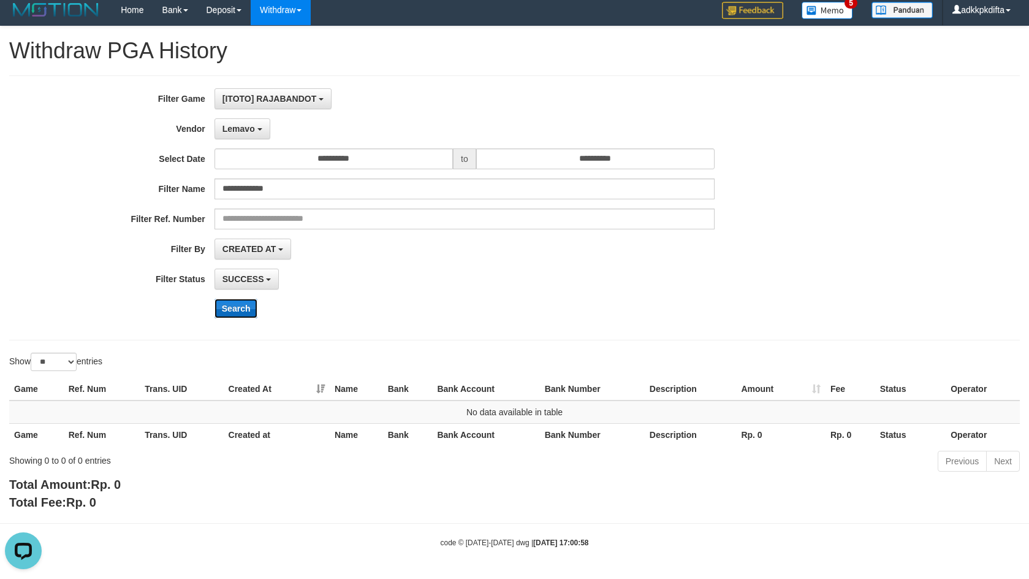
click at [233, 307] on button "Search" at bounding box center [236, 308] width 44 height 20
click at [244, 126] on span "Lemavo" at bounding box center [238, 129] width 32 height 10
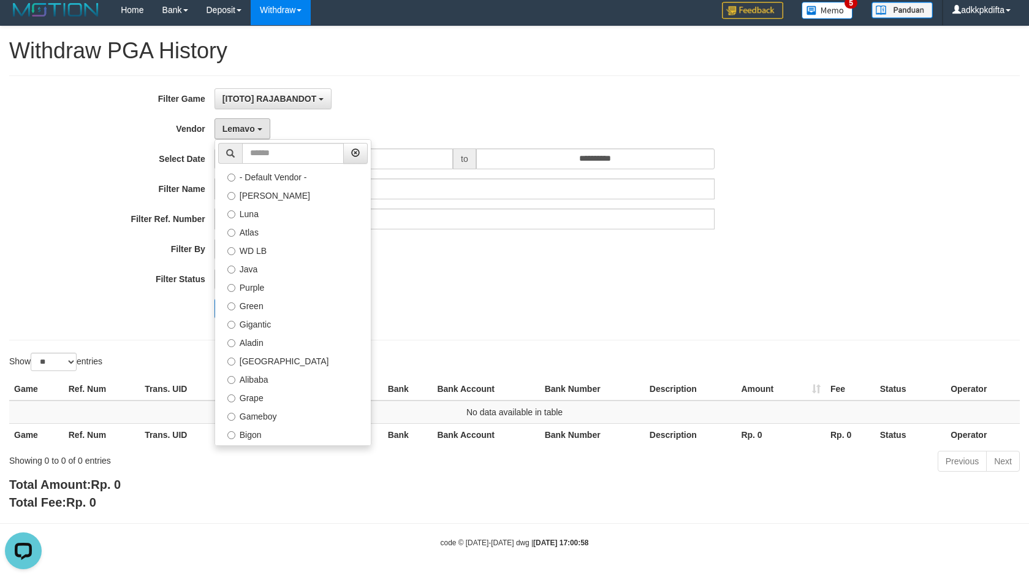
click at [261, 571] on label "Gogogoy" at bounding box center [293, 580] width 156 height 18
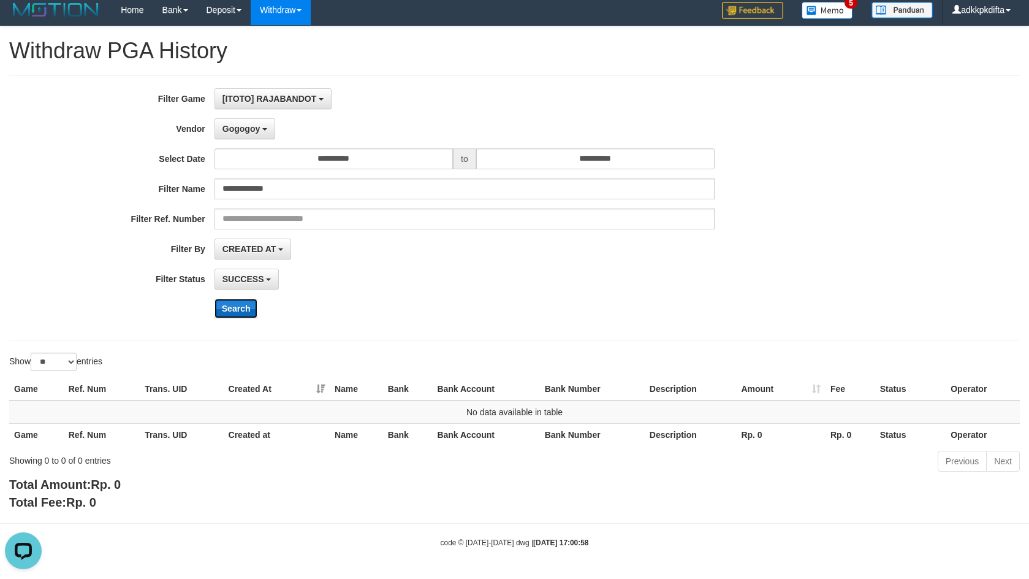
click at [239, 310] on button "Search" at bounding box center [236, 308] width 44 height 20
click at [245, 124] on span "Gogogoy" at bounding box center [240, 129] width 37 height 10
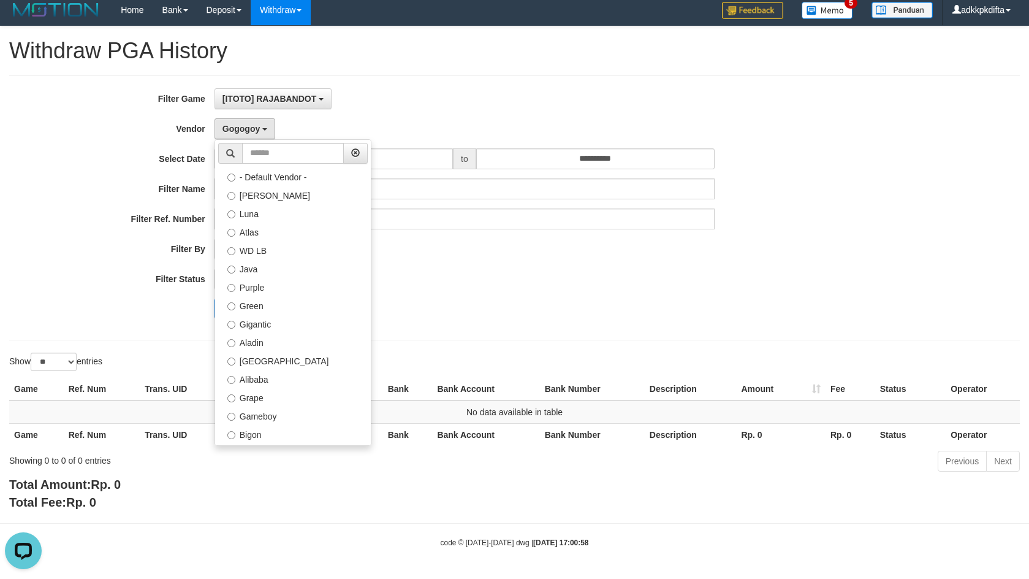
drag, startPoint x: 266, startPoint y: 197, endPoint x: 268, endPoint y: 214, distance: 17.9
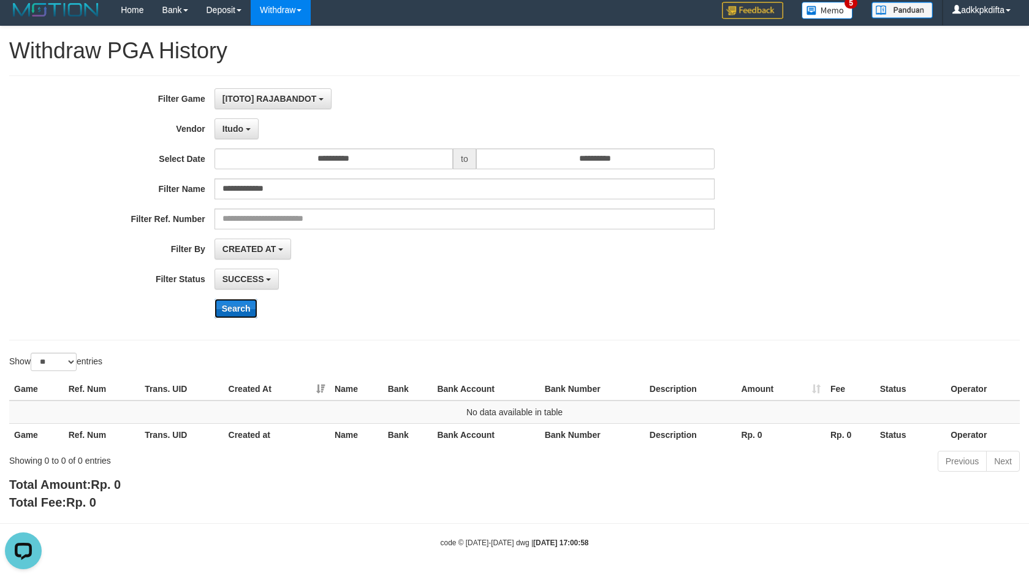
click at [237, 302] on button "Search" at bounding box center [236, 308] width 44 height 20
click at [233, 311] on button "Search" at bounding box center [236, 308] width 44 height 20
click at [234, 128] on span "Itudo" at bounding box center [232, 129] width 21 height 10
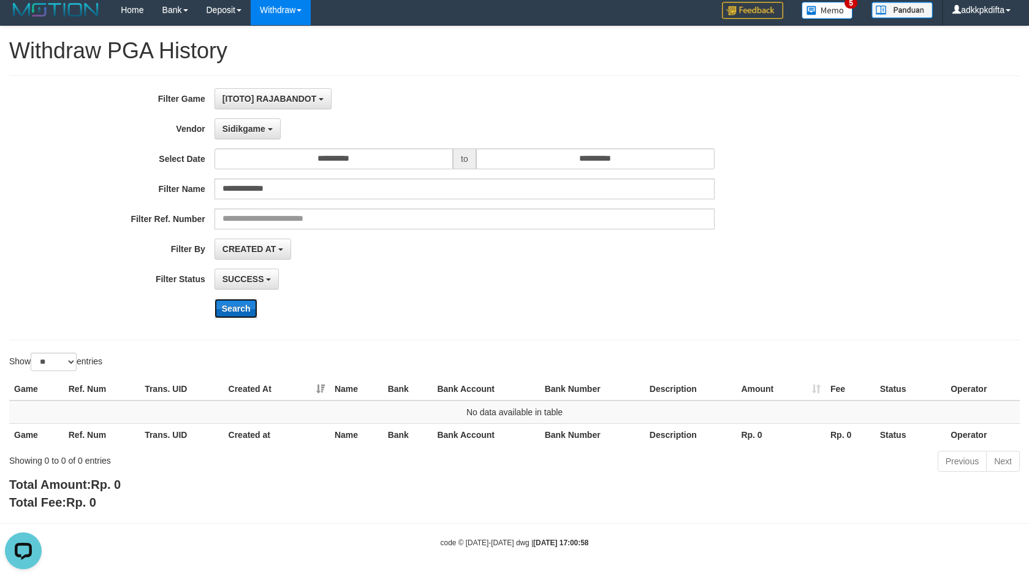
click at [230, 304] on button "Search" at bounding box center [236, 308] width 44 height 20
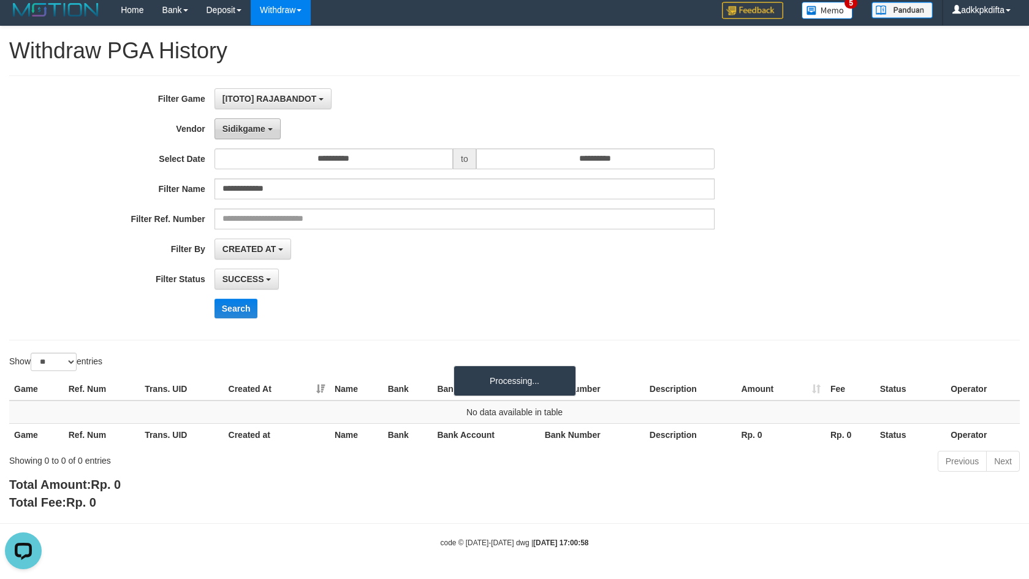
click at [241, 130] on span "Sidikgame" at bounding box center [243, 129] width 43 height 10
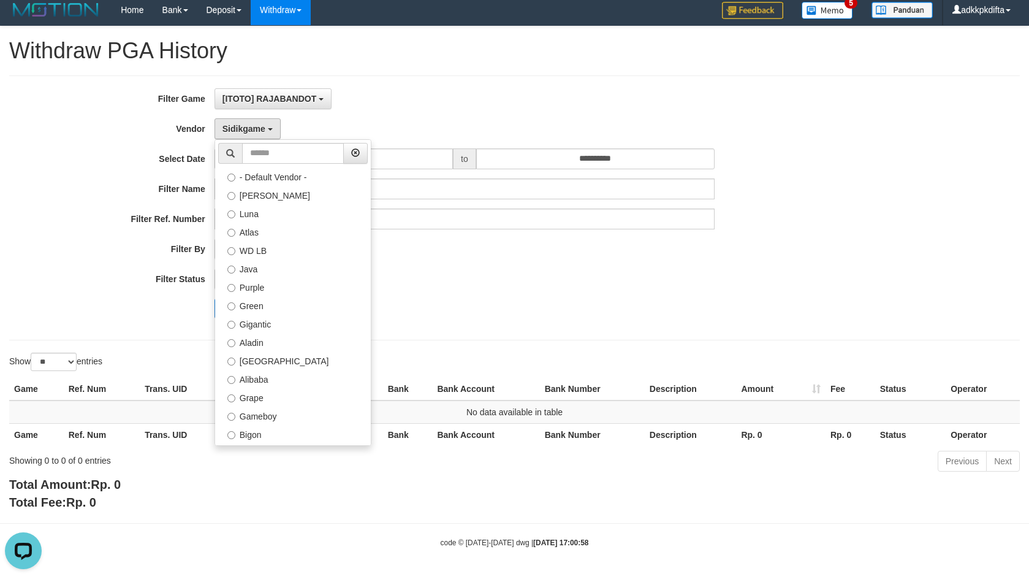
select select "**********"
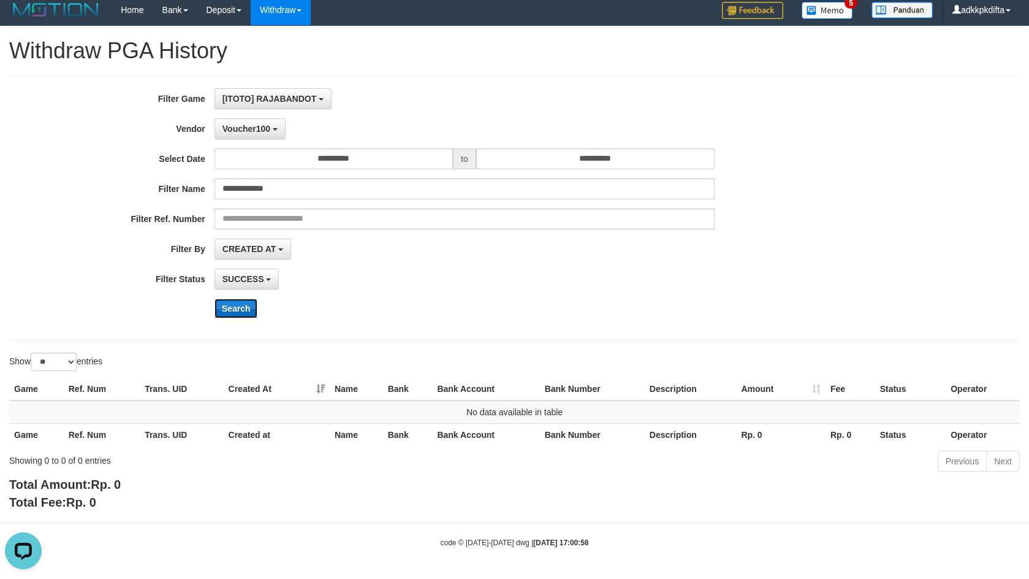
click at [242, 308] on button "Search" at bounding box center [236, 308] width 44 height 20
click at [252, 127] on span "Voucher100" at bounding box center [246, 129] width 48 height 10
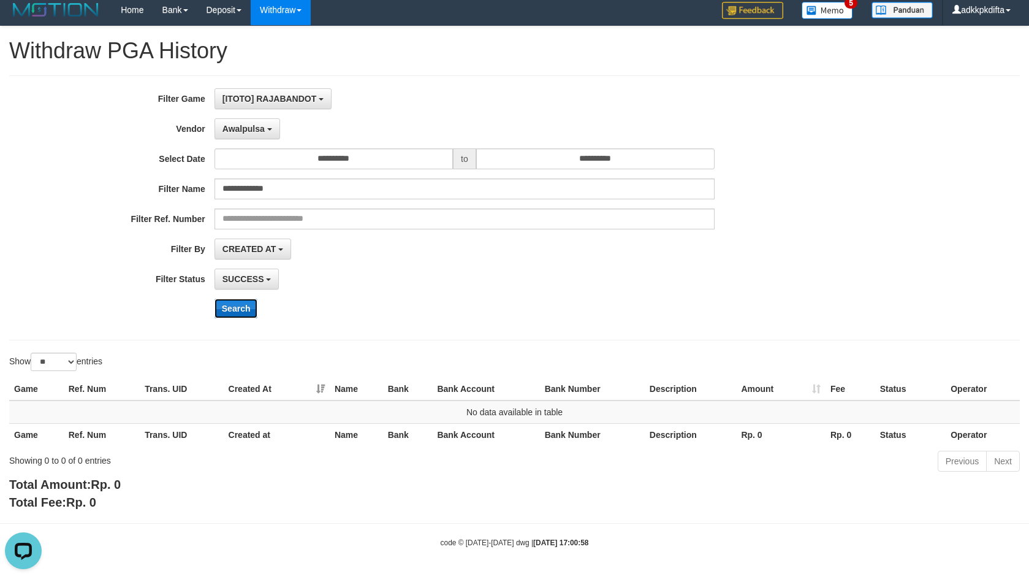
click at [235, 316] on button "Search" at bounding box center [236, 308] width 44 height 20
click at [249, 126] on span "Awalpulsa" at bounding box center [243, 129] width 42 height 10
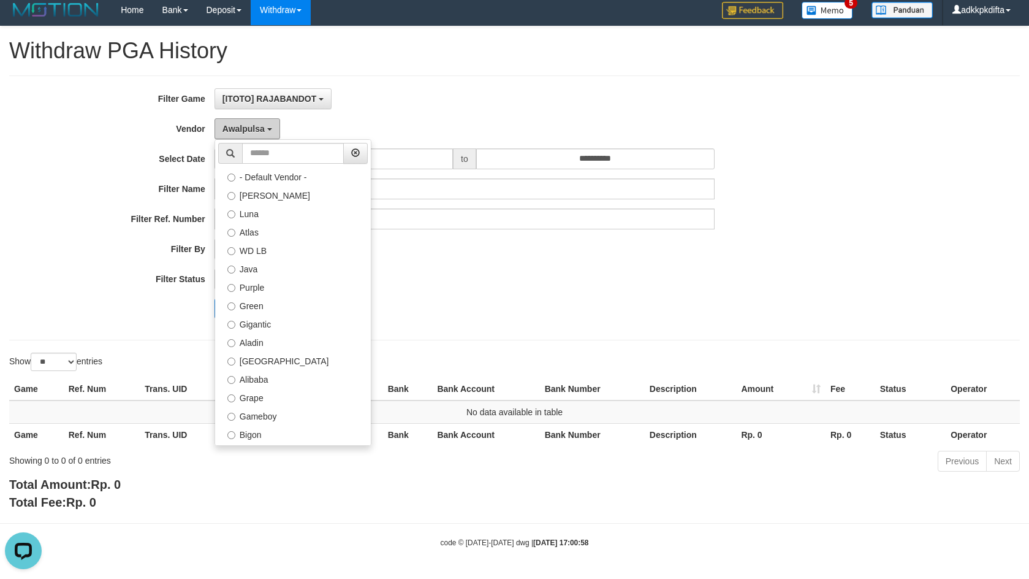
scroll to position [402, 0]
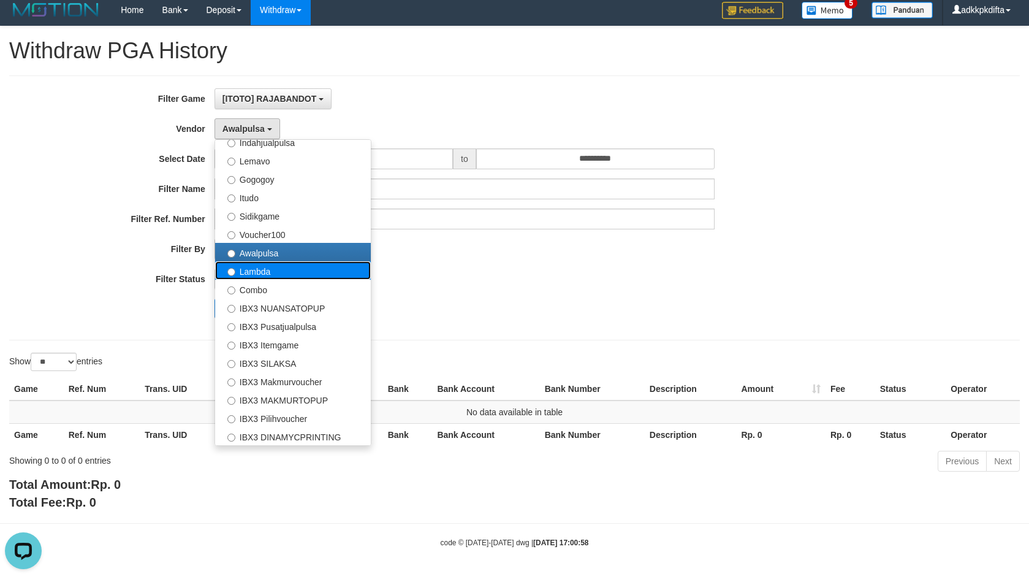
click at [274, 273] on label "Lambda" at bounding box center [293, 270] width 156 height 18
select select "**********"
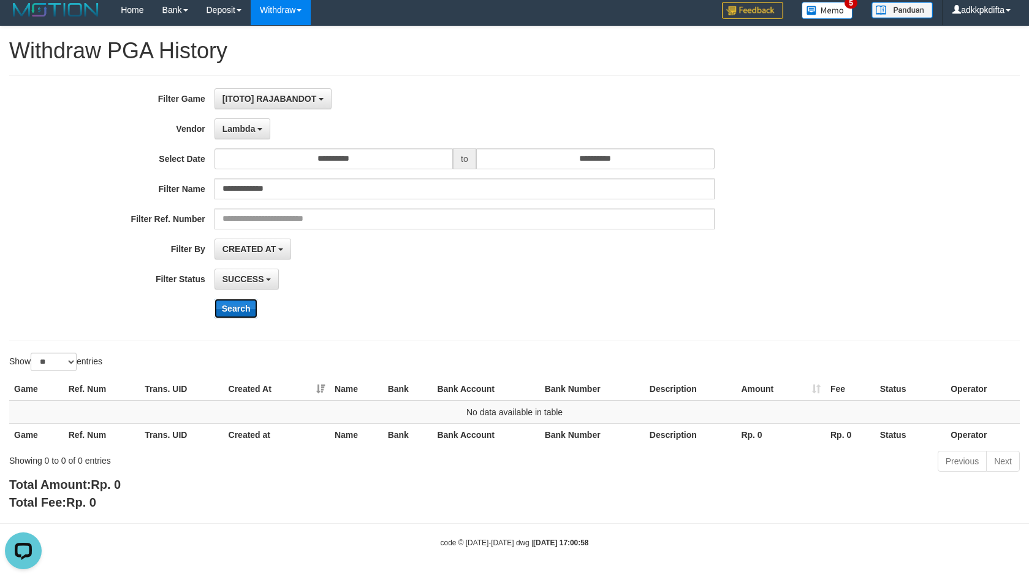
click at [230, 307] on button "Search" at bounding box center [236, 308] width 44 height 20
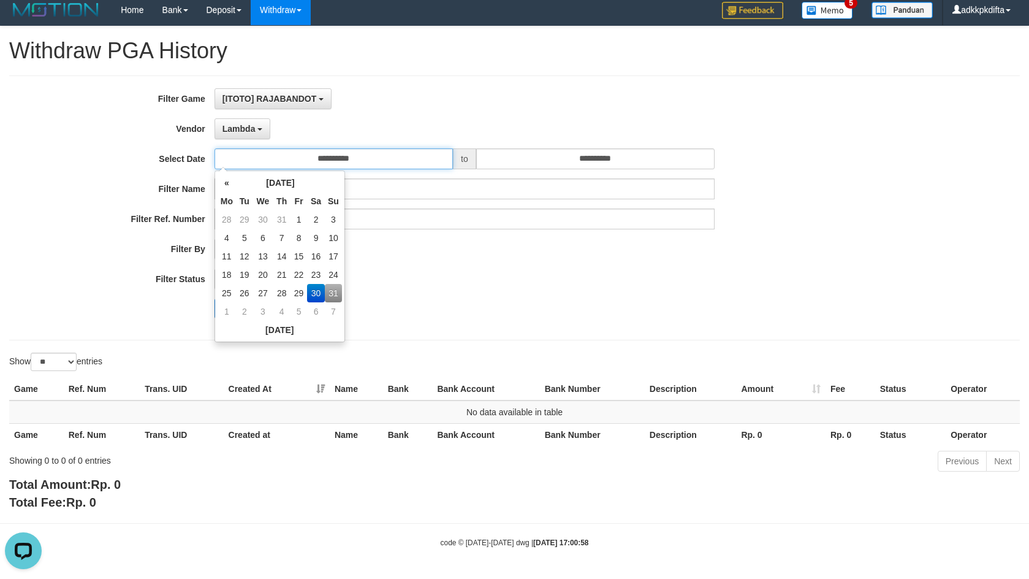
click at [365, 159] on input "**********" at bounding box center [333, 158] width 238 height 21
click at [229, 295] on td "25" at bounding box center [227, 293] width 18 height 18
type input "**********"
click at [442, 263] on div "**********" at bounding box center [428, 207] width 857 height 239
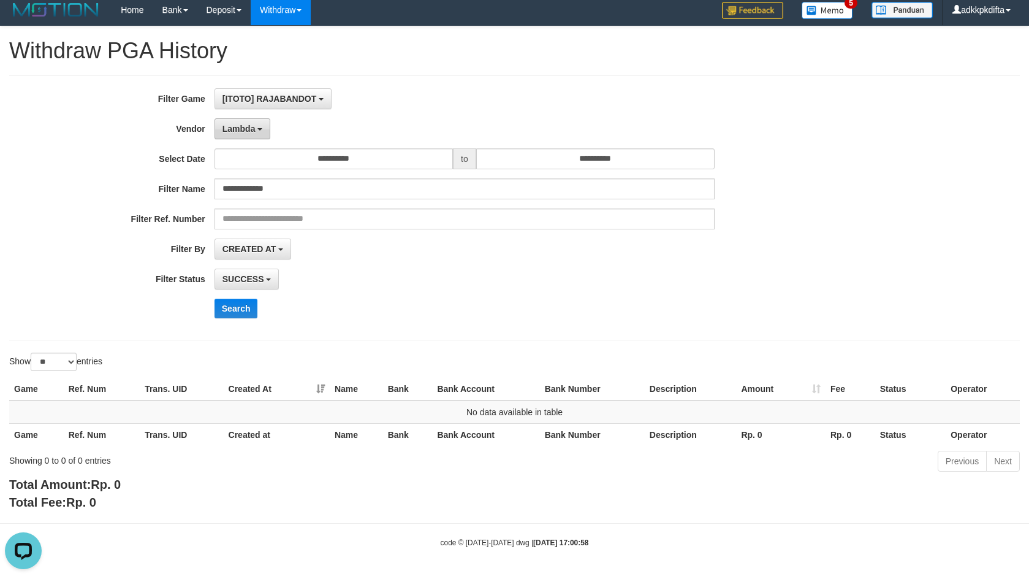
click at [248, 132] on span "Lambda" at bounding box center [238, 129] width 33 height 10
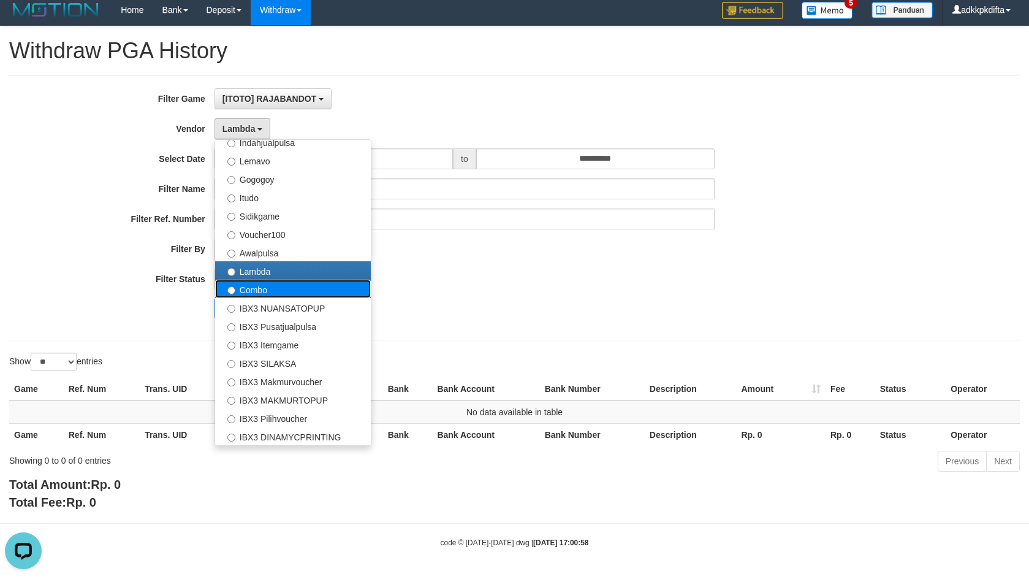
click at [279, 291] on label "Combo" at bounding box center [293, 288] width 156 height 18
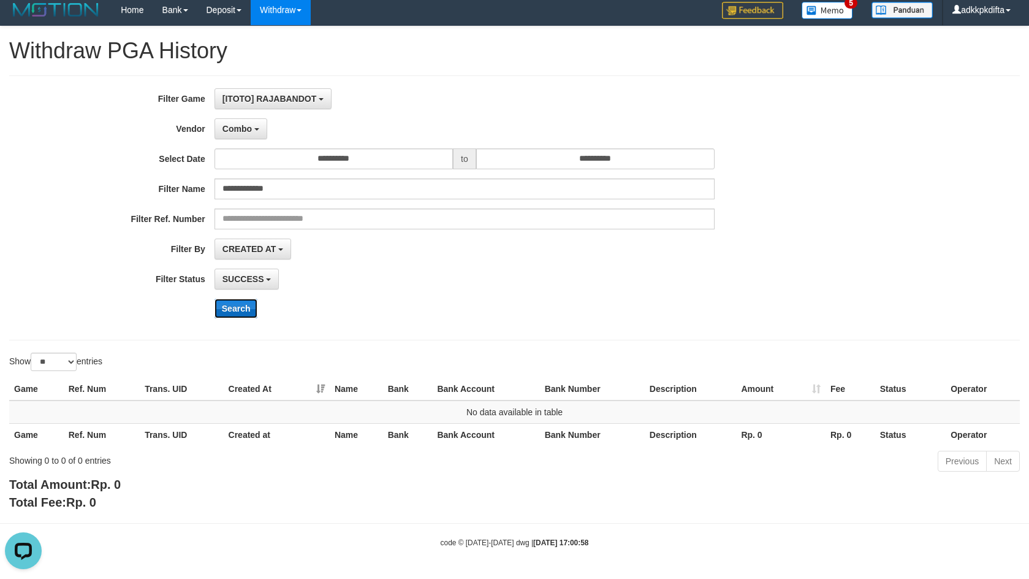
click at [233, 309] on button "Search" at bounding box center [236, 308] width 44 height 20
click at [248, 121] on button "Combo" at bounding box center [240, 128] width 53 height 21
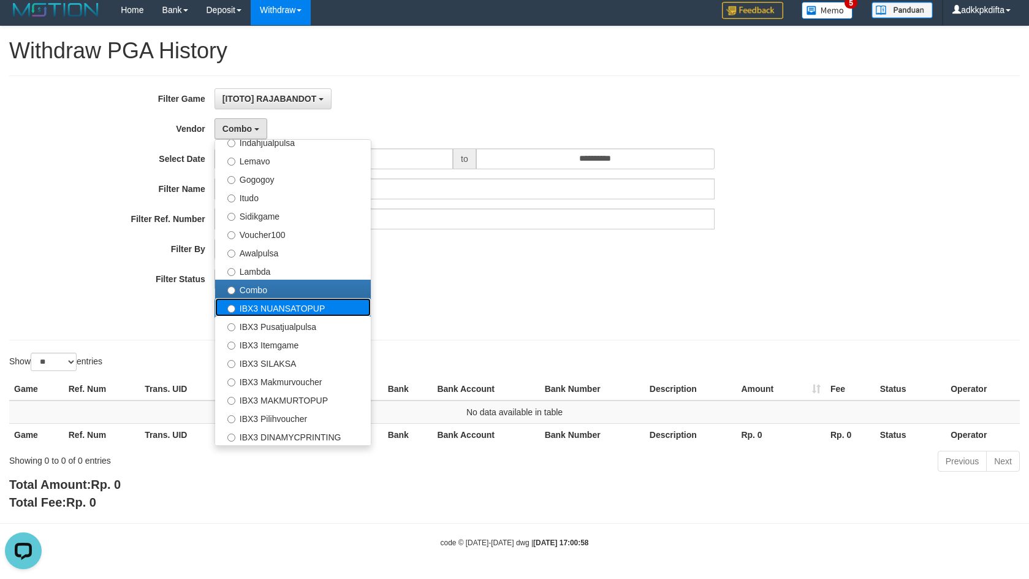
click at [289, 307] on label "IBX3 NUANSATOPUP" at bounding box center [293, 307] width 156 height 18
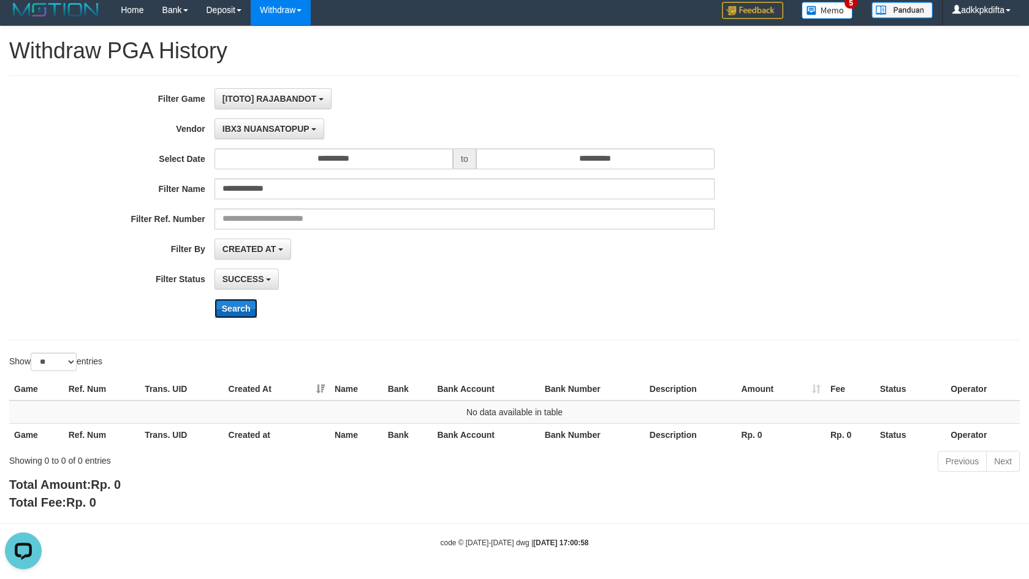
click at [241, 306] on button "Search" at bounding box center [236, 308] width 44 height 20
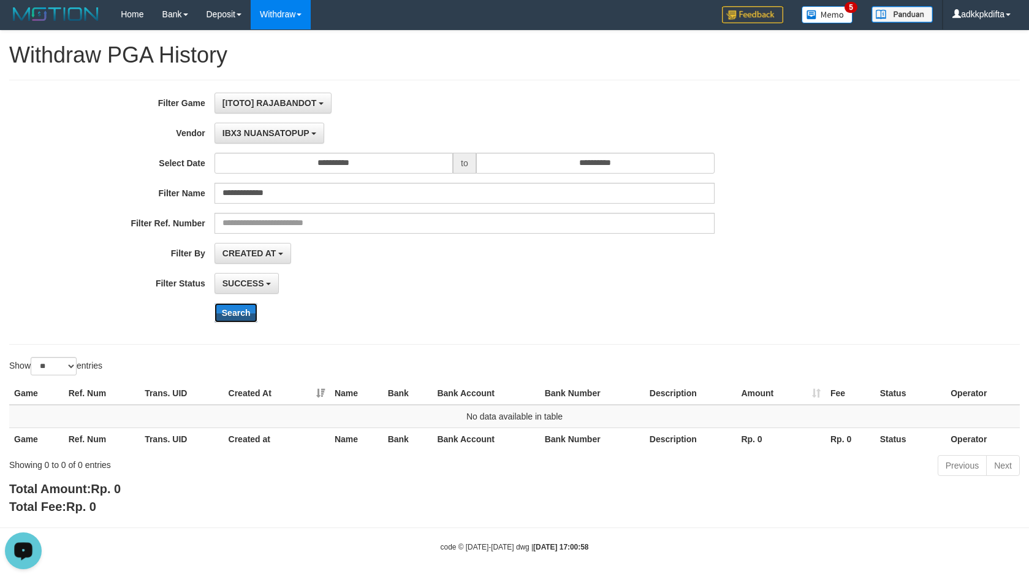
scroll to position [0, 0]
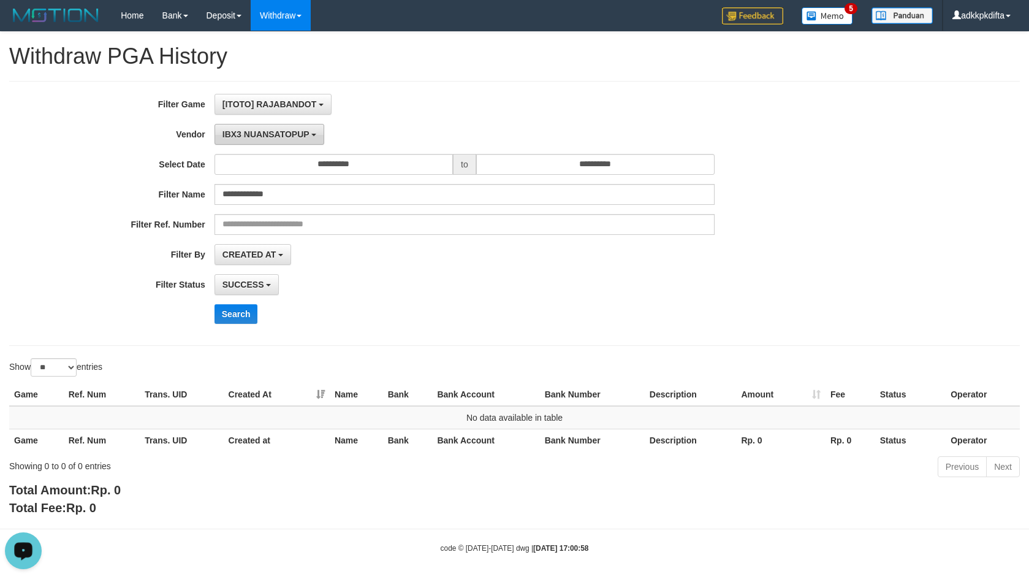
click at [253, 134] on span "IBX3 NUANSATOPUP" at bounding box center [265, 134] width 87 height 10
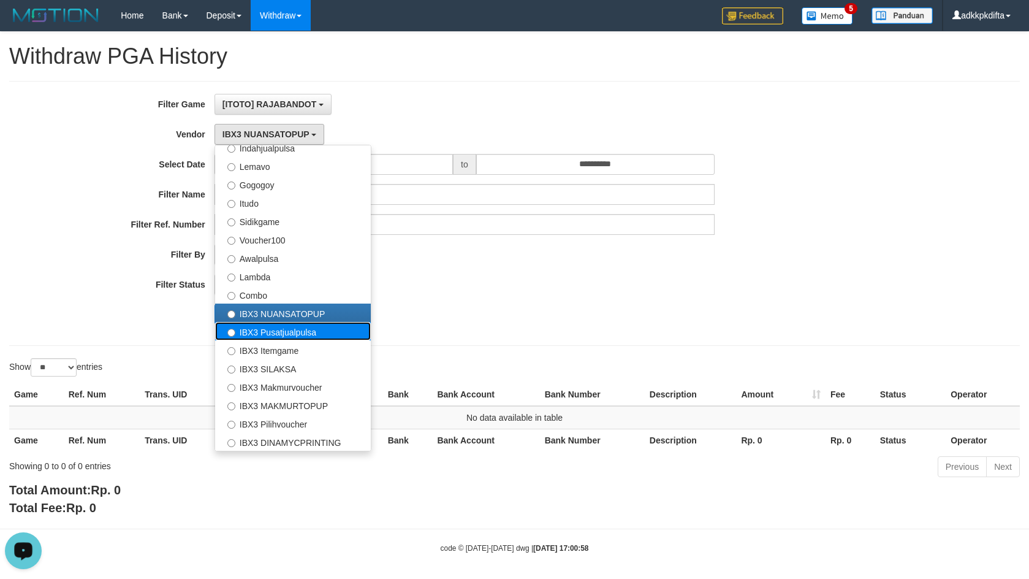
click at [290, 331] on label "IBX3 Pusatjualpulsa" at bounding box center [293, 331] width 156 height 18
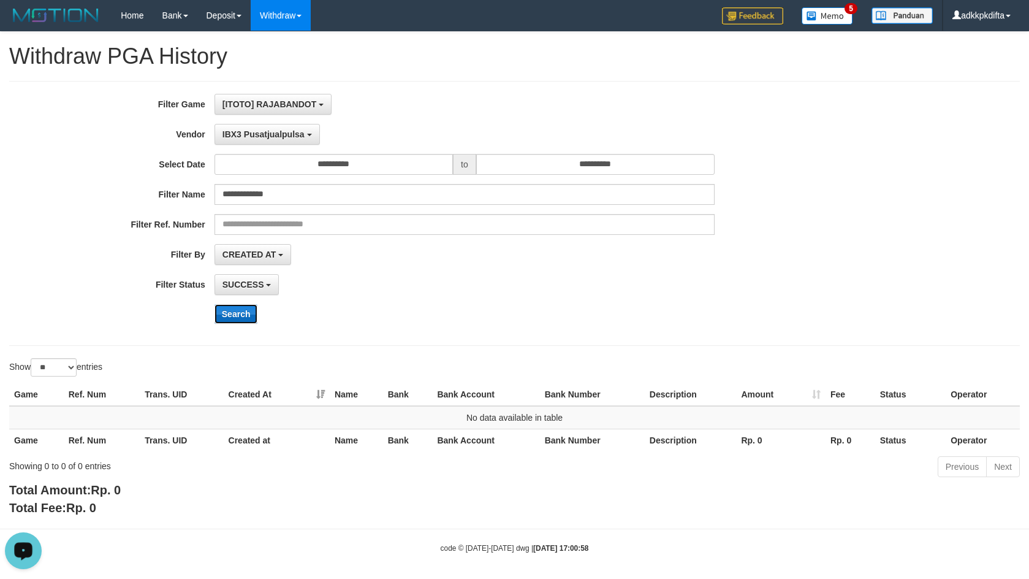
click at [232, 313] on button "Search" at bounding box center [236, 314] width 44 height 20
click at [269, 135] on span "IBX3 Pusatjualpulsa" at bounding box center [263, 134] width 82 height 10
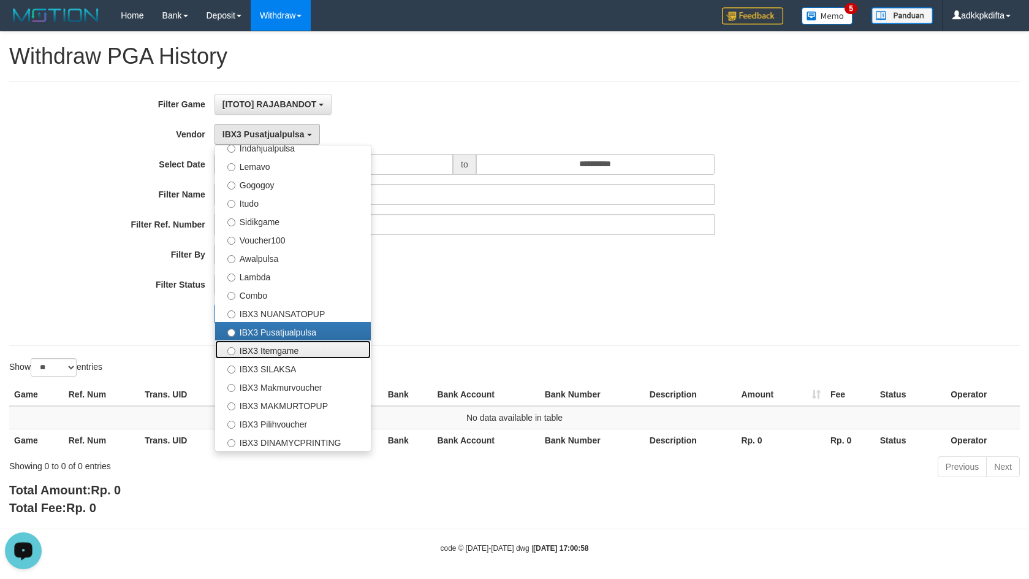
drag, startPoint x: 277, startPoint y: 352, endPoint x: 254, endPoint y: 354, distance: 23.4
click at [276, 354] on label "IBX3 Itemgame" at bounding box center [293, 349] width 156 height 18
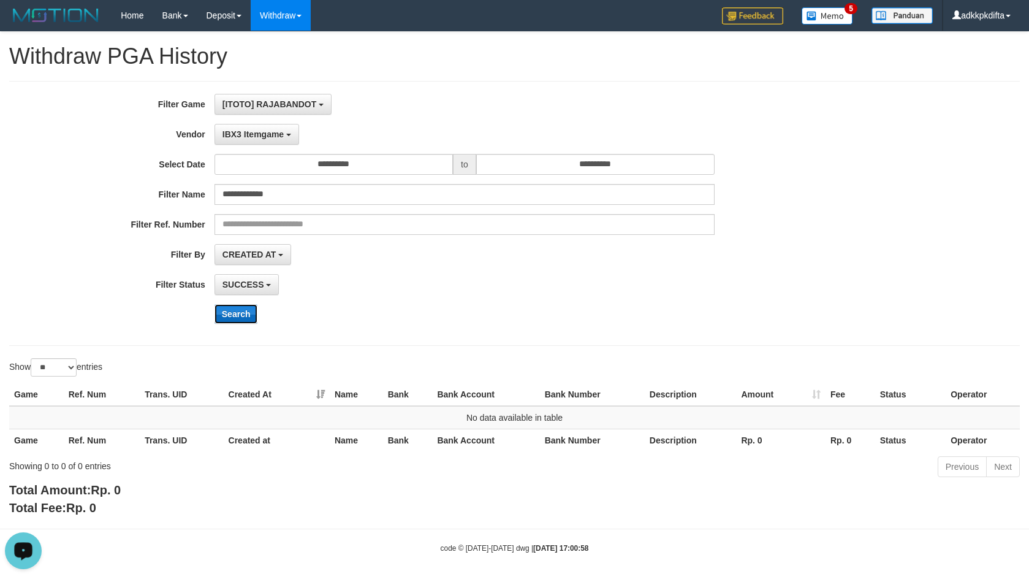
click at [236, 315] on button "Search" at bounding box center [236, 314] width 44 height 20
click at [263, 135] on span "IBX3 Itemgame" at bounding box center [252, 134] width 61 height 10
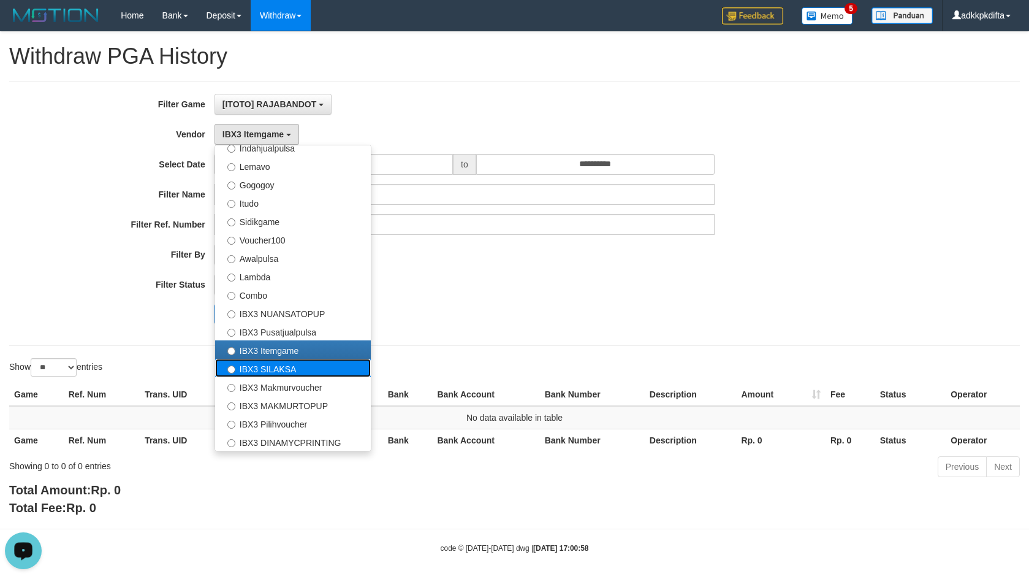
click at [249, 368] on label "IBX3 SILAKSA" at bounding box center [293, 368] width 156 height 18
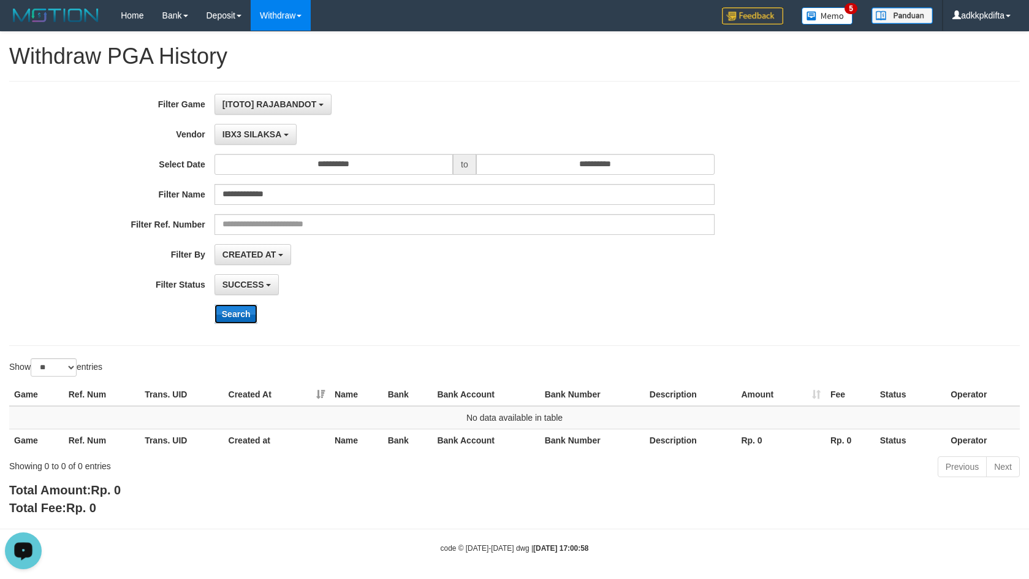
click at [231, 319] on button "Search" at bounding box center [236, 314] width 44 height 20
drag, startPoint x: 266, startPoint y: 135, endPoint x: 270, endPoint y: 172, distance: 36.3
click at [265, 134] on span "IBX3 SILAKSA" at bounding box center [251, 134] width 59 height 10
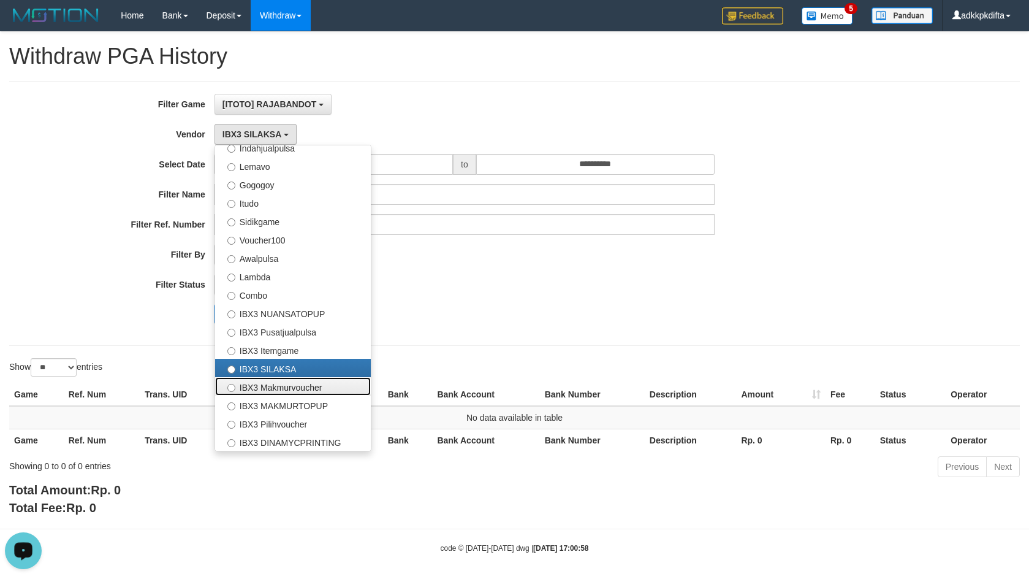
drag, startPoint x: 280, startPoint y: 389, endPoint x: 260, endPoint y: 346, distance: 47.4
click at [279, 389] on label "IBX3 Makmurvoucher" at bounding box center [293, 386] width 156 height 18
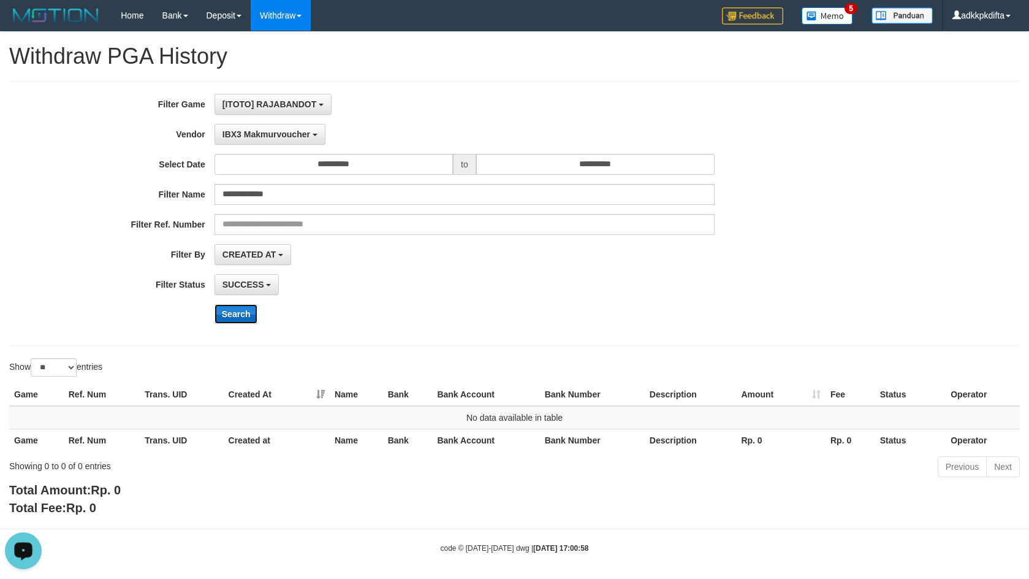
click at [233, 309] on button "Search" at bounding box center [236, 314] width 44 height 20
click at [260, 135] on span "IBX3 Makmurvoucher" at bounding box center [266, 134] width 88 height 10
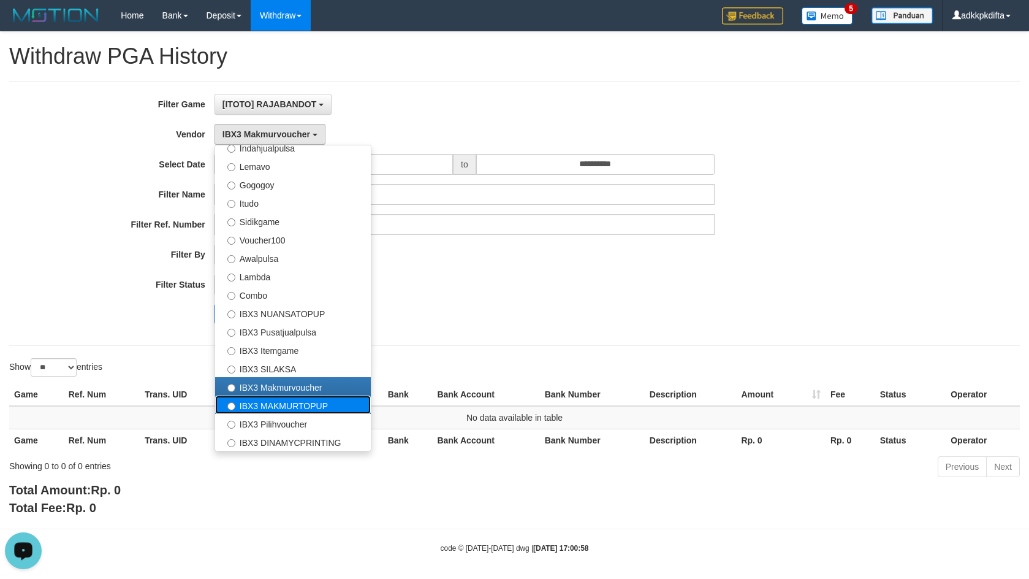
click at [256, 408] on label "IBX3 MAKMURTOPUP" at bounding box center [293, 404] width 156 height 18
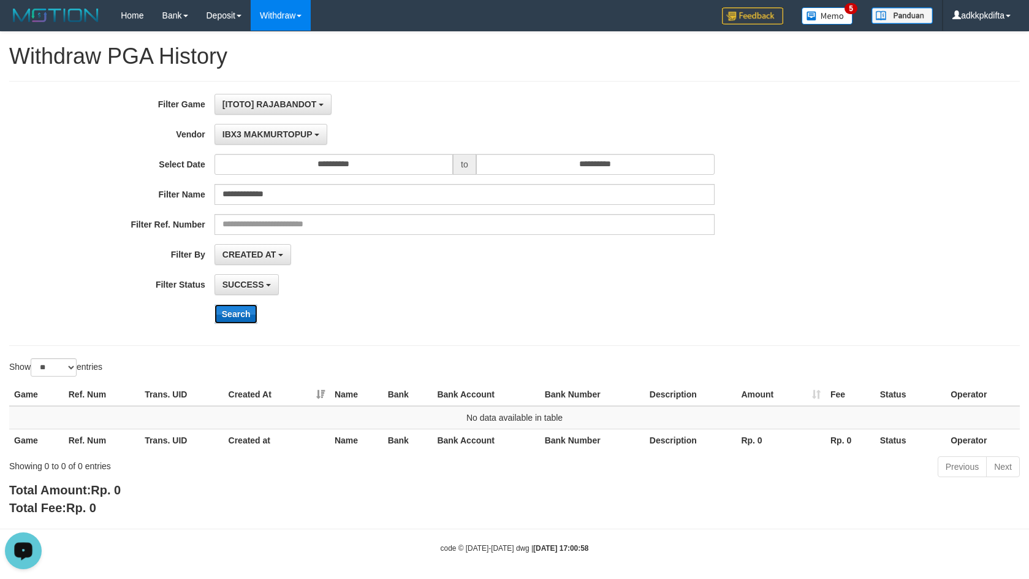
click at [237, 312] on button "Search" at bounding box center [236, 314] width 44 height 20
click at [265, 134] on span "IBX3 MAKMURTOPUP" at bounding box center [267, 134] width 90 height 10
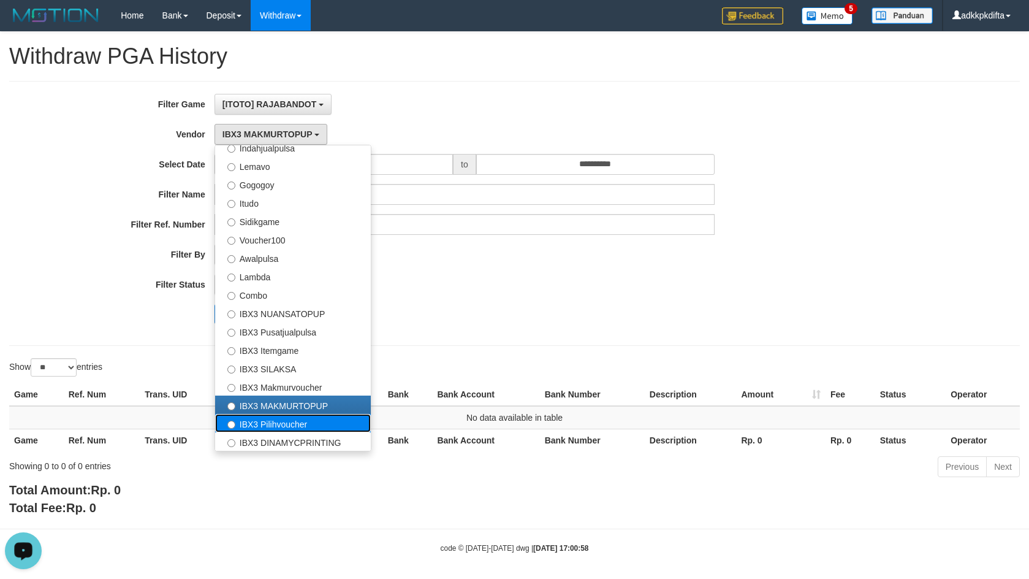
click at [256, 426] on label "IBX3 Pilihvoucher" at bounding box center [293, 423] width 156 height 18
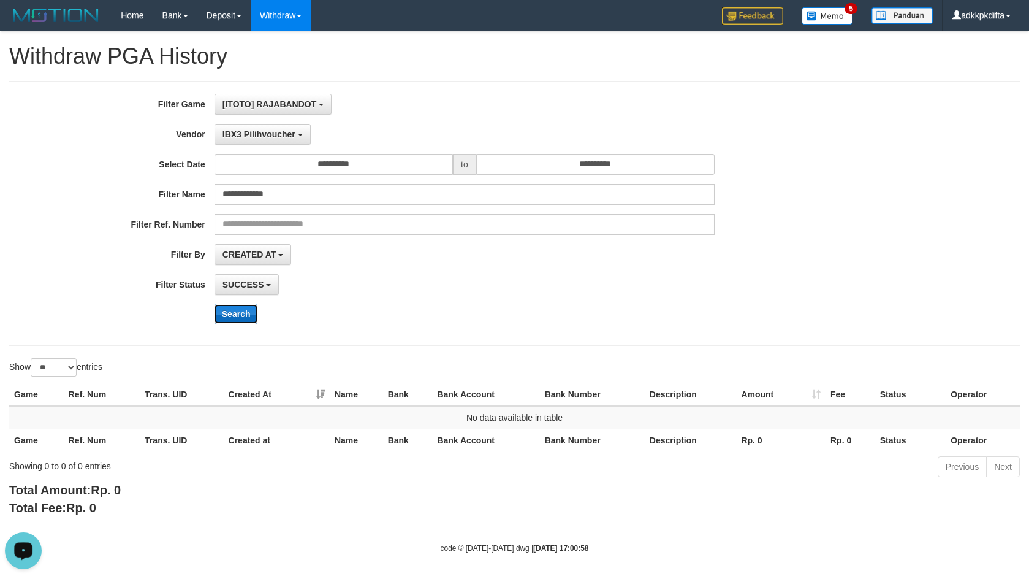
click at [238, 309] on button "Search" at bounding box center [236, 314] width 44 height 20
drag, startPoint x: 252, startPoint y: 132, endPoint x: 254, endPoint y: 146, distance: 14.2
click at [252, 132] on span "IBX3 Pilihvoucher" at bounding box center [258, 134] width 73 height 10
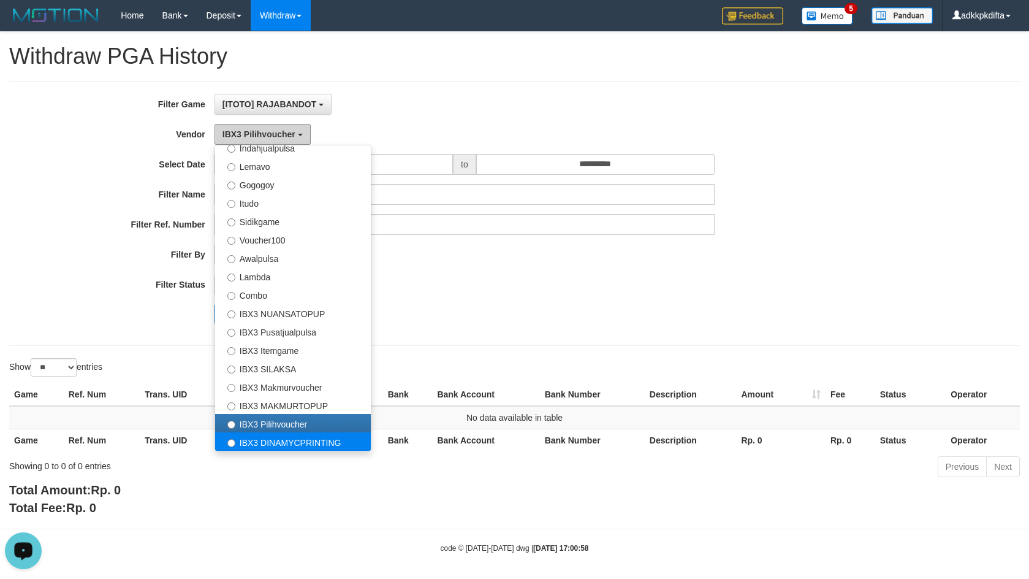
scroll to position [6, 0]
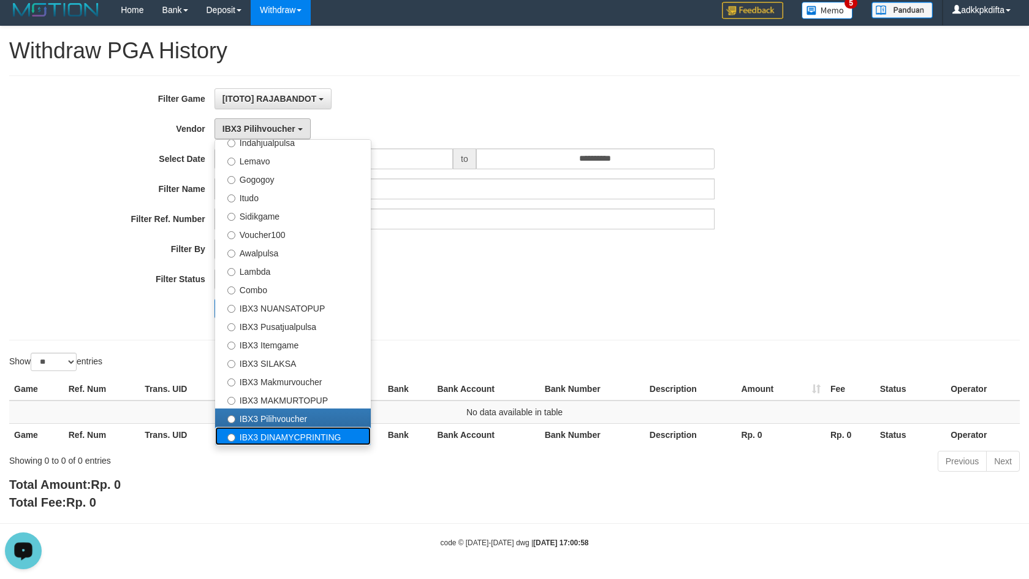
click at [276, 434] on label "IBX3 DINAMYCPRINTING" at bounding box center [293, 436] width 156 height 18
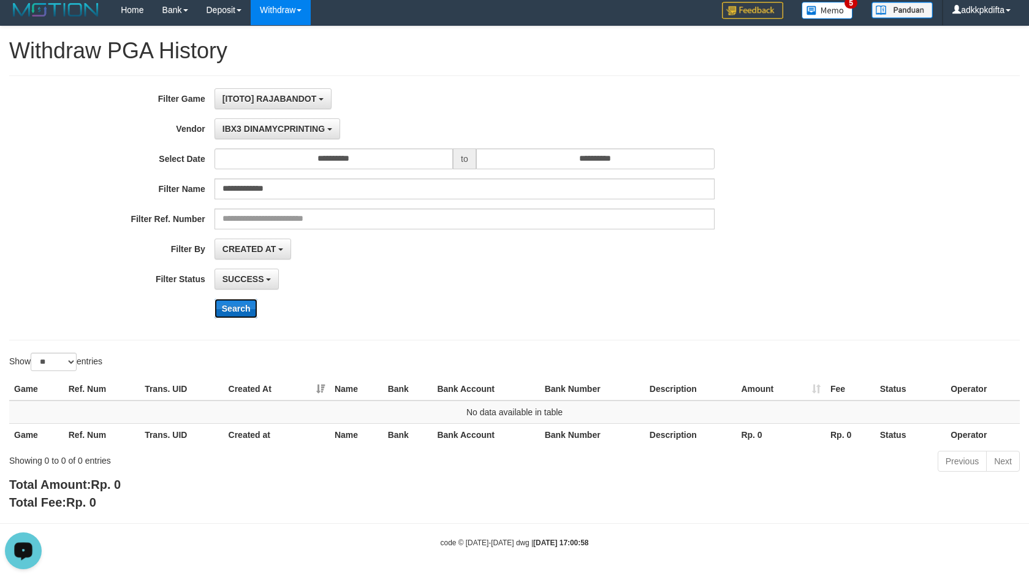
click at [236, 305] on button "Search" at bounding box center [236, 308] width 44 height 20
click at [274, 119] on button "IBX3 DINAMYCPRINTING" at bounding box center [277, 128] width 126 height 21
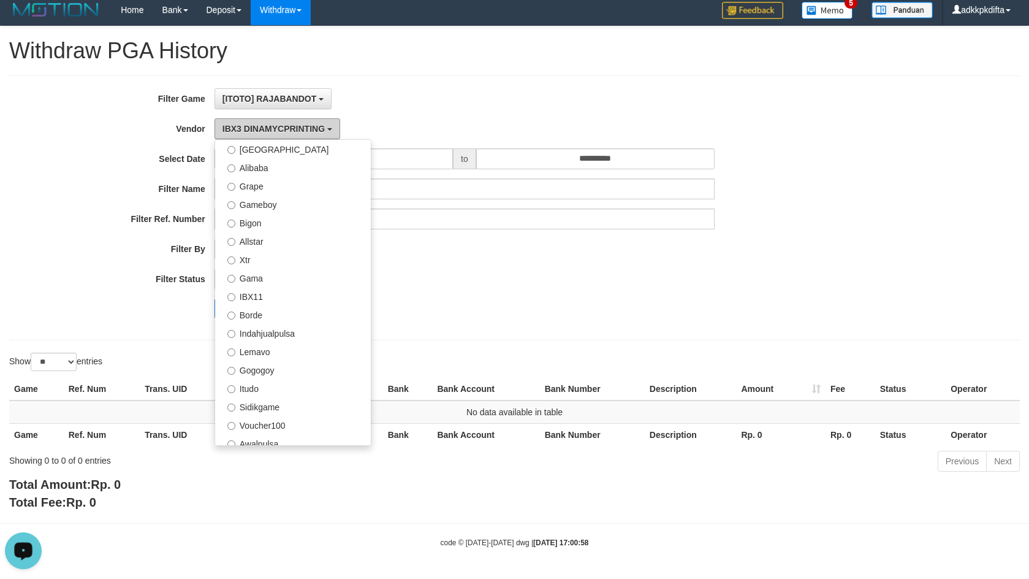
scroll to position [0, 0]
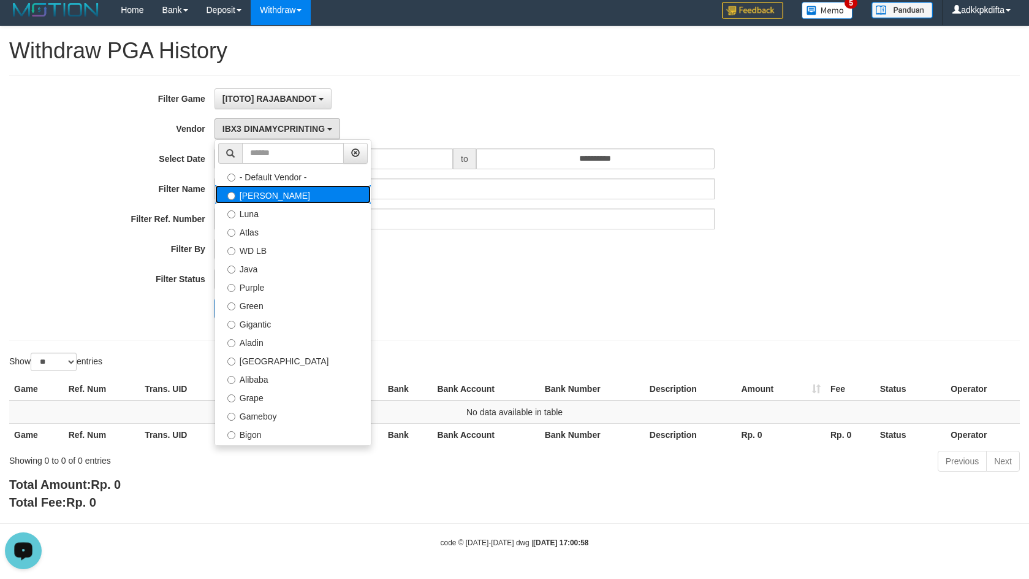
click at [263, 195] on label "[PERSON_NAME]" at bounding box center [293, 194] width 156 height 18
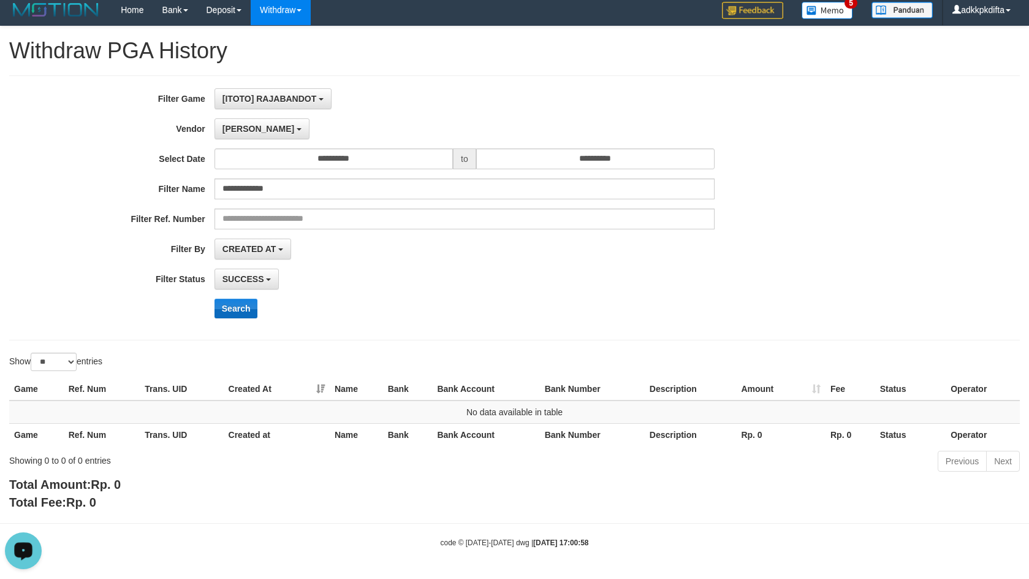
drag, startPoint x: 236, startPoint y: 295, endPoint x: 229, endPoint y: 307, distance: 14.3
click at [235, 301] on div "**********" at bounding box center [428, 207] width 857 height 239
click at [229, 307] on button "Search" at bounding box center [236, 308] width 44 height 20
click at [226, 128] on span "[PERSON_NAME]" at bounding box center [258, 129] width 72 height 10
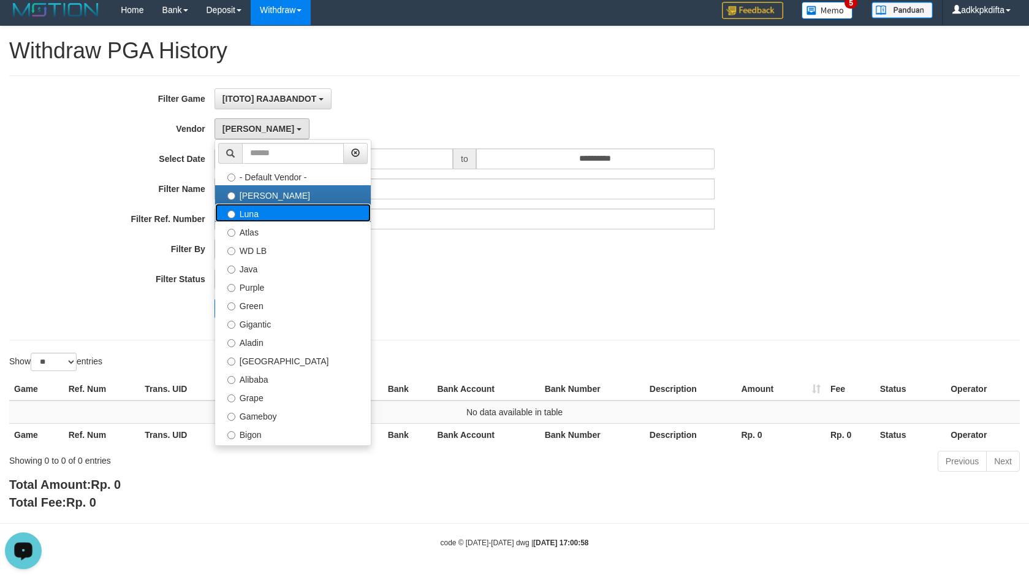
click at [264, 217] on label "Luna" at bounding box center [293, 212] width 156 height 18
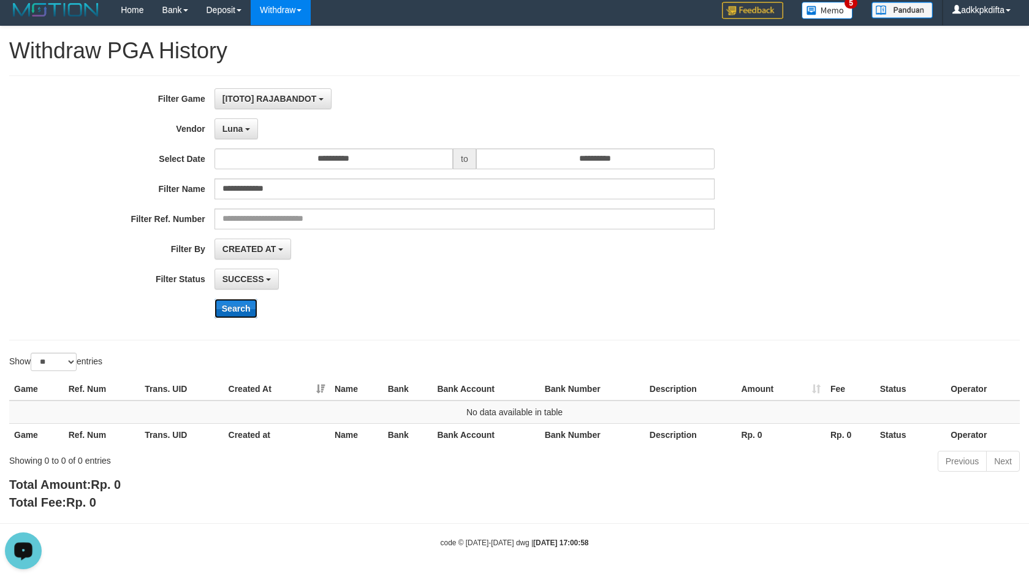
click at [234, 305] on button "Search" at bounding box center [236, 308] width 44 height 20
drag, startPoint x: 237, startPoint y: 131, endPoint x: 247, endPoint y: 142, distance: 14.3
click at [237, 131] on span "Luna" at bounding box center [232, 129] width 20 height 10
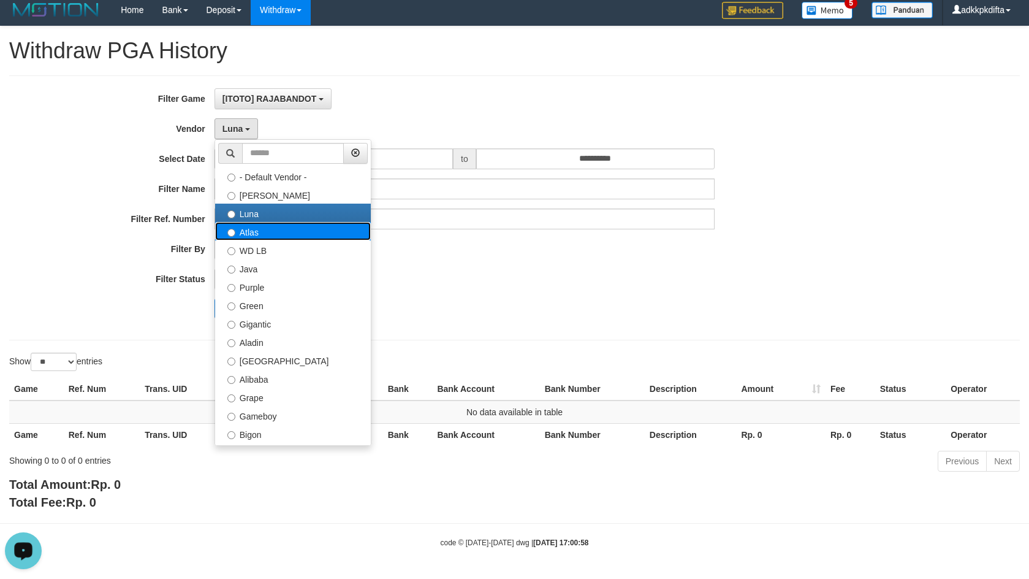
click at [267, 230] on label "Atlas" at bounding box center [293, 231] width 156 height 18
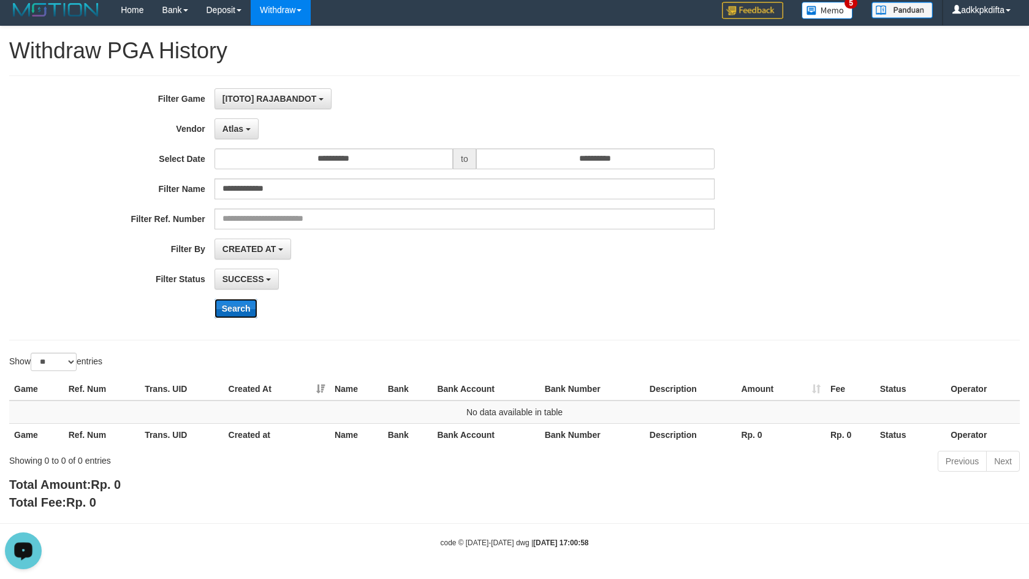
click at [231, 314] on button "Search" at bounding box center [236, 308] width 44 height 20
click at [240, 129] on span "Atlas" at bounding box center [232, 129] width 21 height 10
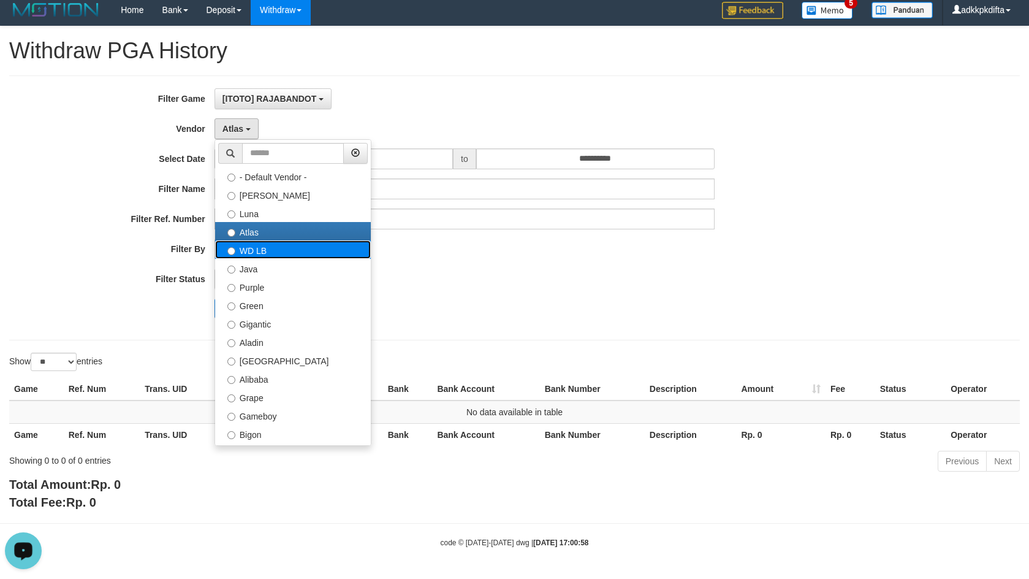
click at [255, 251] on label "WD LB" at bounding box center [293, 249] width 156 height 18
select select "**********"
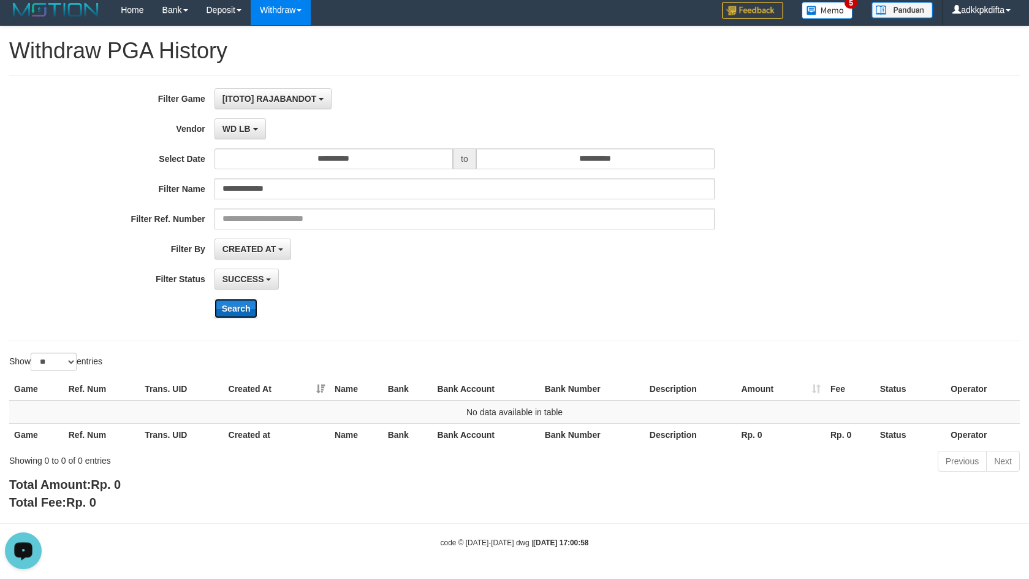
click at [235, 309] on button "Search" at bounding box center [236, 308] width 44 height 20
